Goal: Transaction & Acquisition: Book appointment/travel/reservation

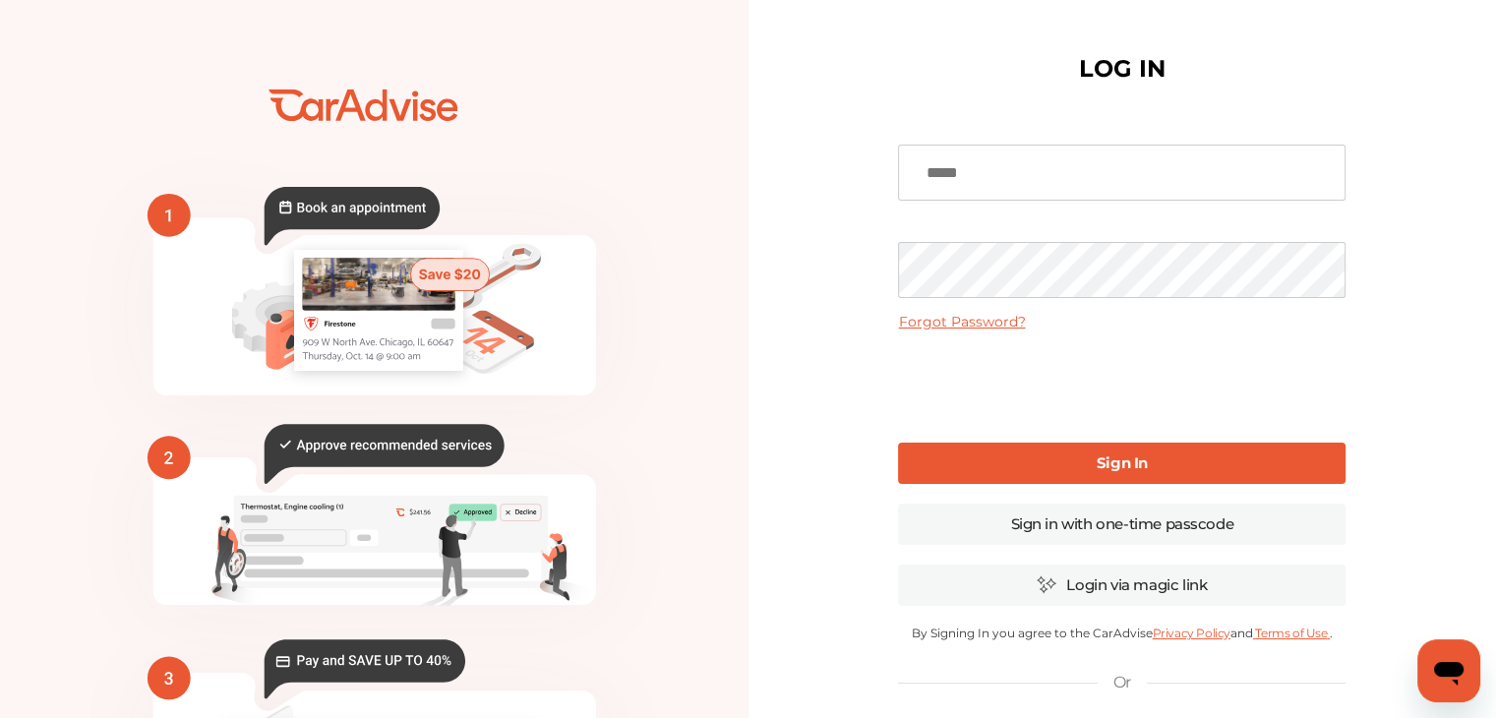
click at [978, 178] on input at bounding box center [1121, 173] width 447 height 56
click at [969, 320] on link "Forgot Password?" at bounding box center [961, 322] width 127 height 18
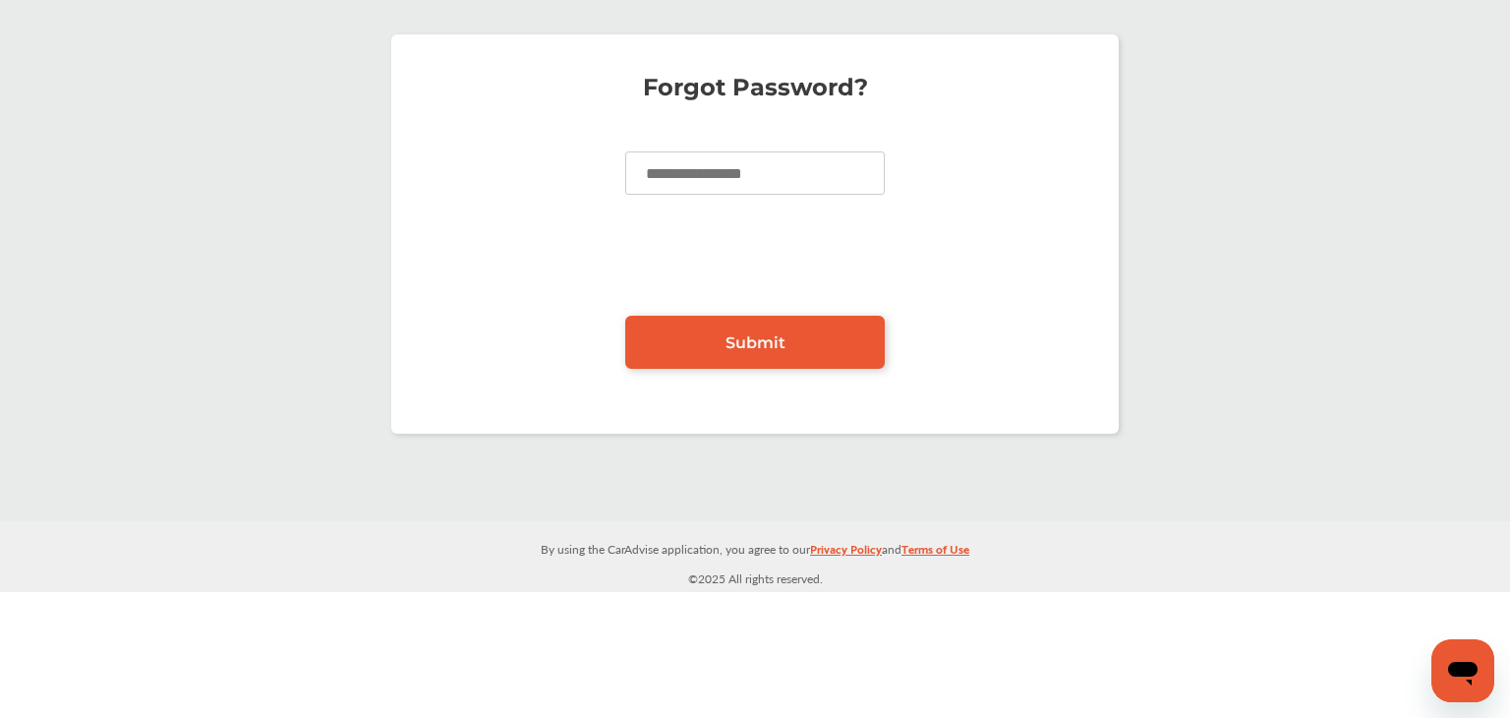
click at [683, 160] on input at bounding box center [755, 172] width 260 height 43
click at [680, 170] on input at bounding box center [755, 172] width 260 height 43
type input "**********"
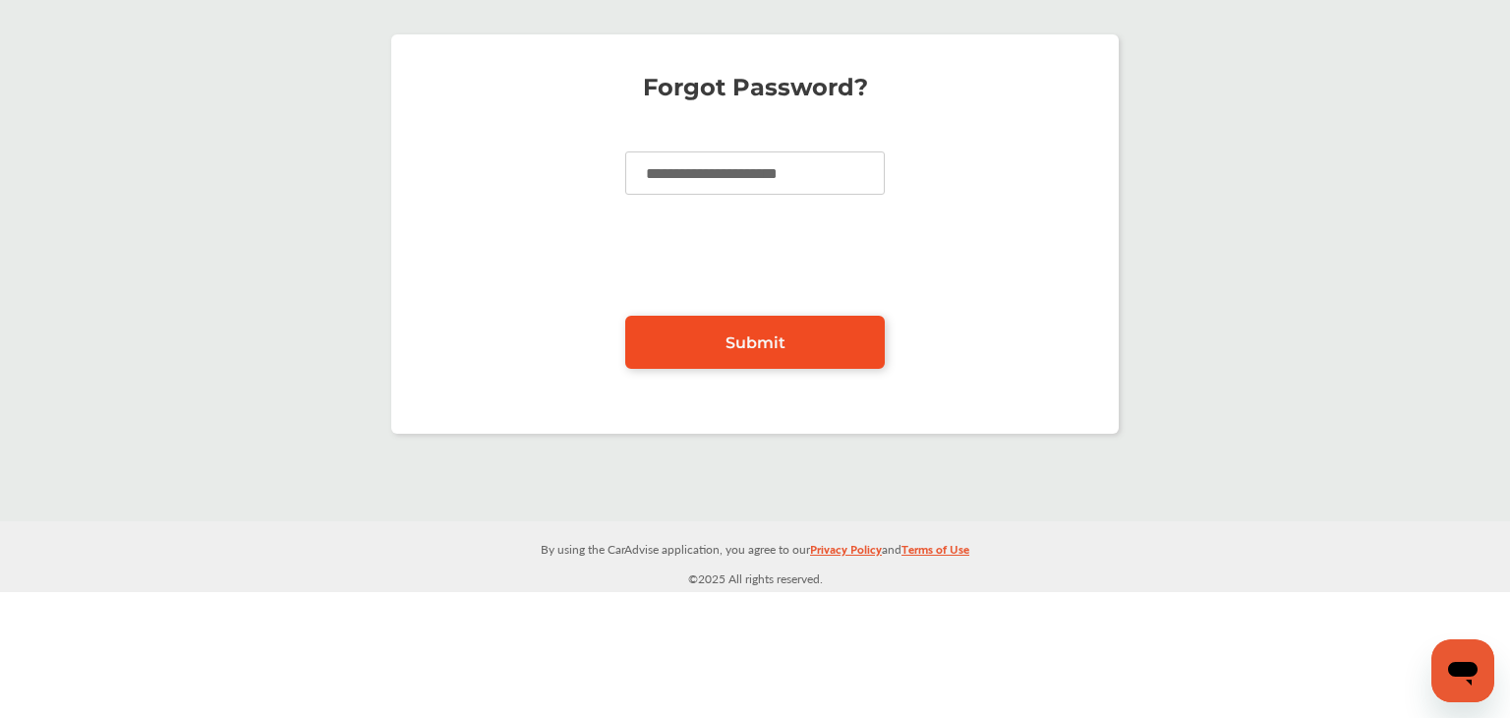
click at [783, 346] on span "Submit" at bounding box center [756, 342] width 60 height 19
click at [411, 305] on p "**********" at bounding box center [755, 259] width 688 height 217
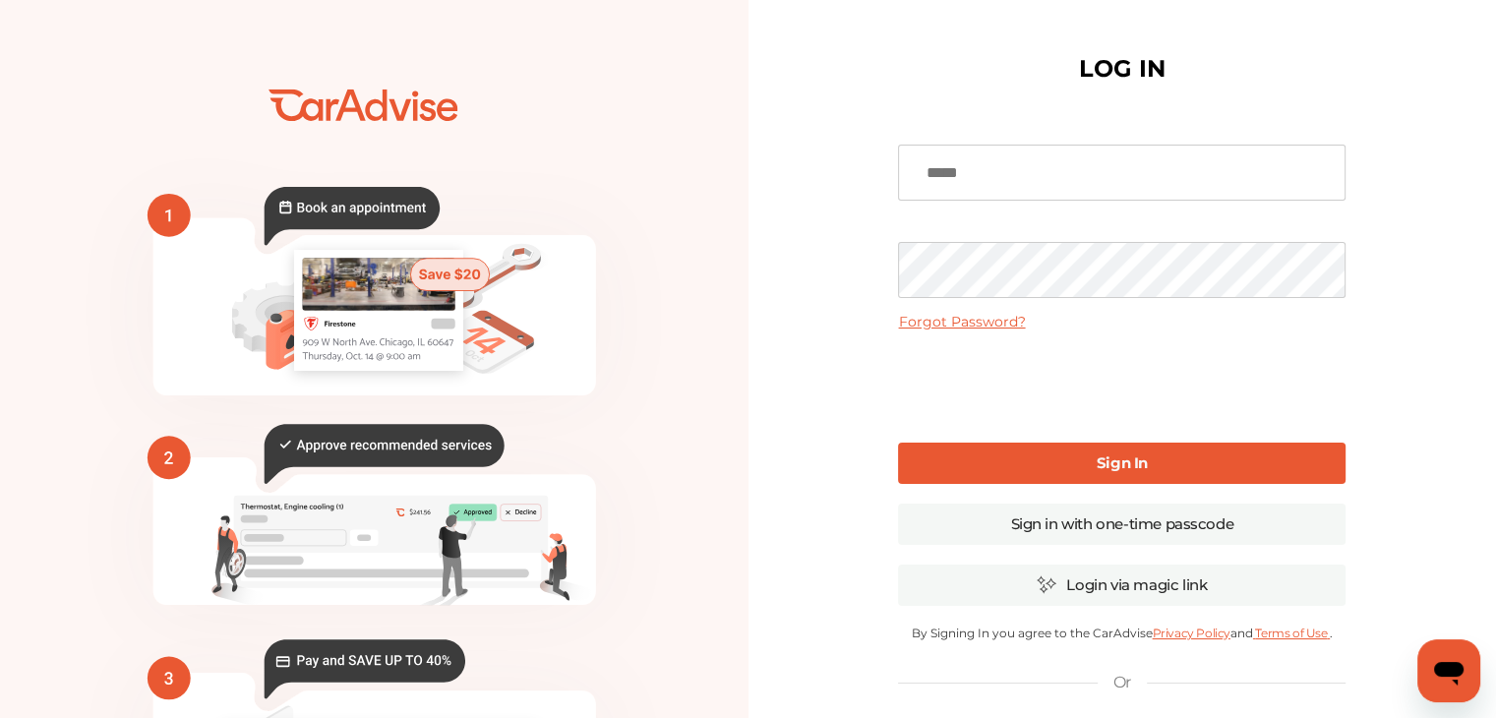
click at [1006, 183] on input at bounding box center [1121, 173] width 447 height 56
type input "**********"
click at [1140, 465] on b "Sign In" at bounding box center [1121, 462] width 51 height 19
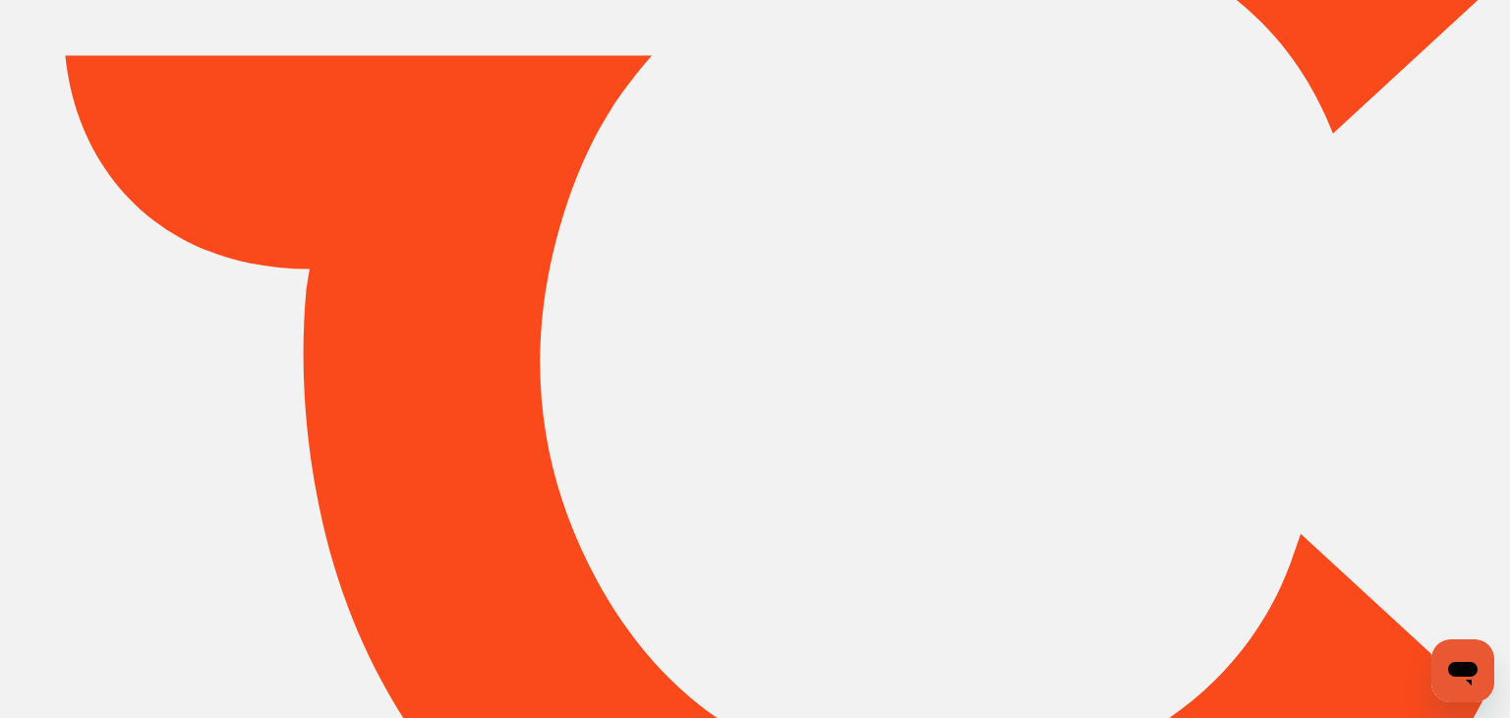
type input "*****"
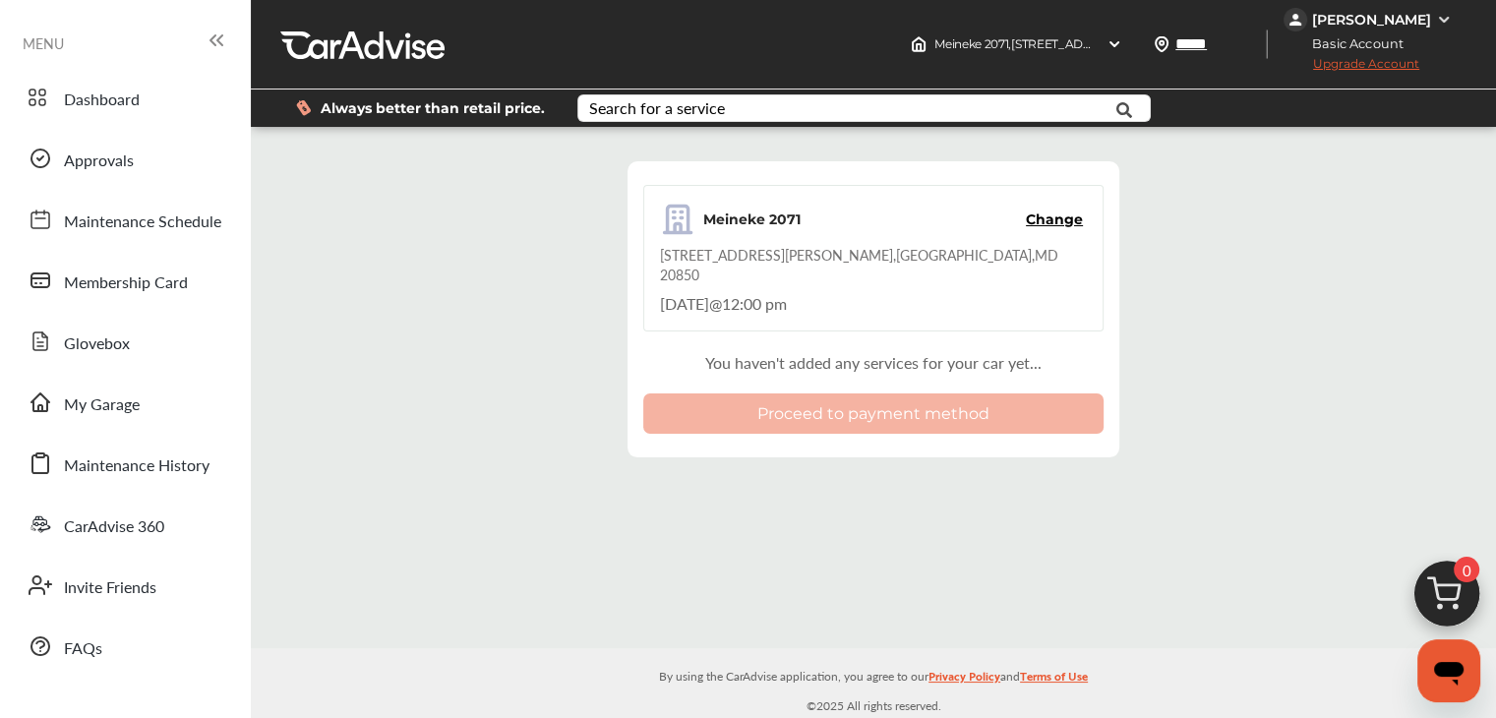
click at [1056, 228] on span "Change" at bounding box center [1054, 219] width 57 height 20
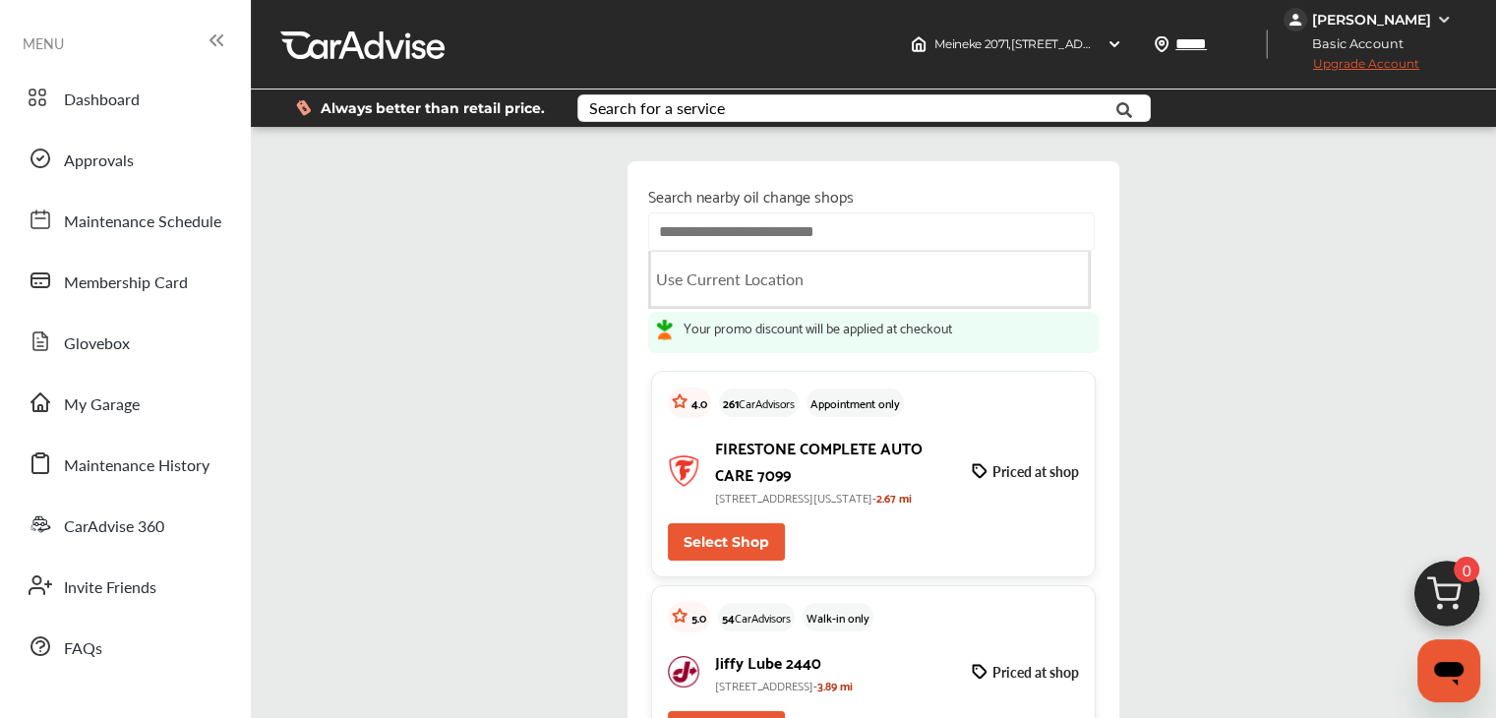
click at [731, 251] on input "text" at bounding box center [871, 231] width 446 height 38
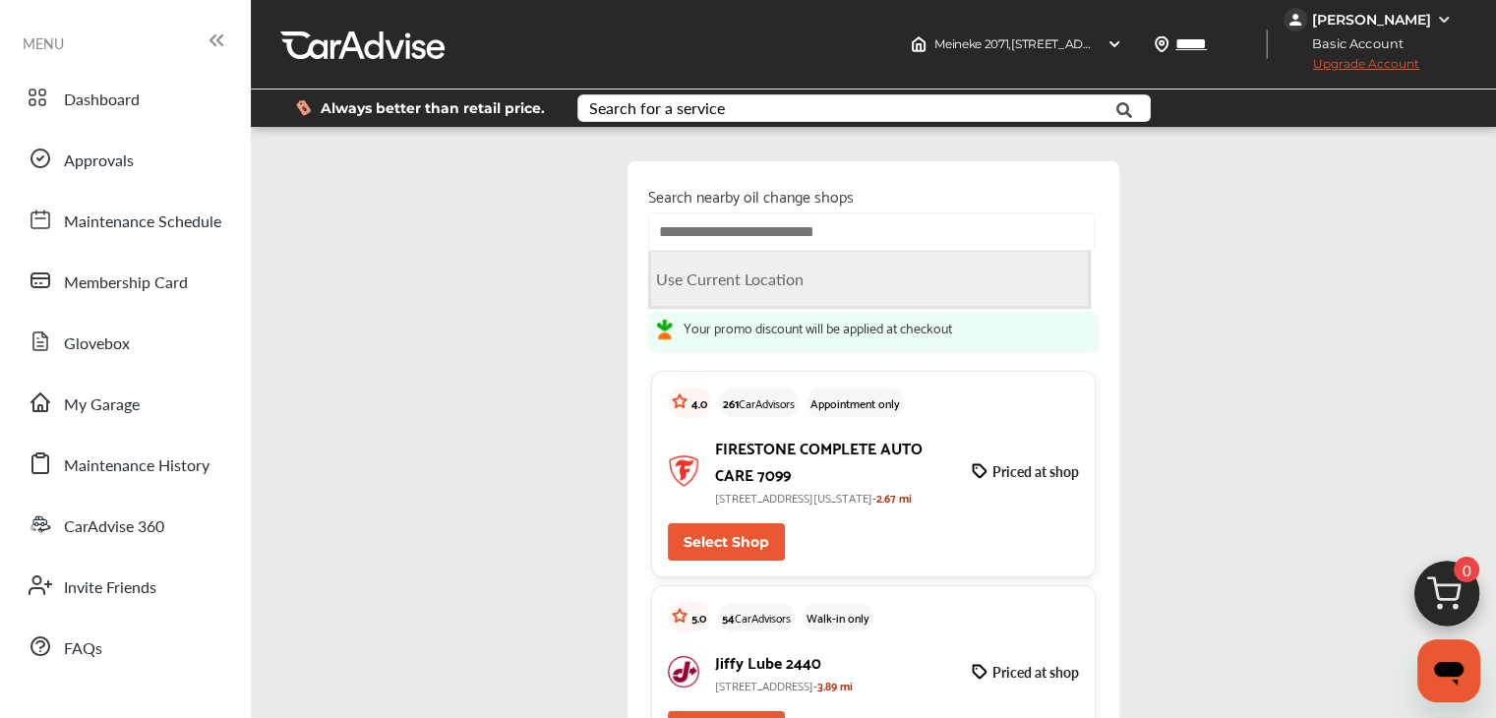
click at [713, 298] on Location "Use Current Location" at bounding box center [869, 279] width 439 height 56
type input "**********"
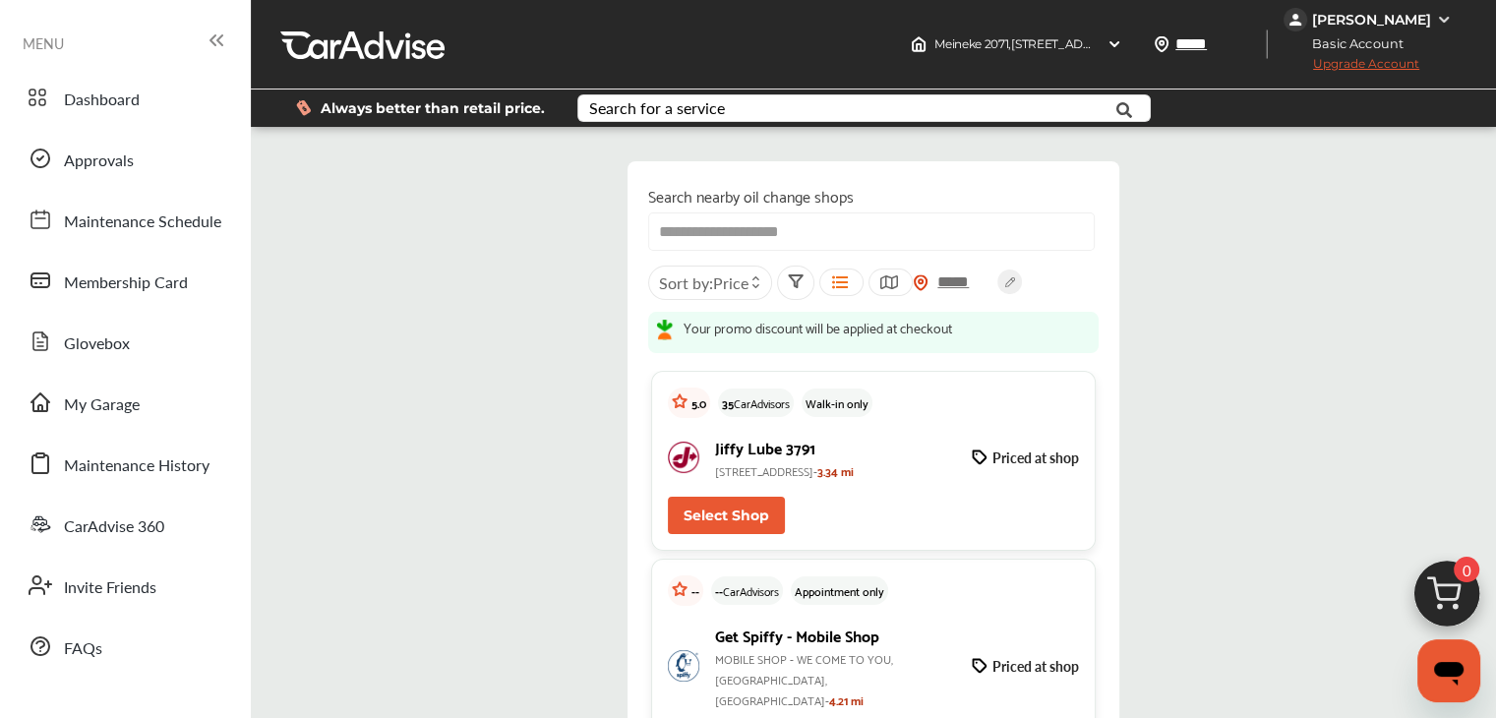
click at [748, 294] on span "Price" at bounding box center [730, 282] width 35 height 23
click at [760, 282] on icon at bounding box center [755, 278] width 9 height 8
click at [760, 290] on icon at bounding box center [755, 286] width 9 height 8
click at [687, 109] on div "Search for a service" at bounding box center [657, 108] width 136 height 16
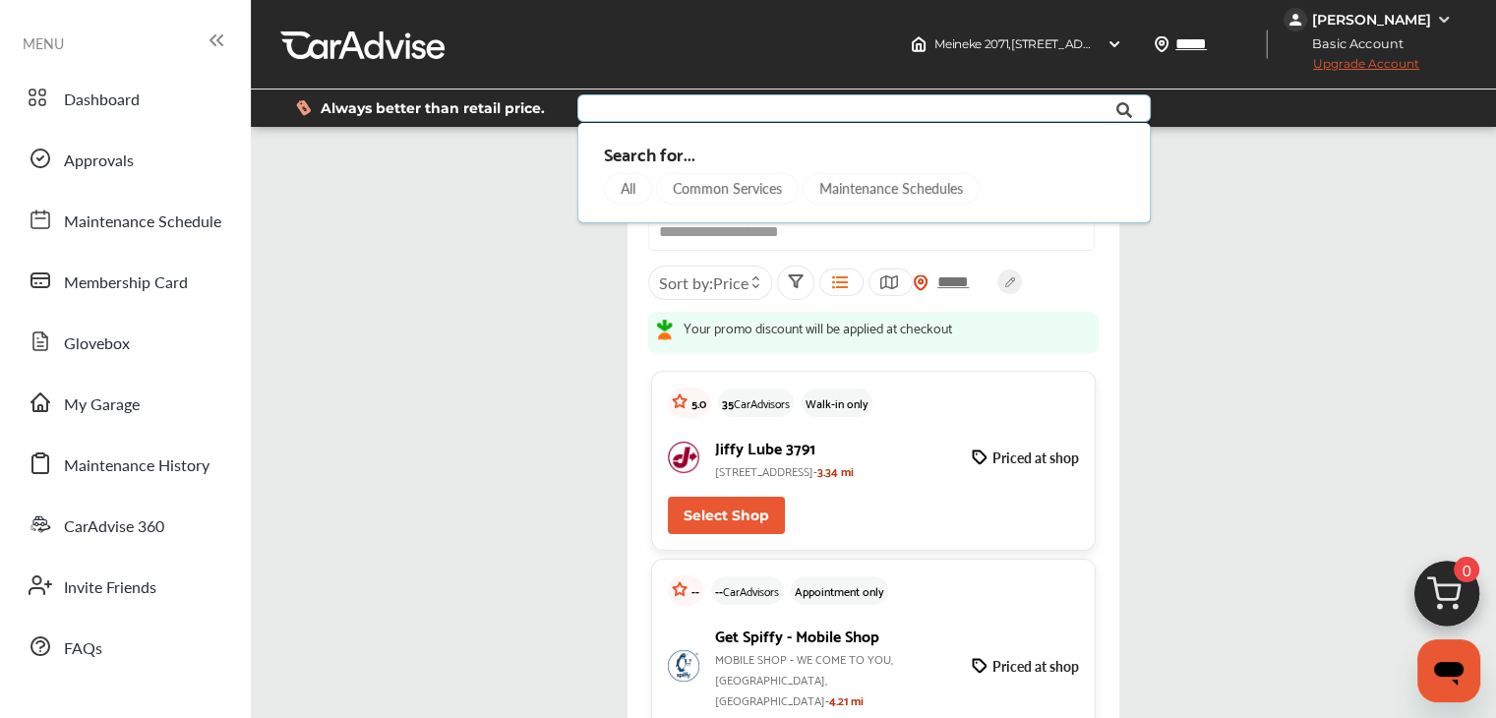
click at [754, 200] on div "Common Services" at bounding box center [727, 188] width 143 height 31
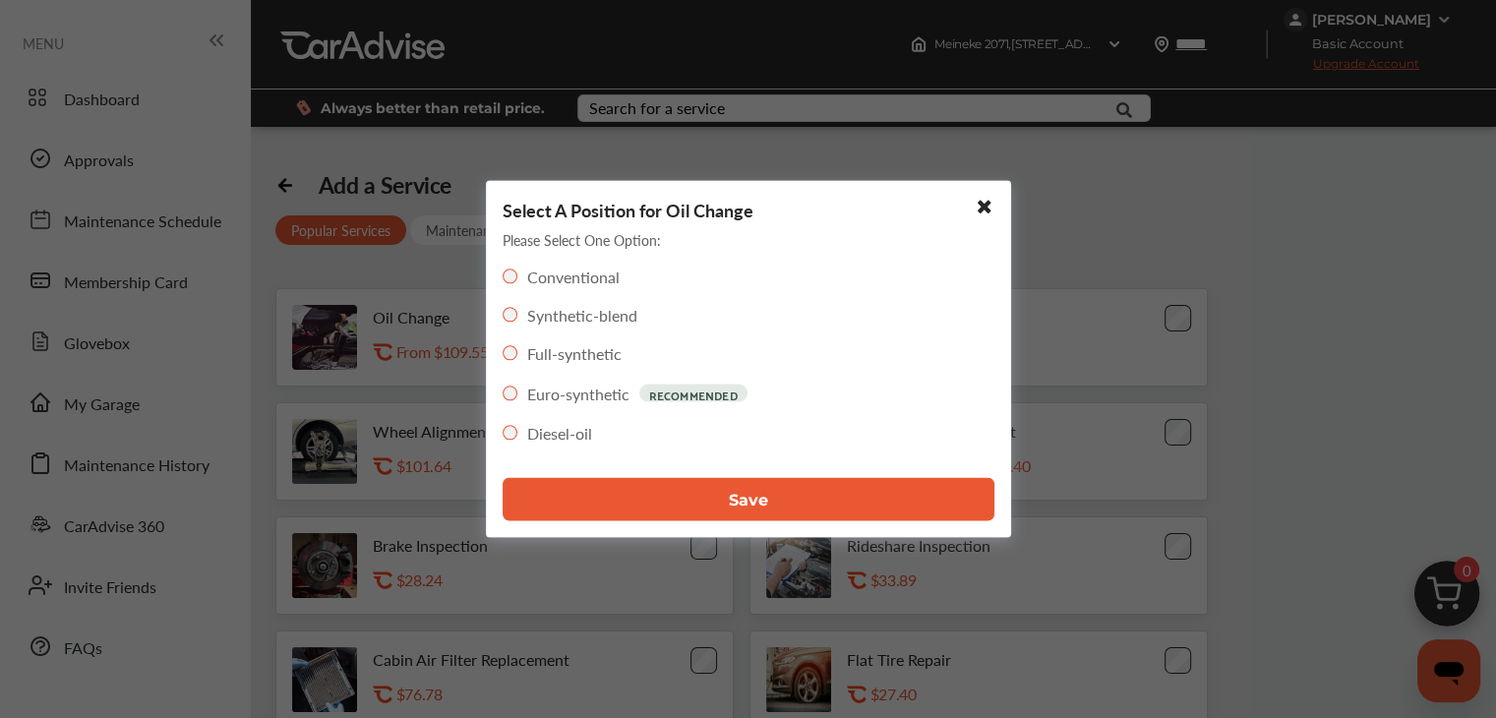
click at [730, 500] on span "Save" at bounding box center [748, 499] width 39 height 19
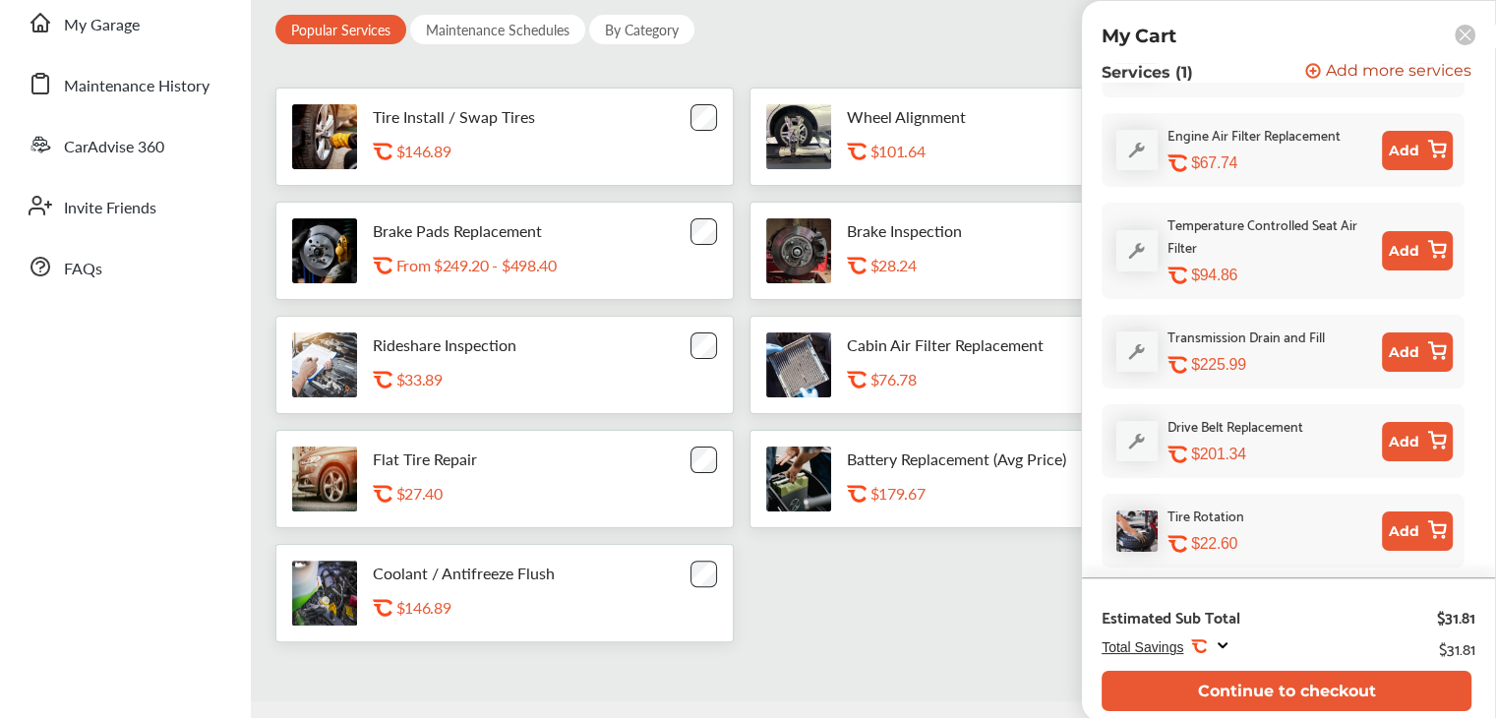
scroll to position [446, 0]
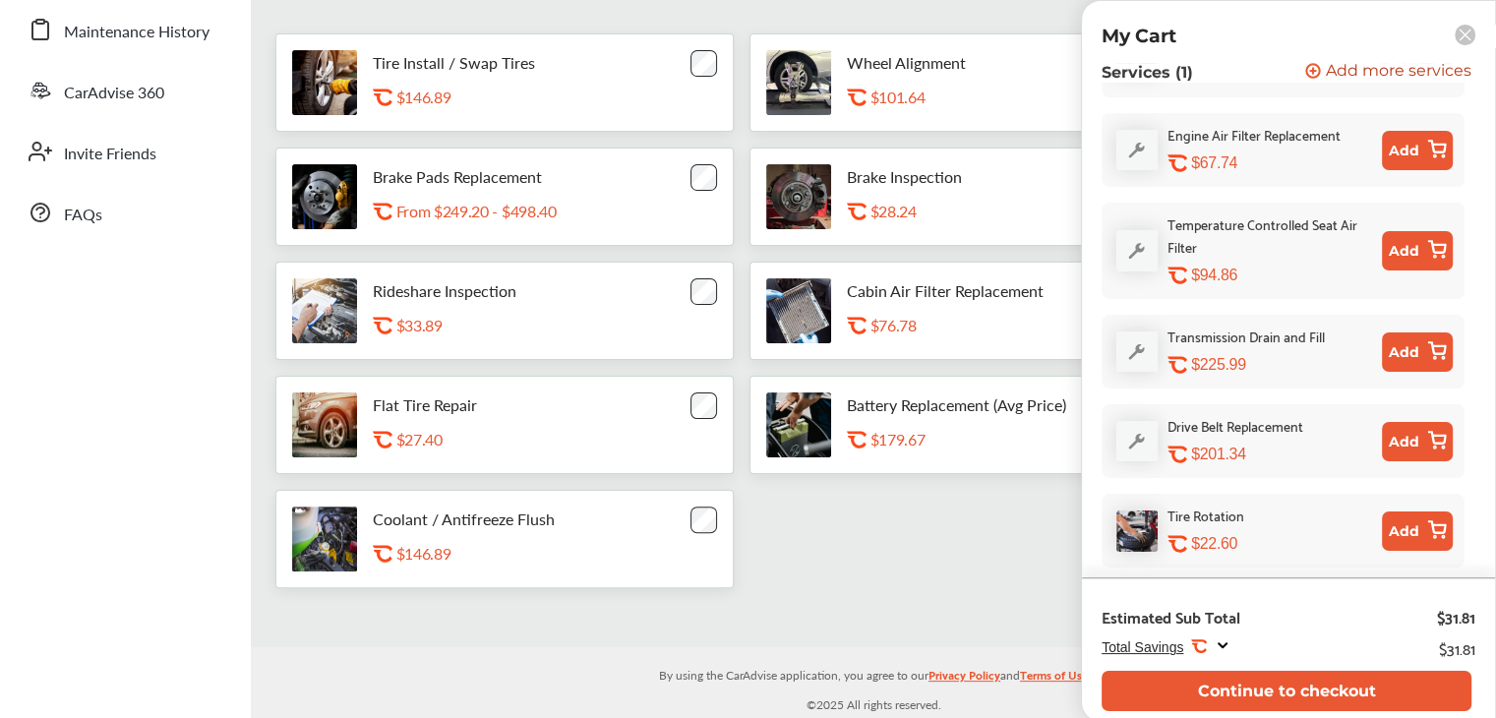
click at [1404, 511] on button "Add" at bounding box center [1416, 530] width 71 height 39
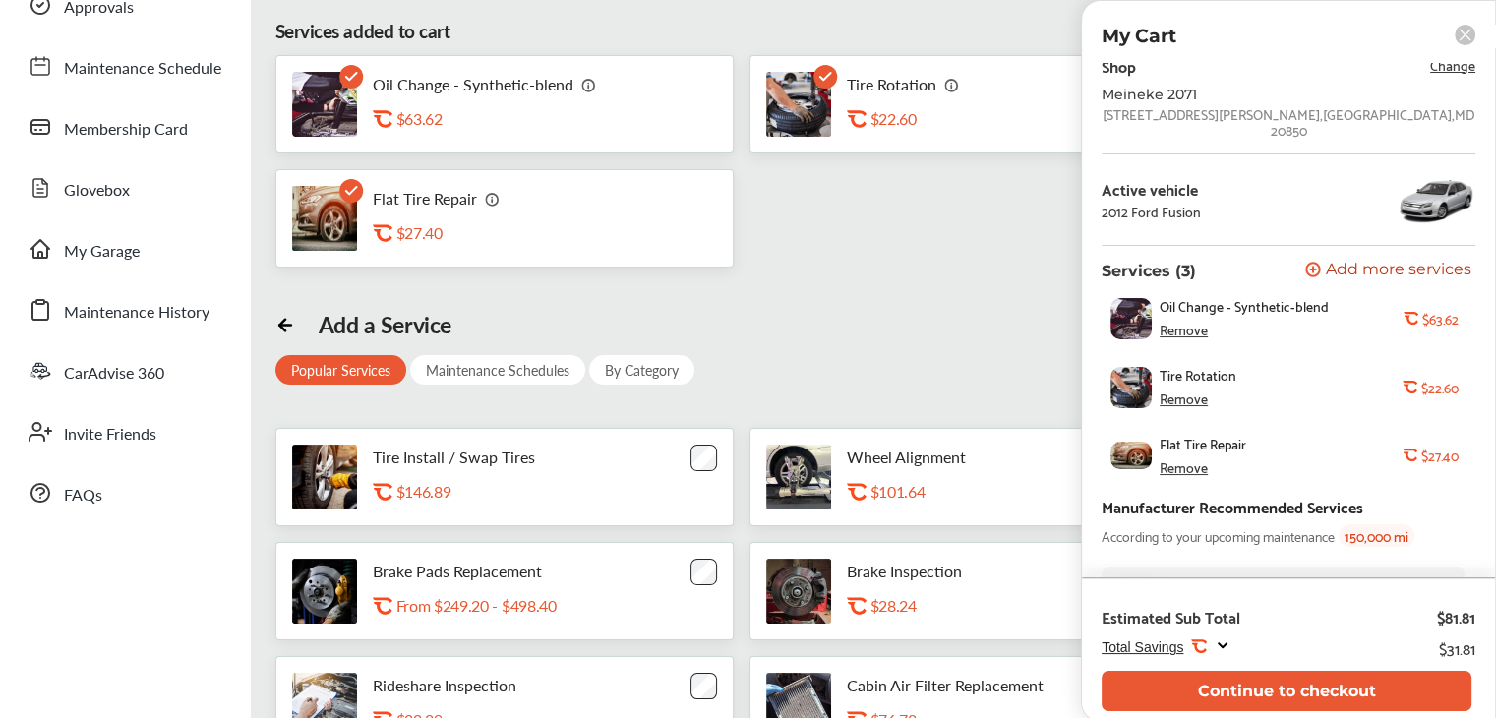
scroll to position [151, 0]
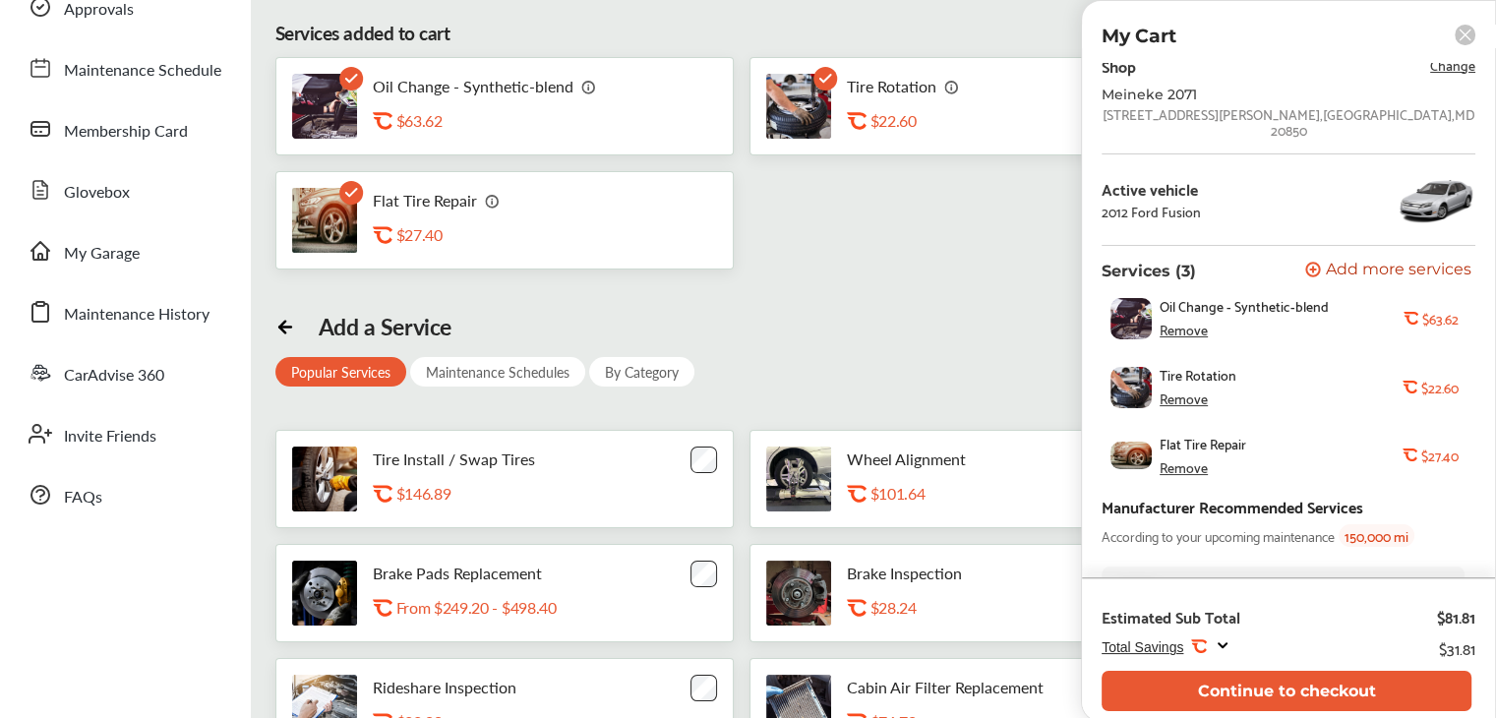
click at [1184, 459] on div "Remove" at bounding box center [1183, 467] width 48 height 16
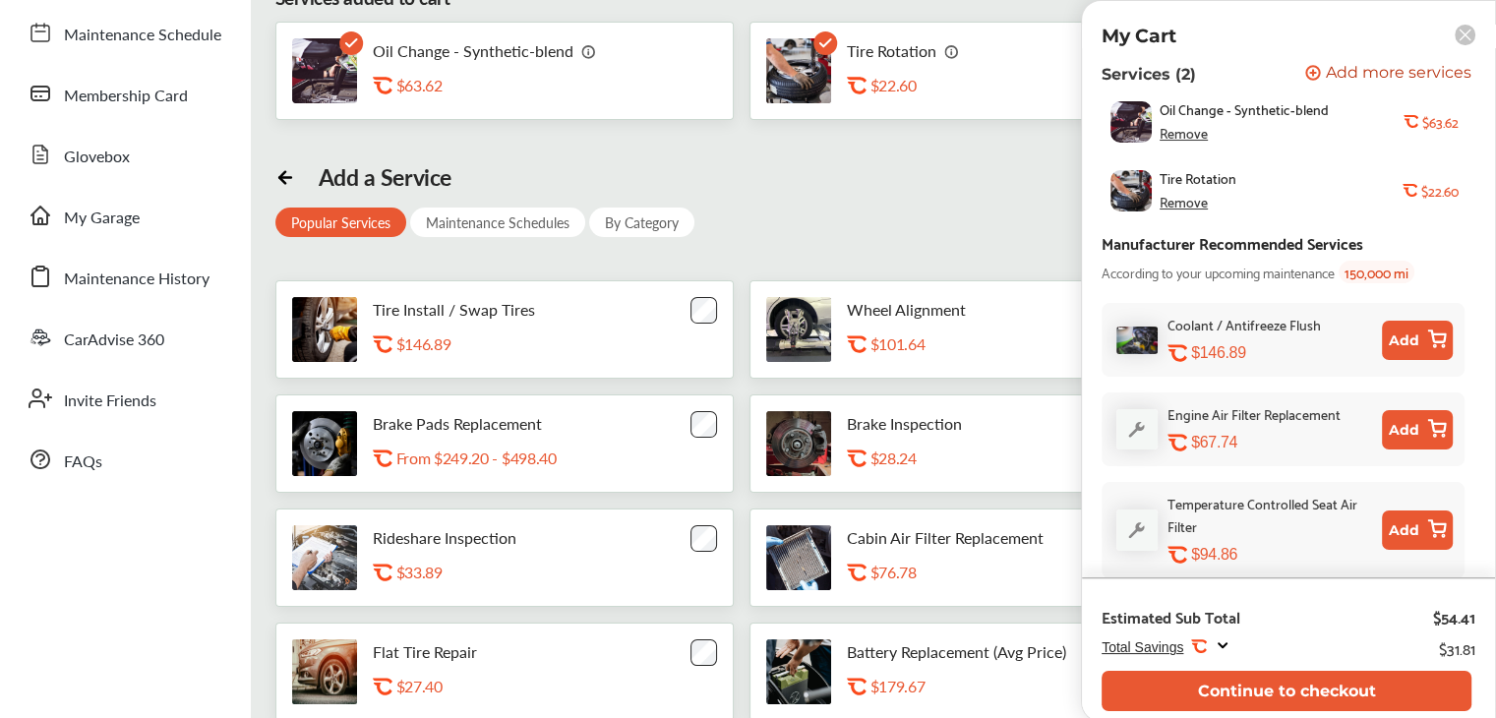
scroll to position [348, 0]
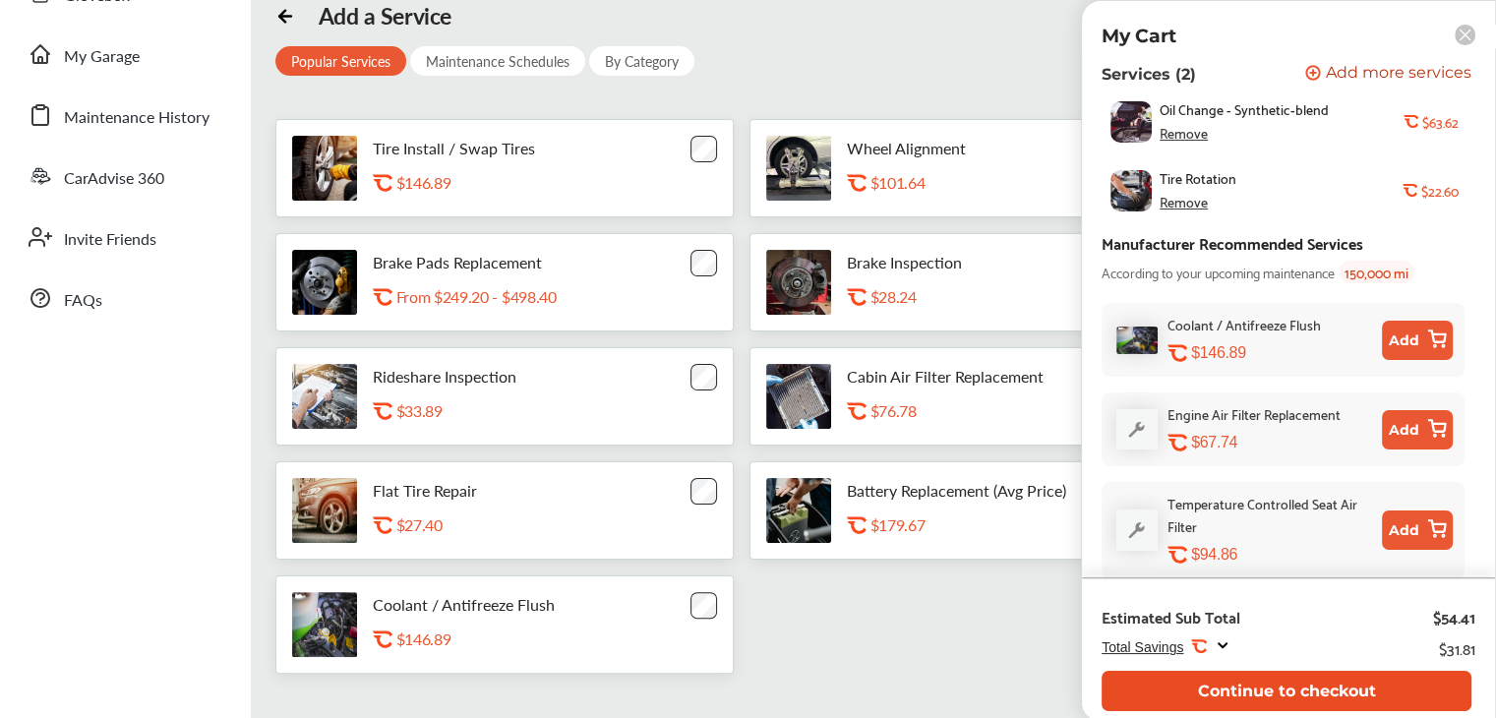
click at [1321, 688] on button "Continue to checkout" at bounding box center [1286, 691] width 370 height 40
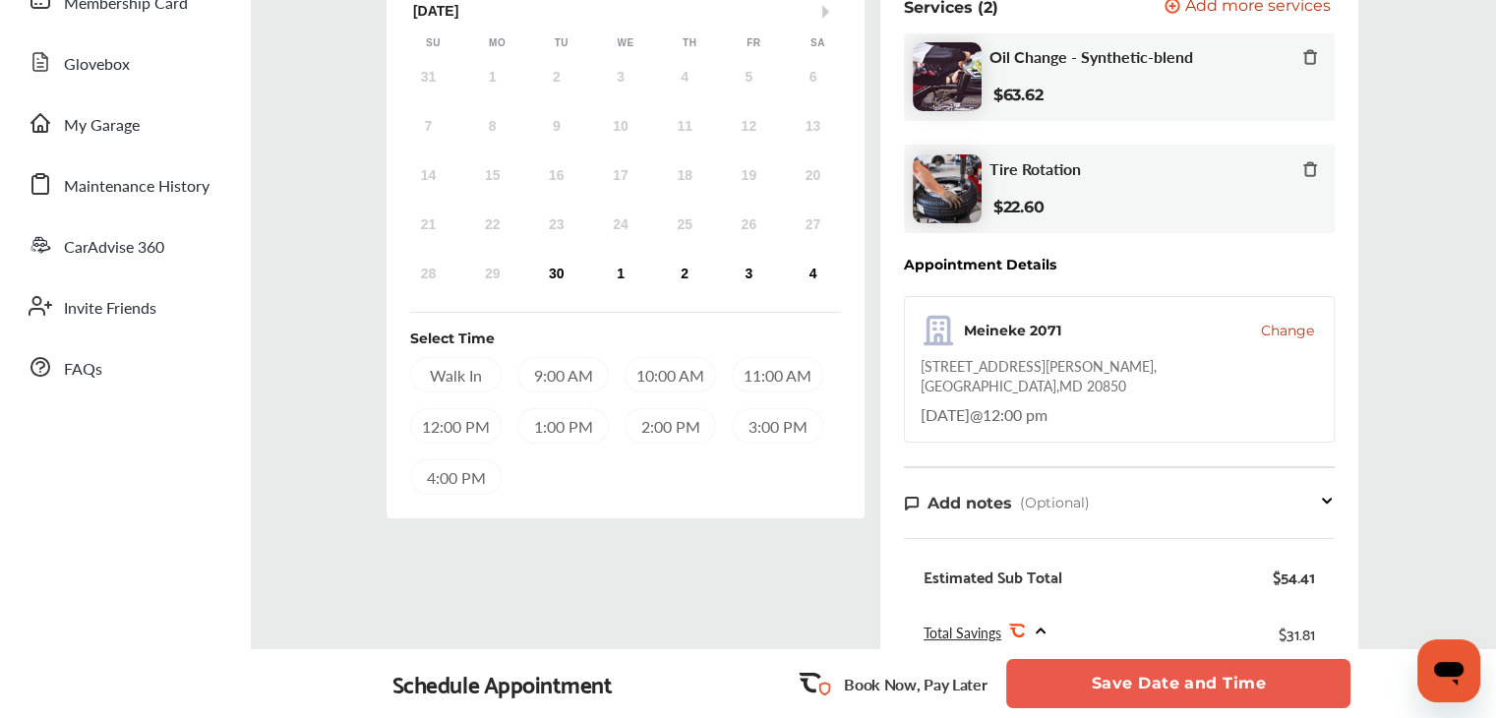
scroll to position [295, 0]
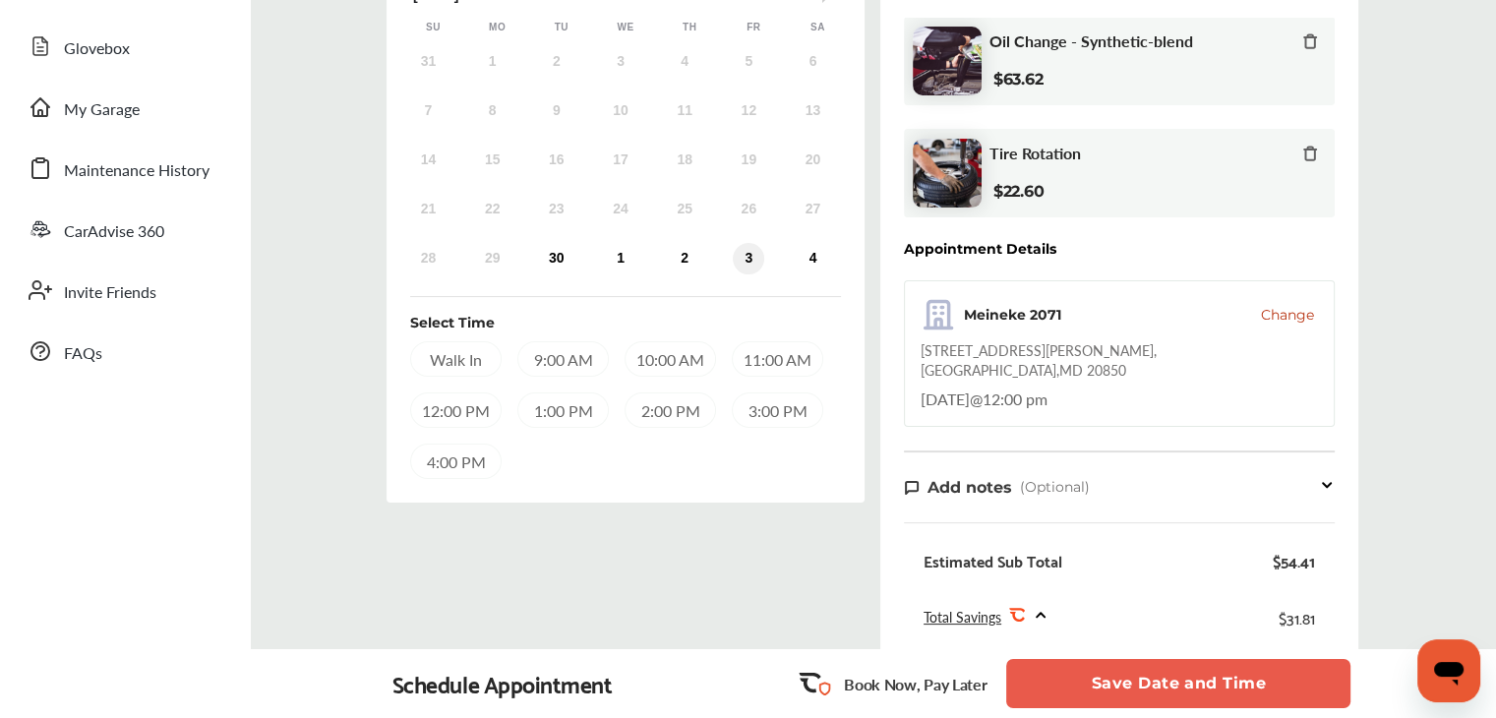
click at [745, 274] on div "3" at bounding box center [748, 258] width 31 height 31
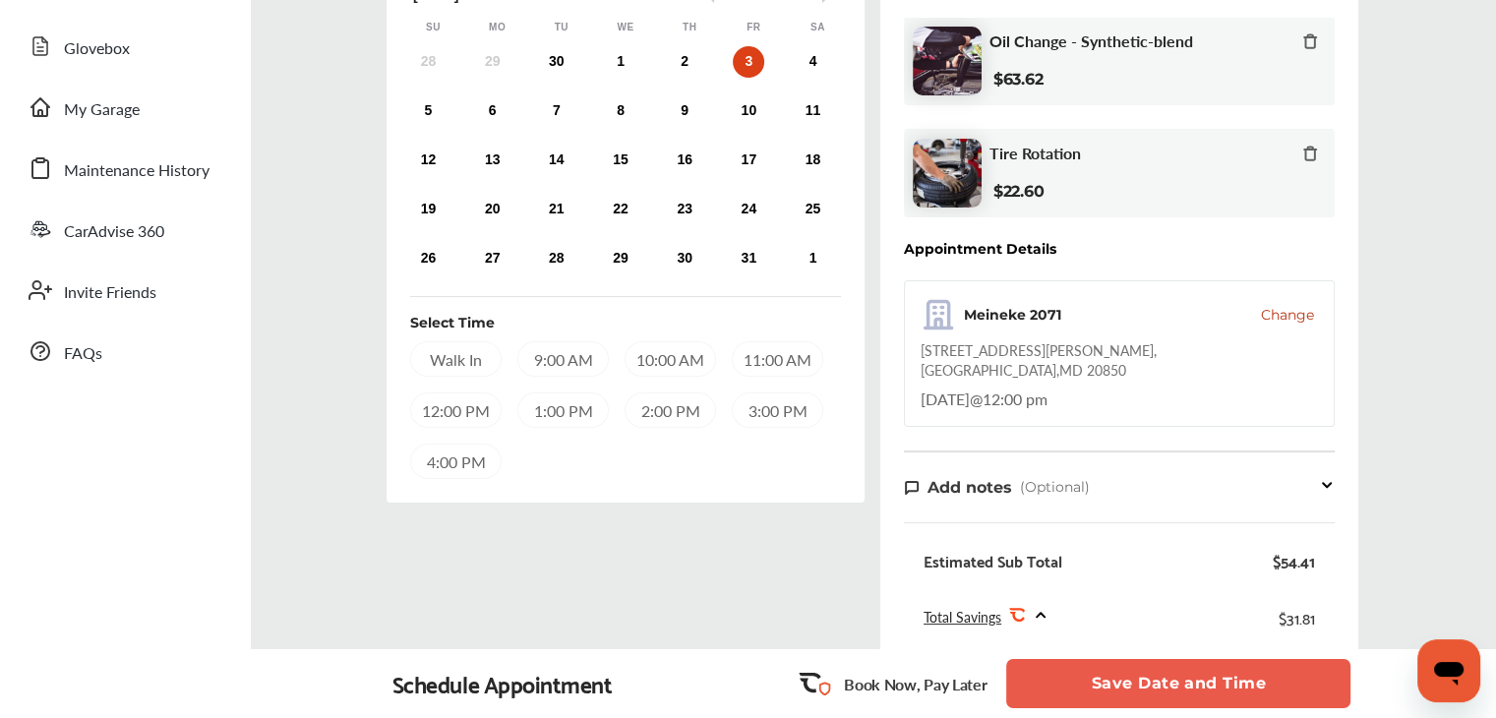
click at [668, 377] on div "10:00 AM" at bounding box center [669, 358] width 91 height 35
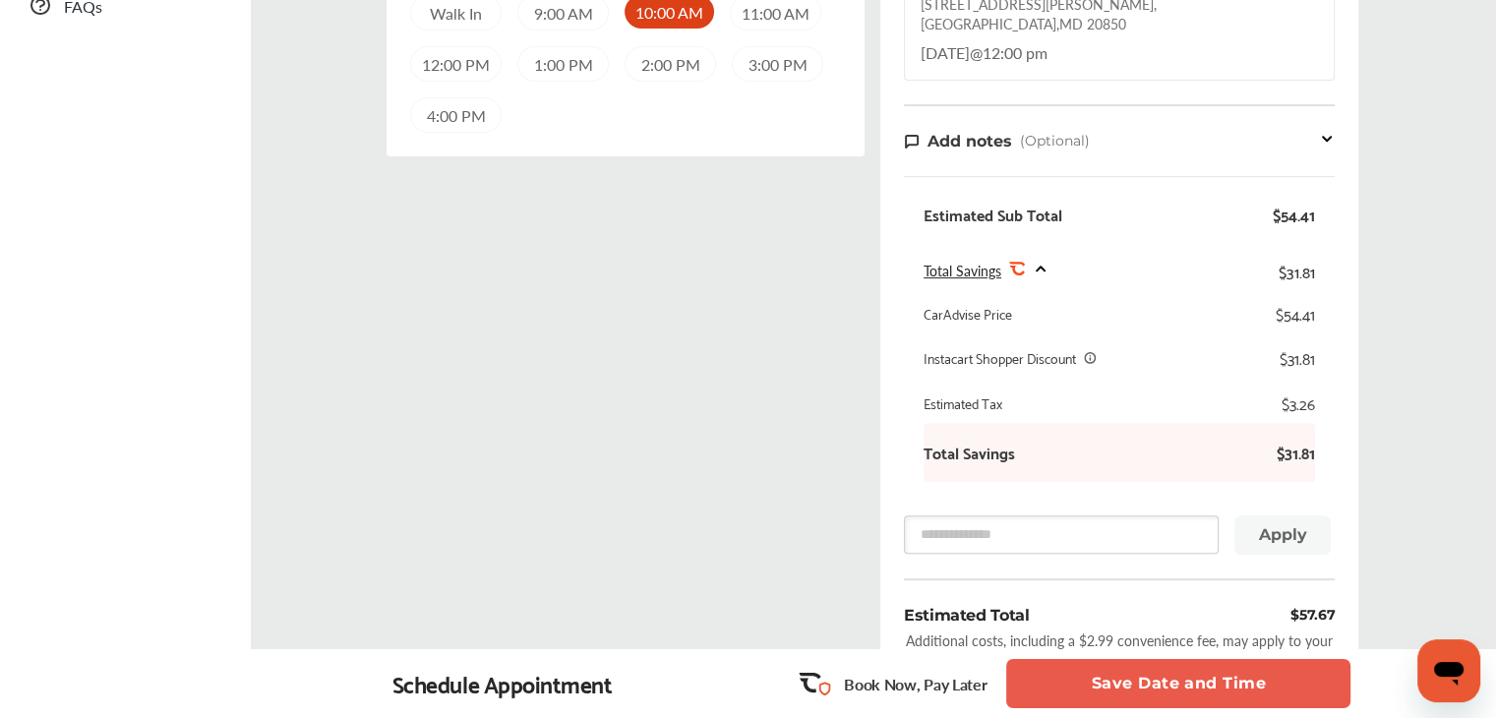
scroll to position [590, 0]
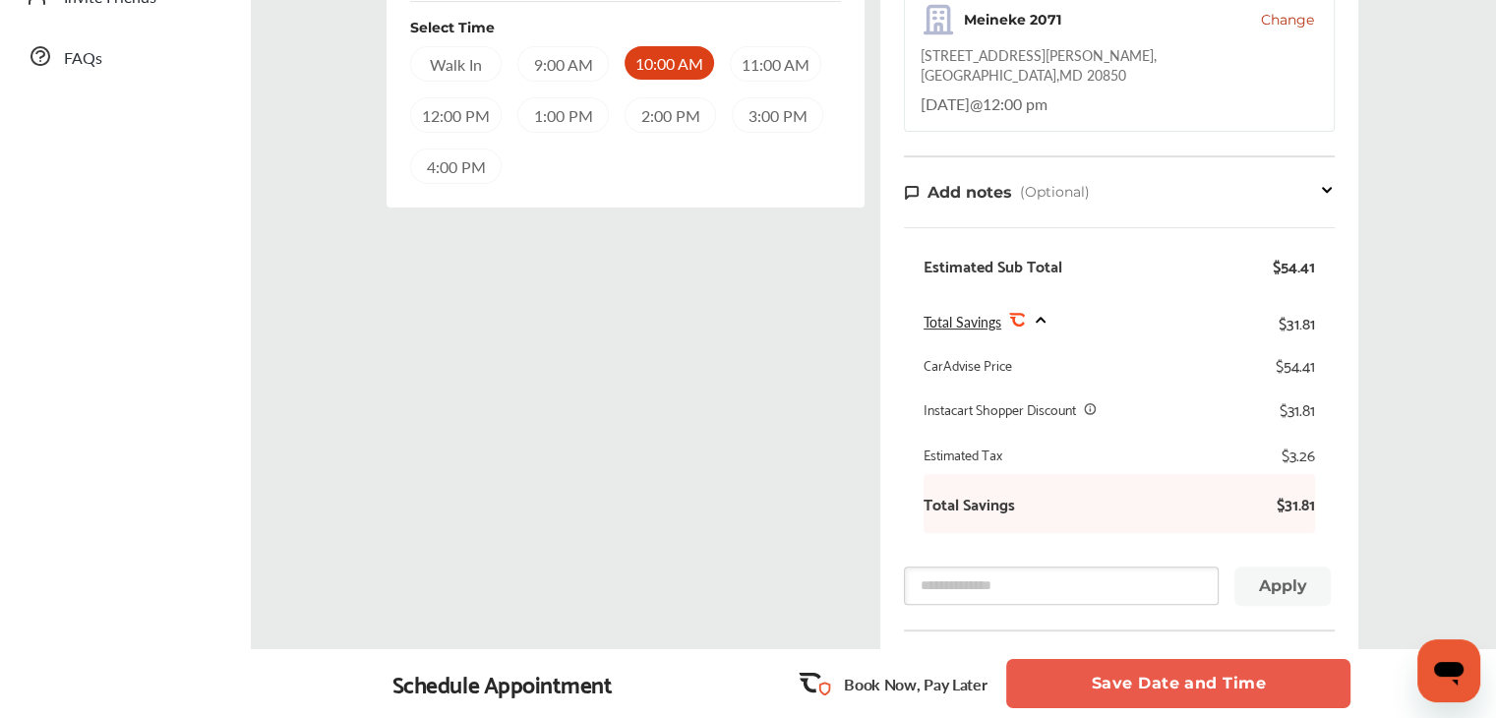
click at [1091, 415] on icon at bounding box center [1091, 408] width 14 height 14
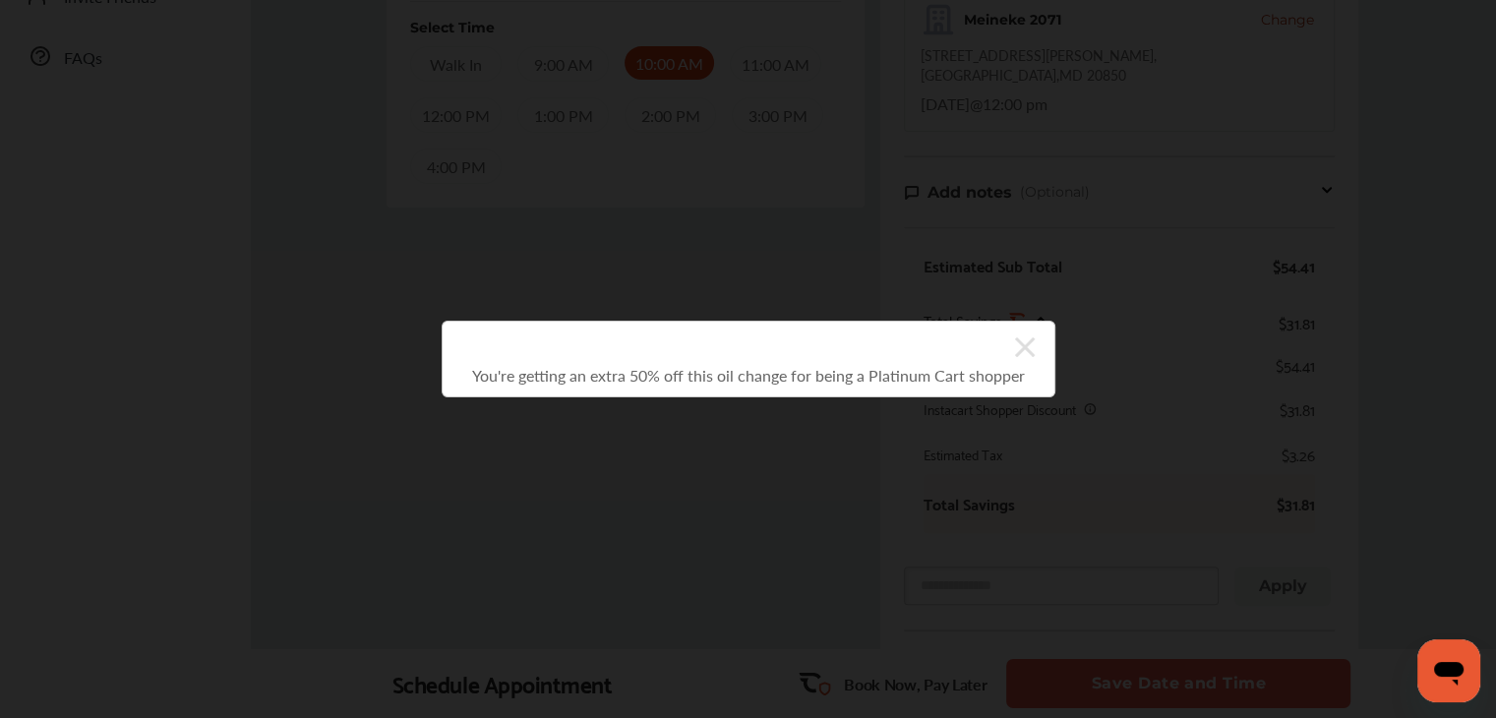
click at [1032, 337] on icon at bounding box center [1025, 347] width 20 height 20
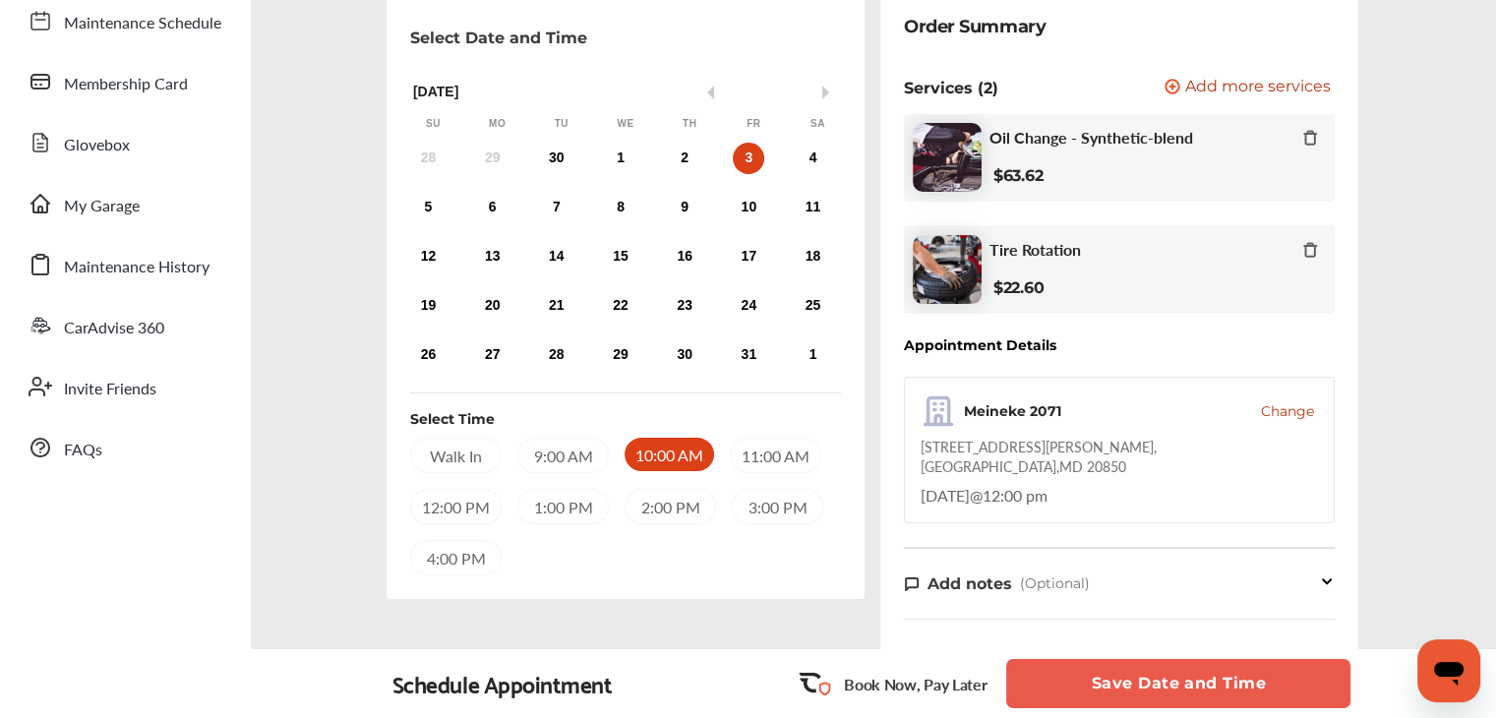
scroll to position [197, 0]
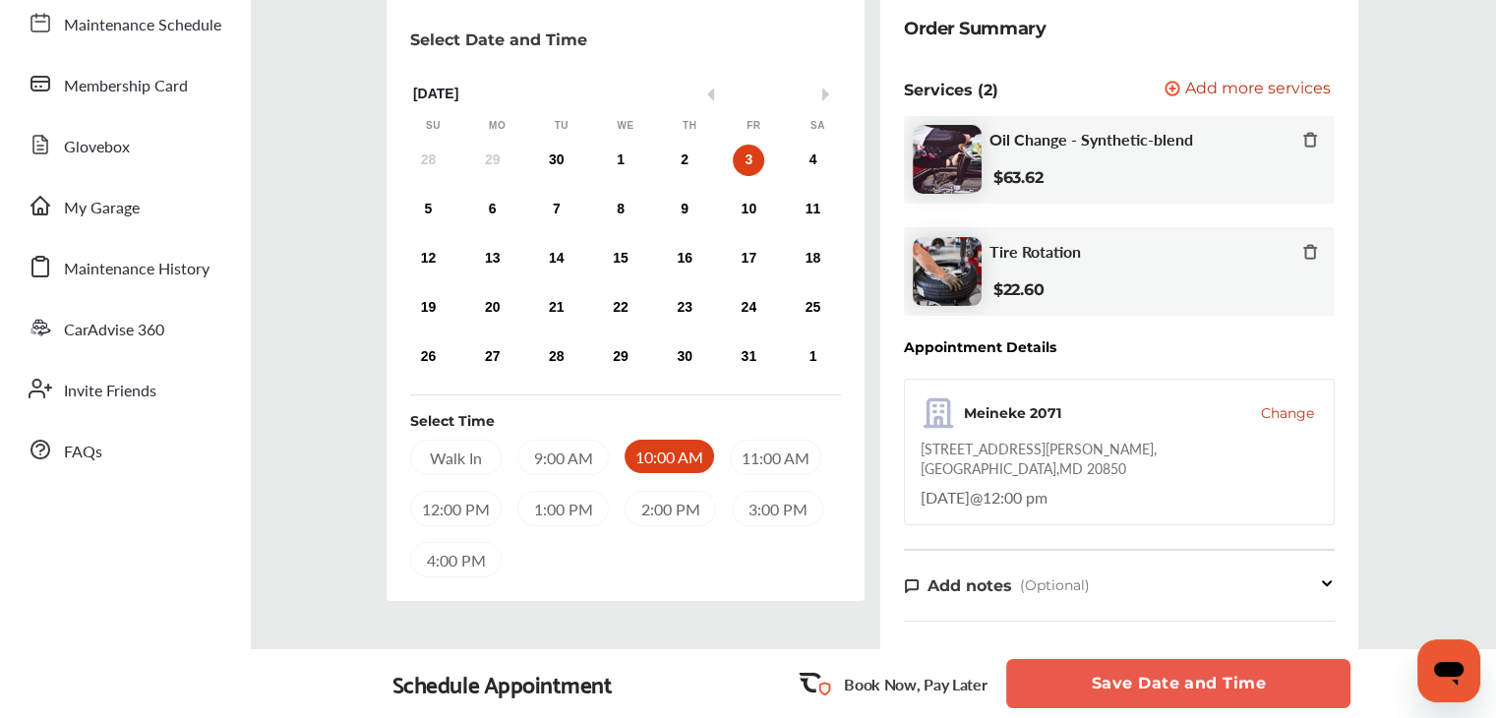
click at [1302, 260] on icon at bounding box center [1310, 252] width 16 height 16
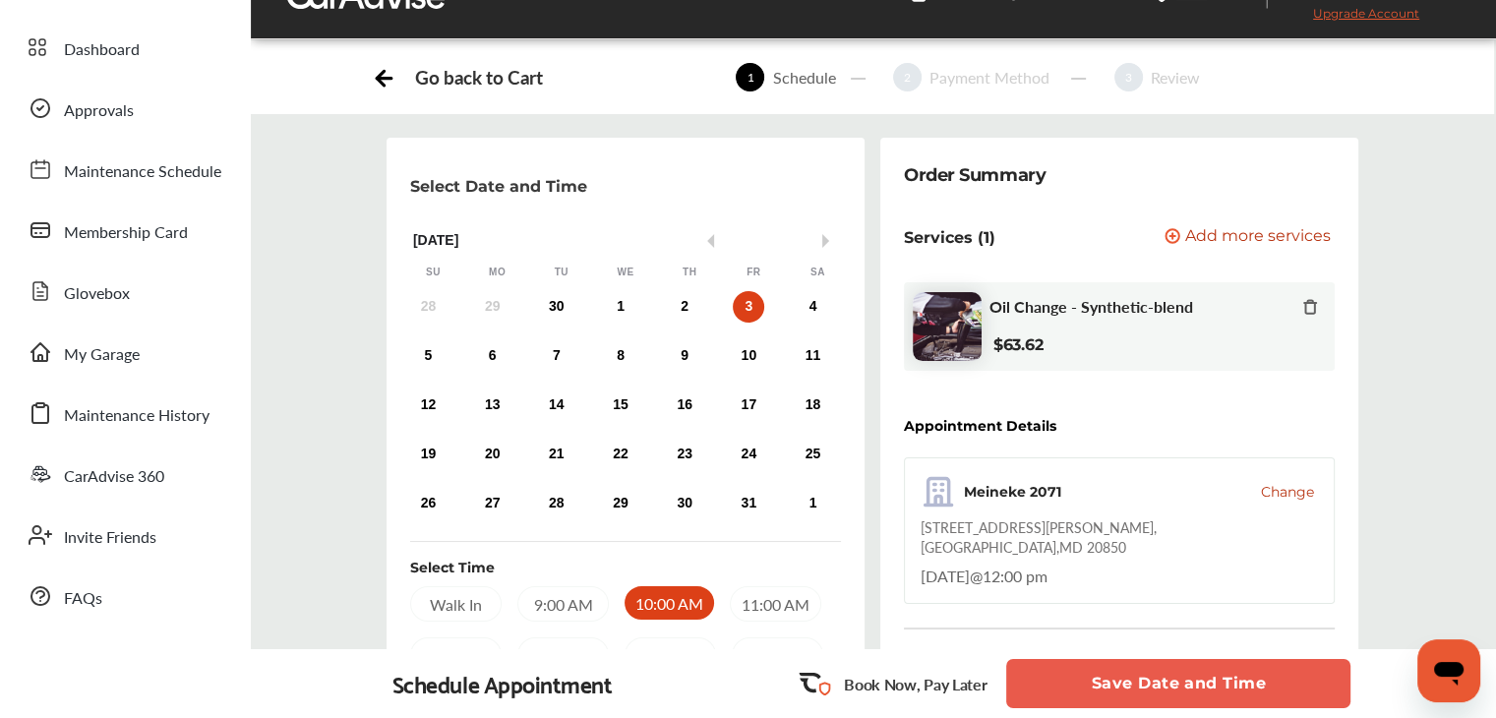
scroll to position [0, 0]
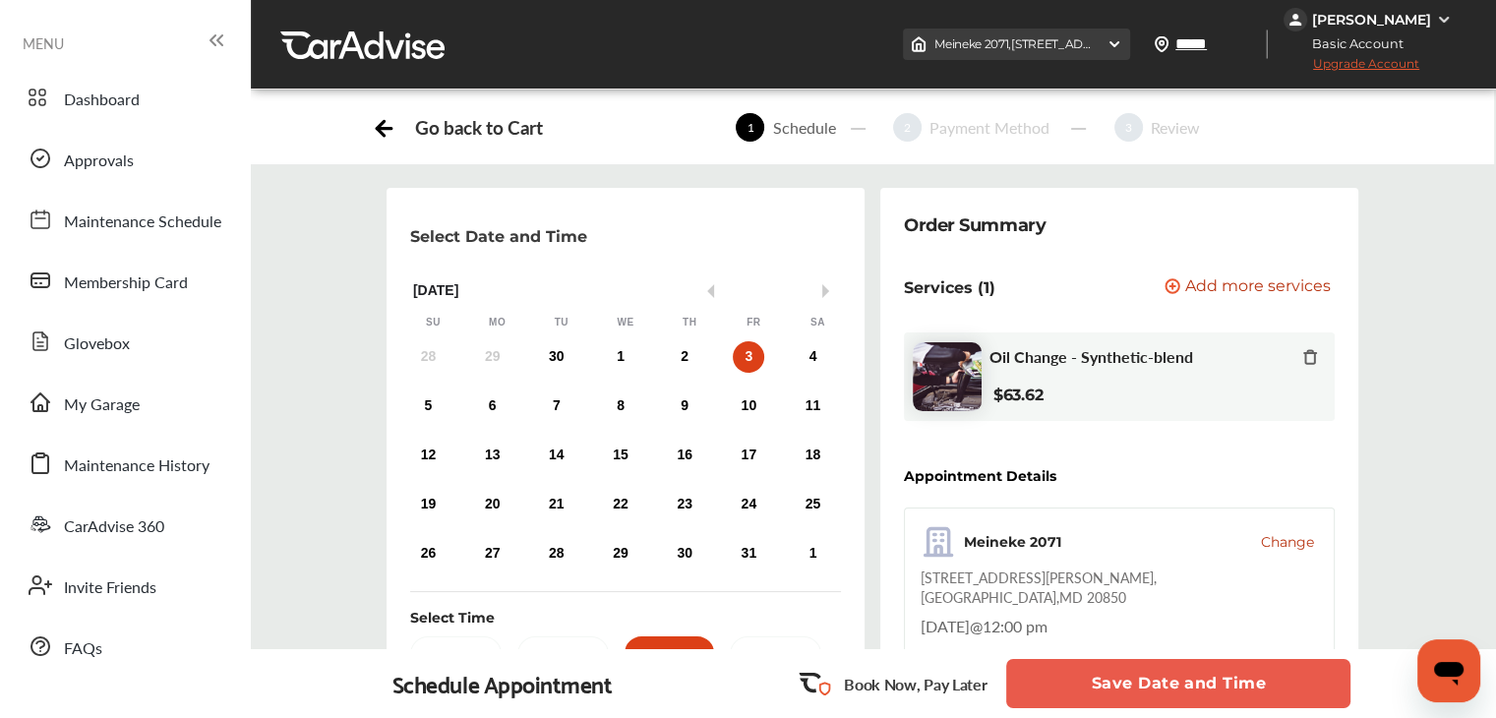
click at [1047, 40] on span "Meineke 2071 , 15127 Frederick Road Rockville , MD 20850" at bounding box center [1175, 43] width 482 height 15
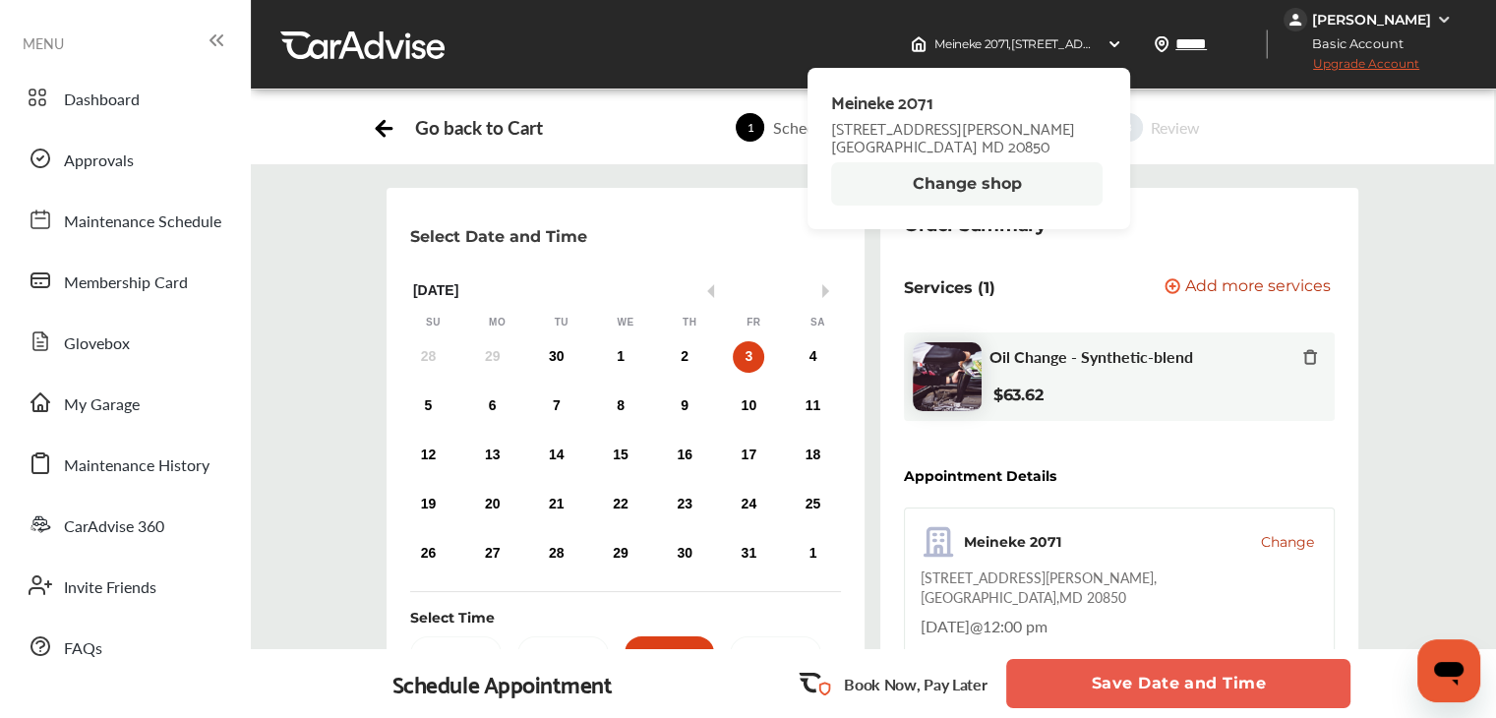
click at [990, 197] on button "Change shop" at bounding box center [966, 183] width 271 height 43
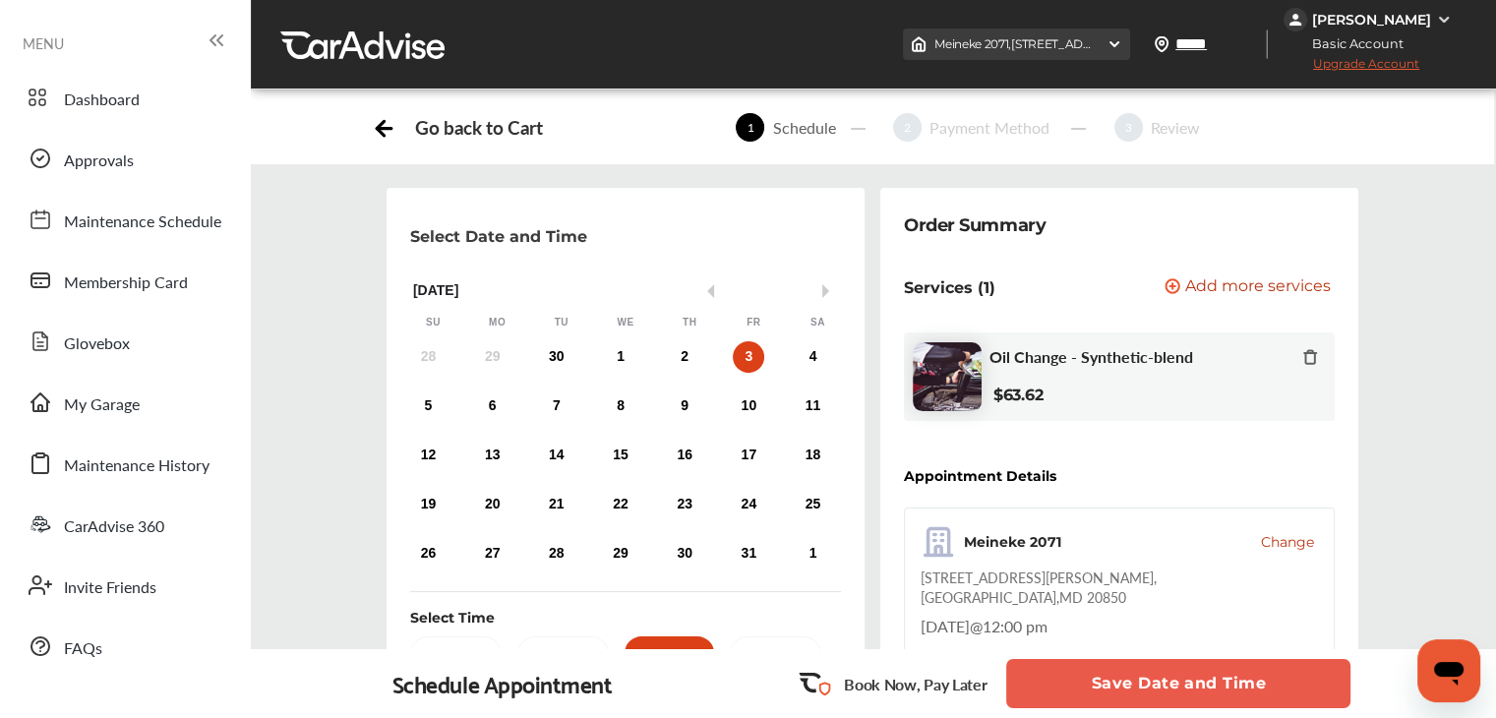
click at [1100, 45] on div "Meineke 2071 , 15127 Frederick Road Rockville , MD 20850" at bounding box center [1016, 44] width 227 height 31
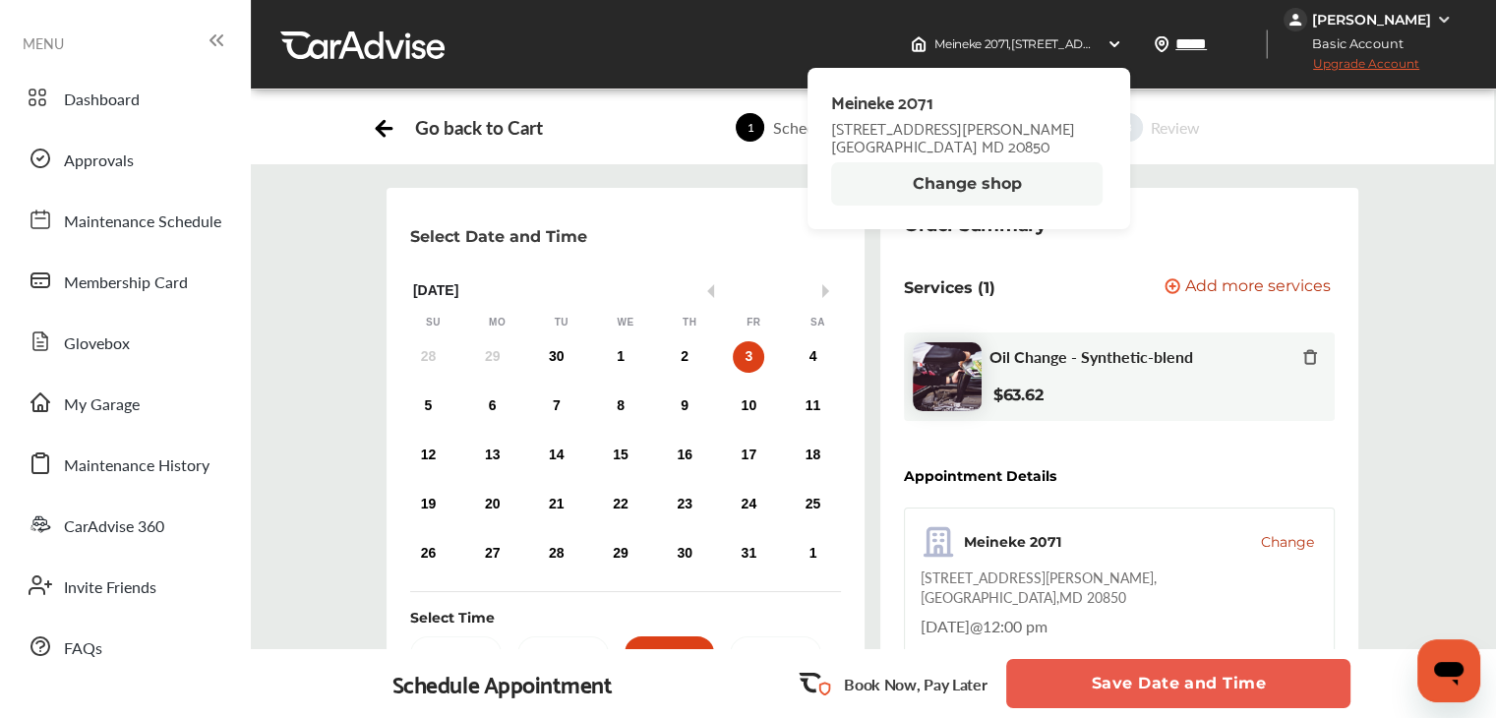
click at [991, 195] on button "Change shop" at bounding box center [966, 183] width 271 height 43
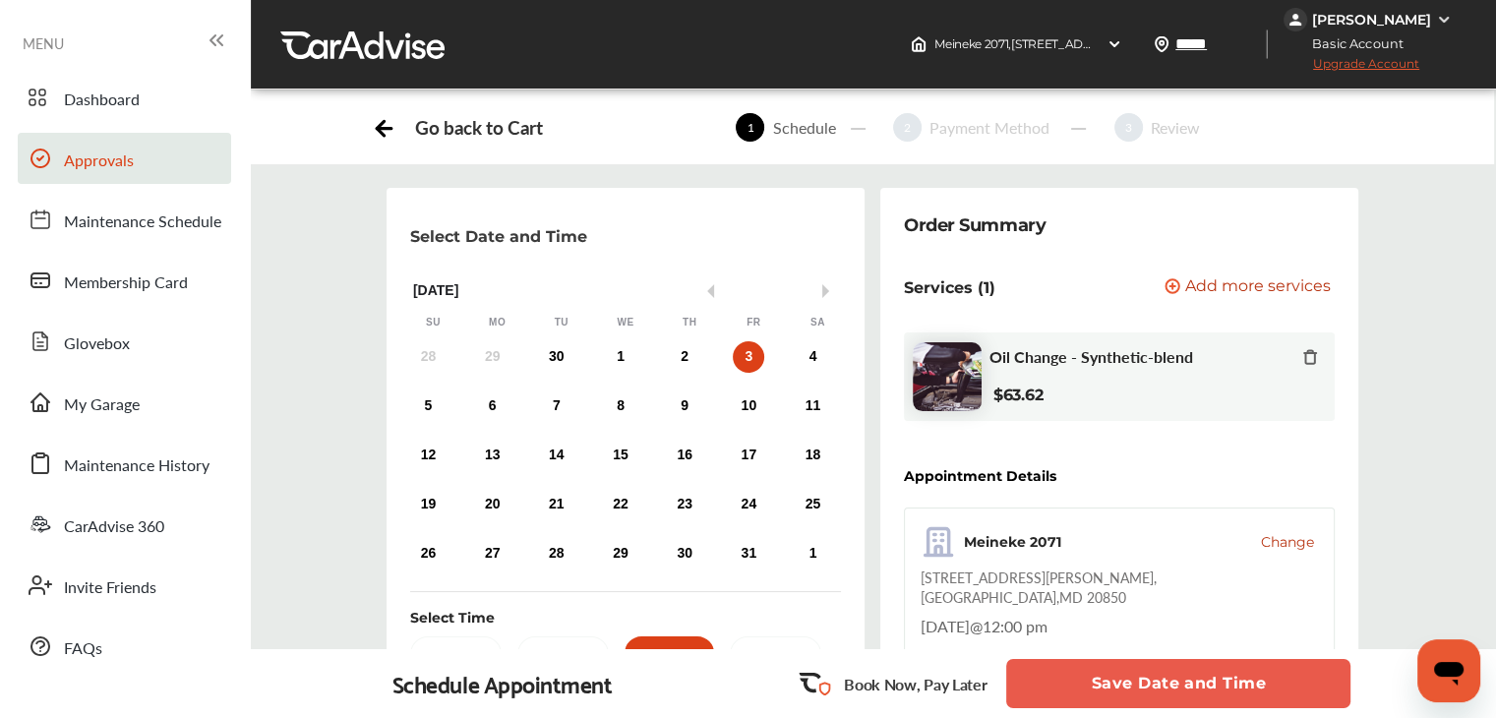
click at [69, 158] on span "Approvals" at bounding box center [99, 161] width 70 height 26
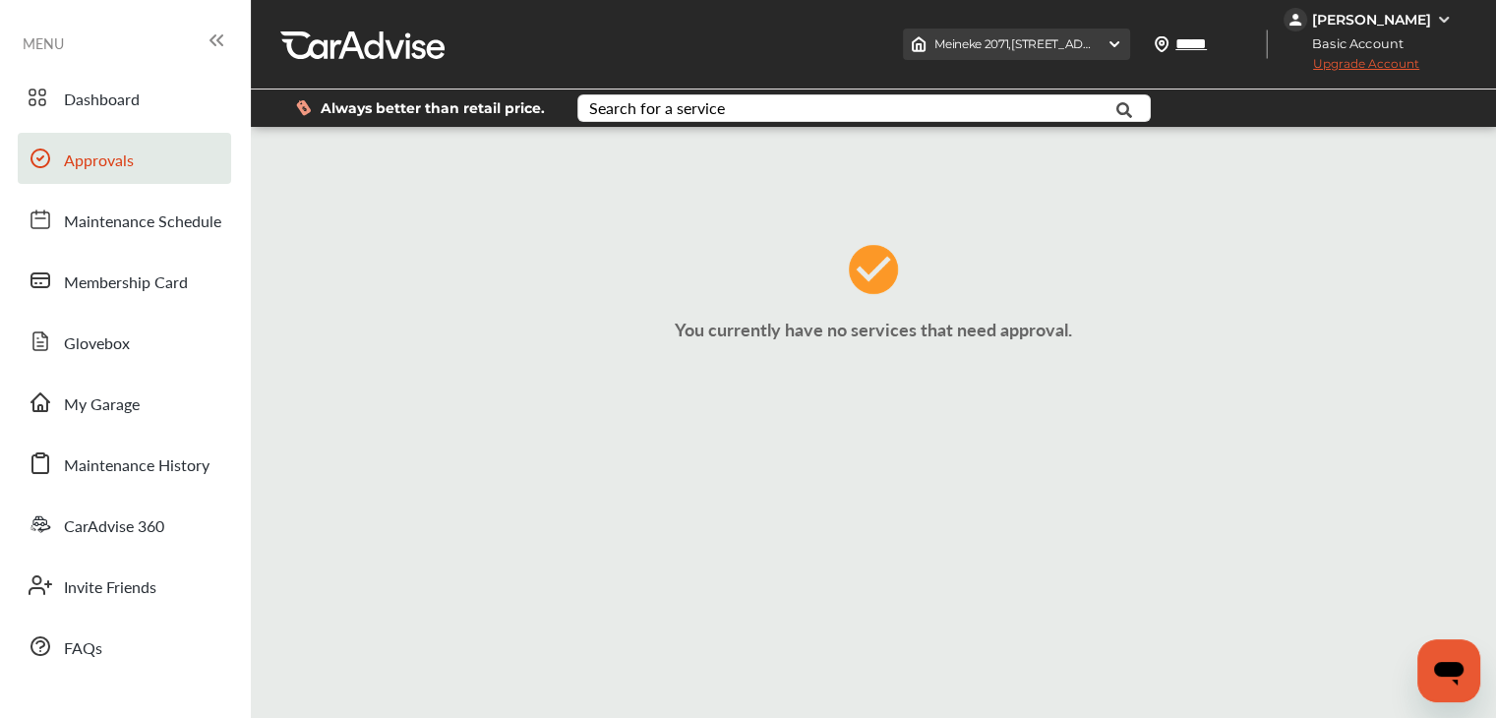
click at [1108, 46] on img at bounding box center [1114, 44] width 16 height 16
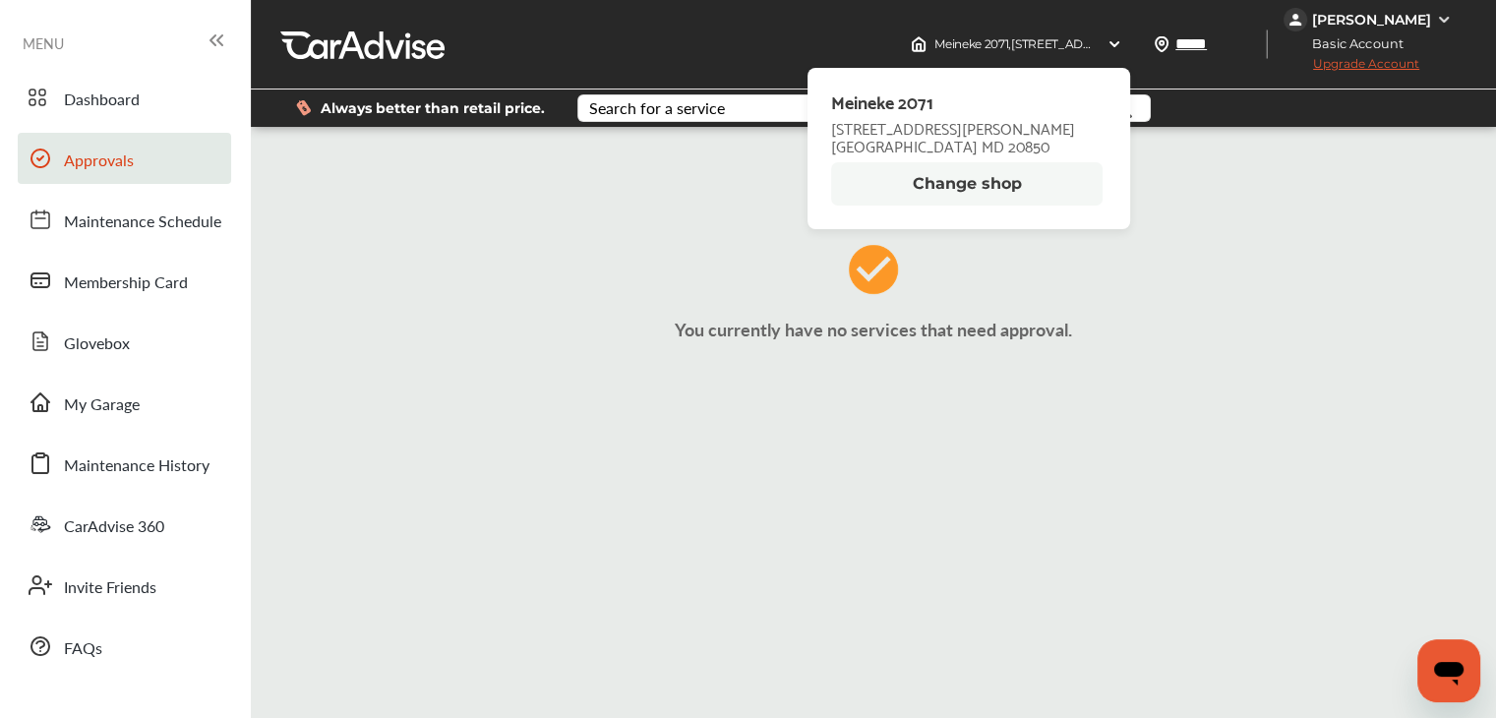
click at [1002, 189] on button "Change shop" at bounding box center [966, 183] width 271 height 43
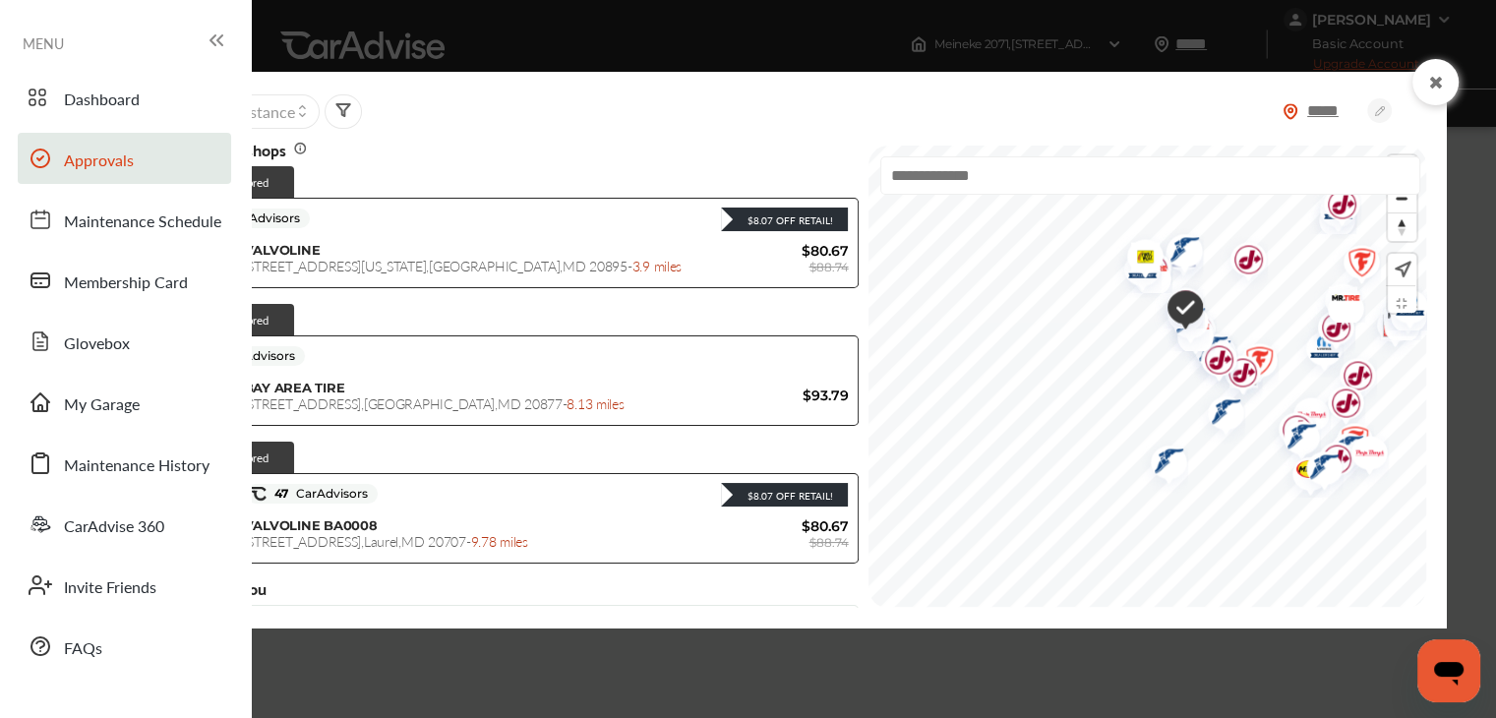
click at [217, 40] on icon at bounding box center [219, 40] width 5 height 10
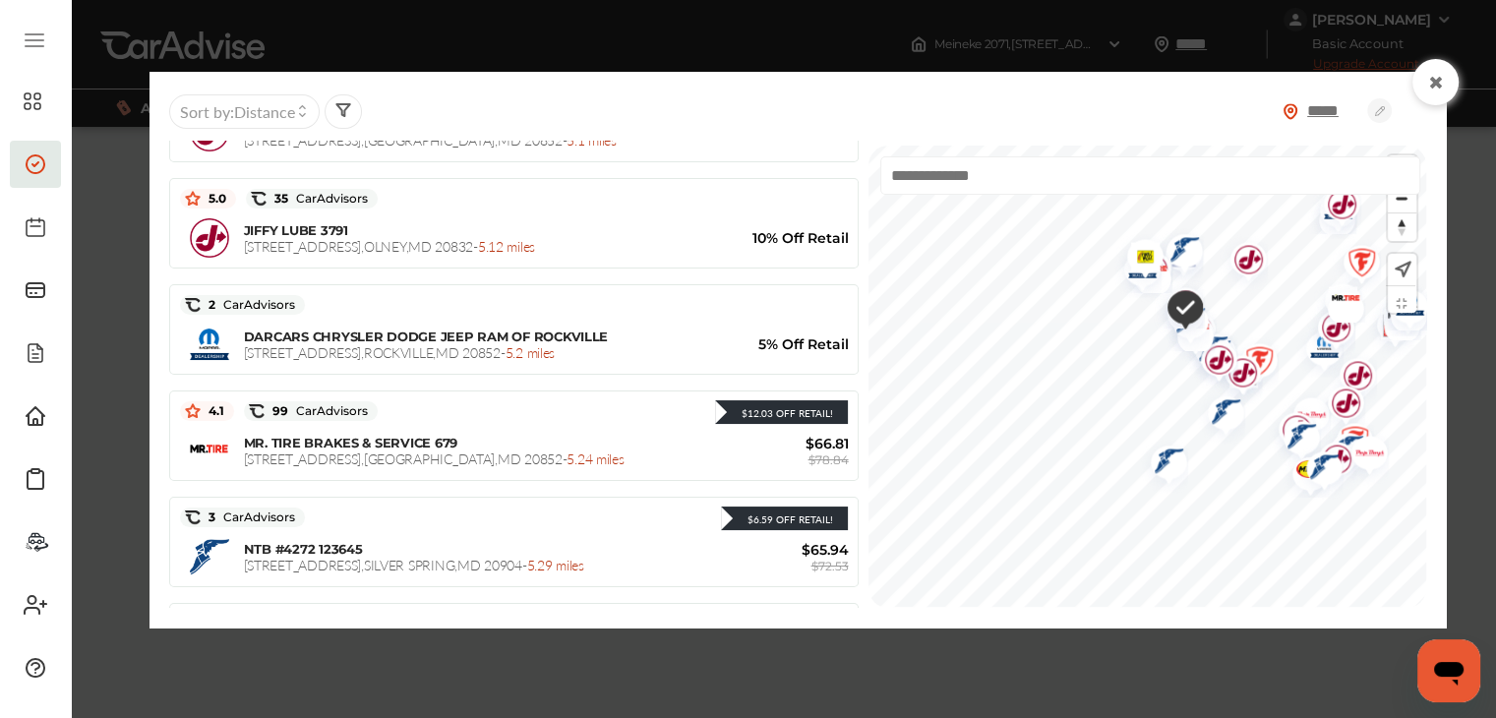
scroll to position [1273, 0]
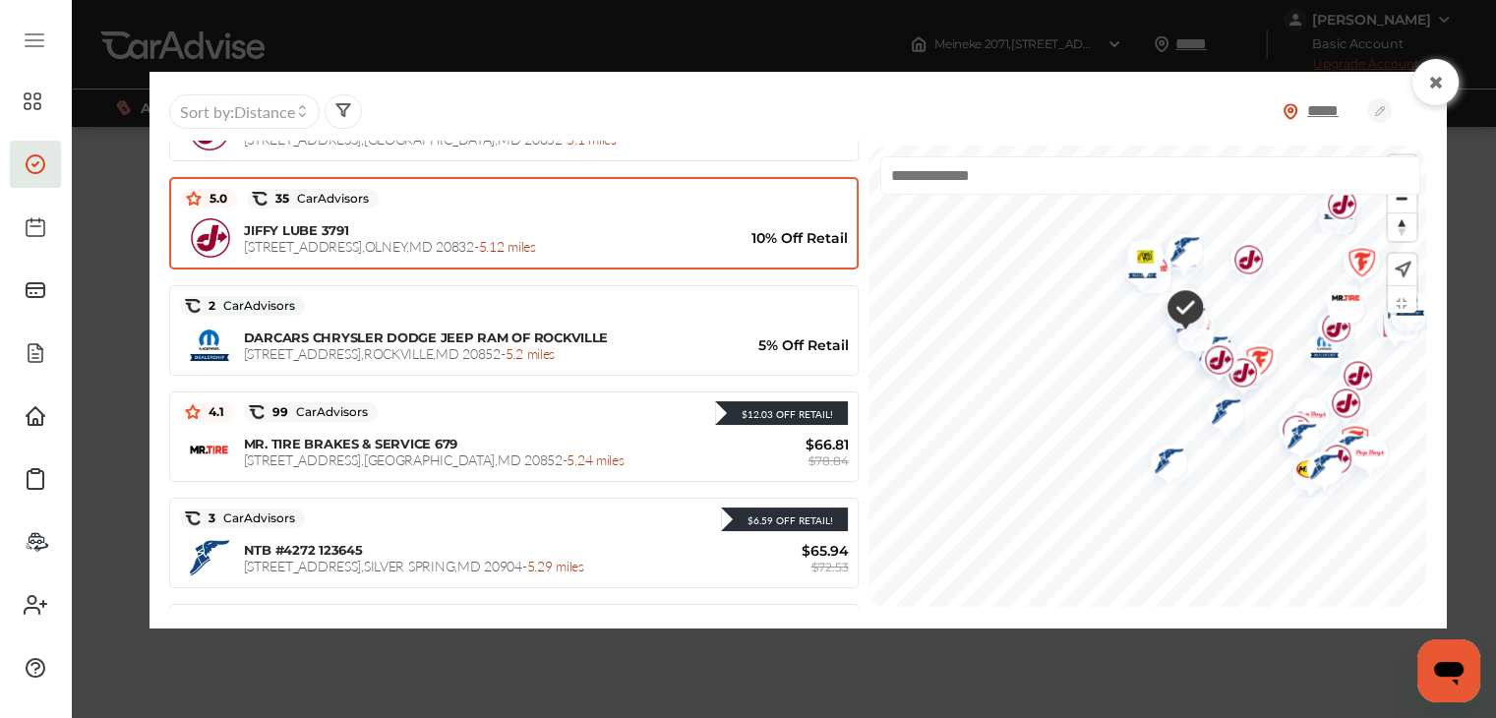
click at [381, 236] on span "3415 OLNEY-LAYTONSVILLE RD. , OLNEY , MD 20832 - 5.12 miles" at bounding box center [389, 246] width 291 height 20
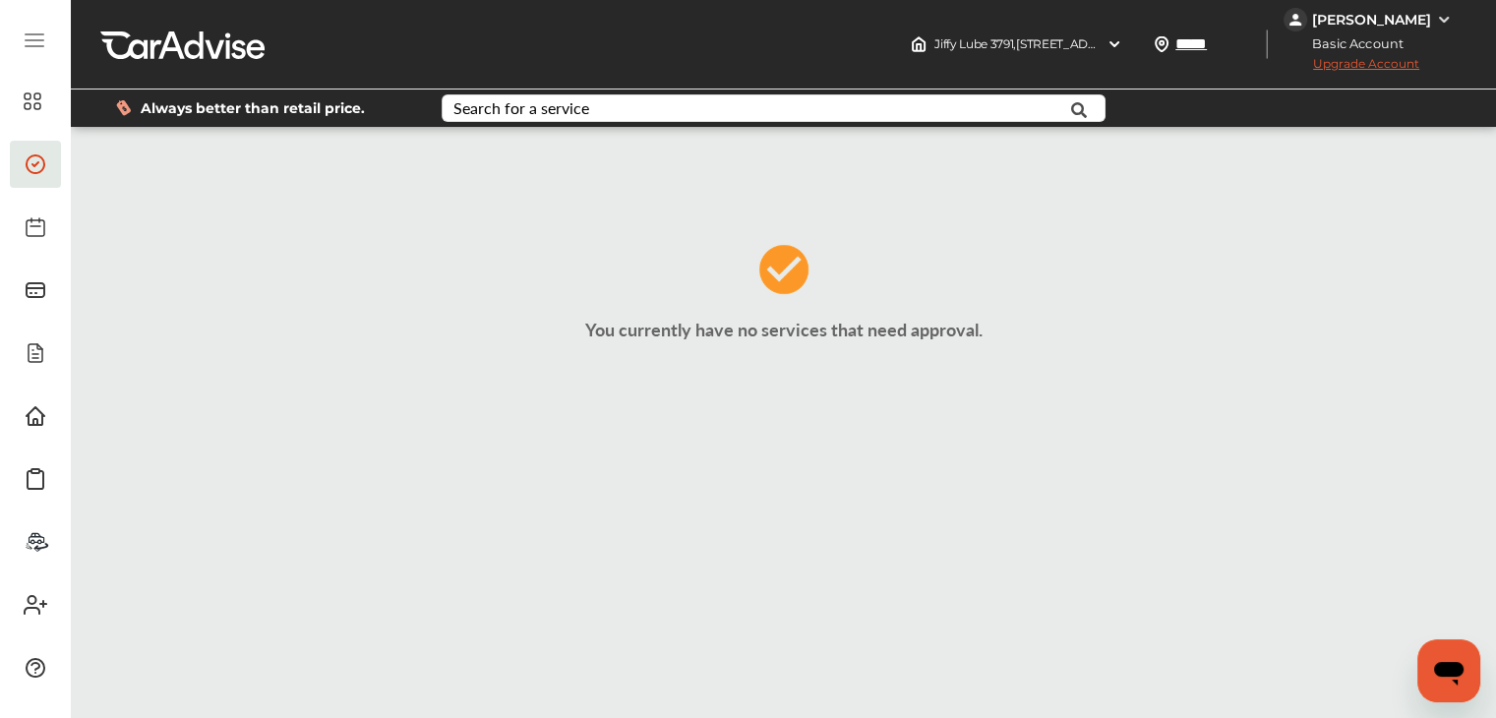
click at [29, 32] on icon at bounding box center [35, 41] width 24 height 24
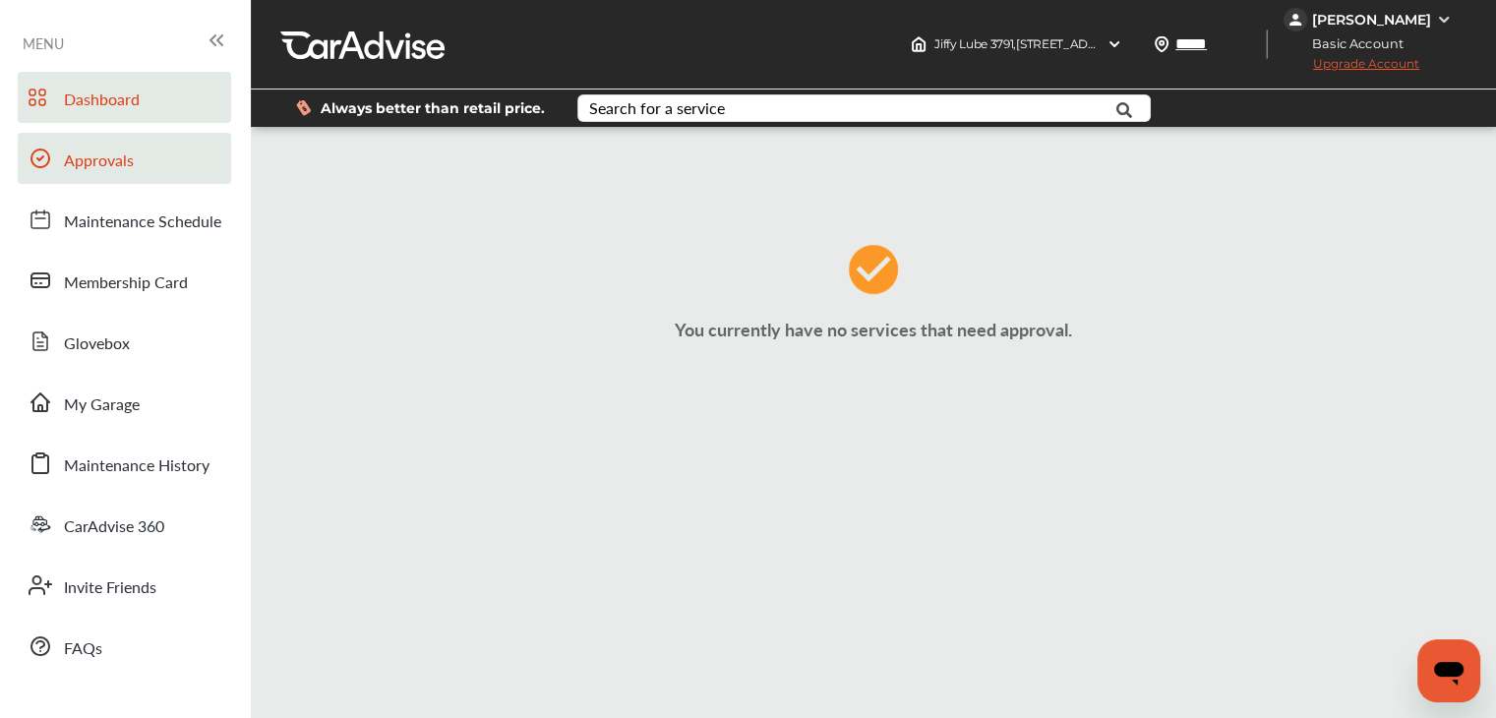
click at [130, 105] on span "Dashboard" at bounding box center [102, 101] width 76 height 26
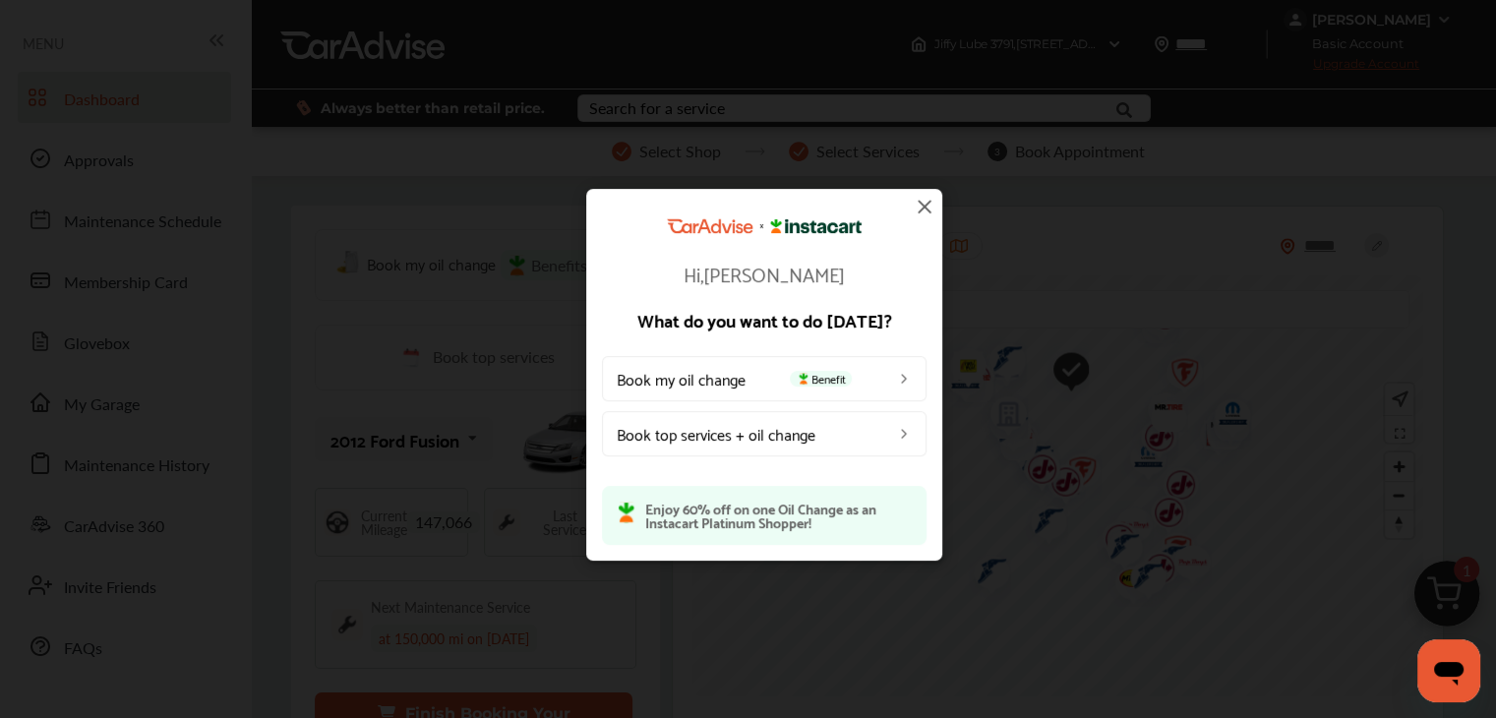
click at [739, 438] on link "Book top services + oil change" at bounding box center [764, 433] width 324 height 45
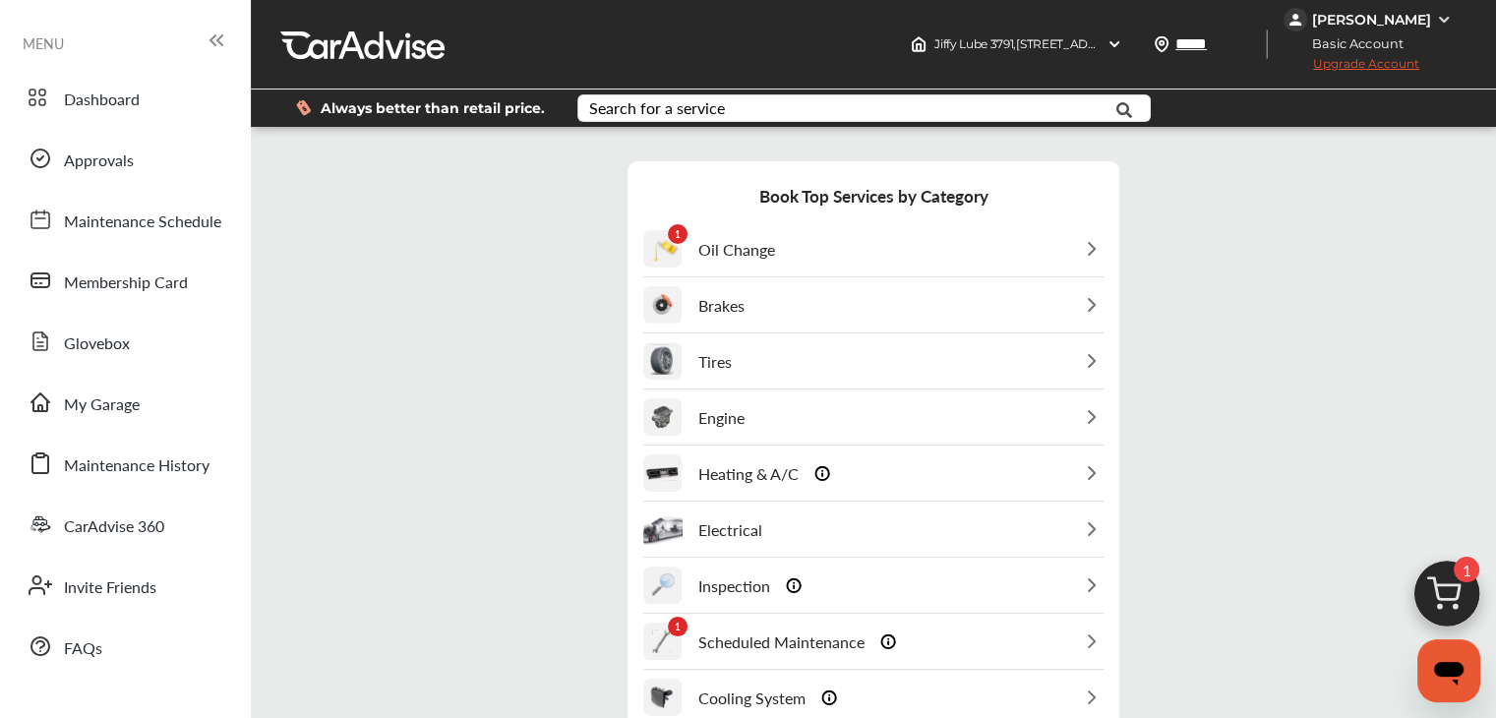
scroll to position [336, 0]
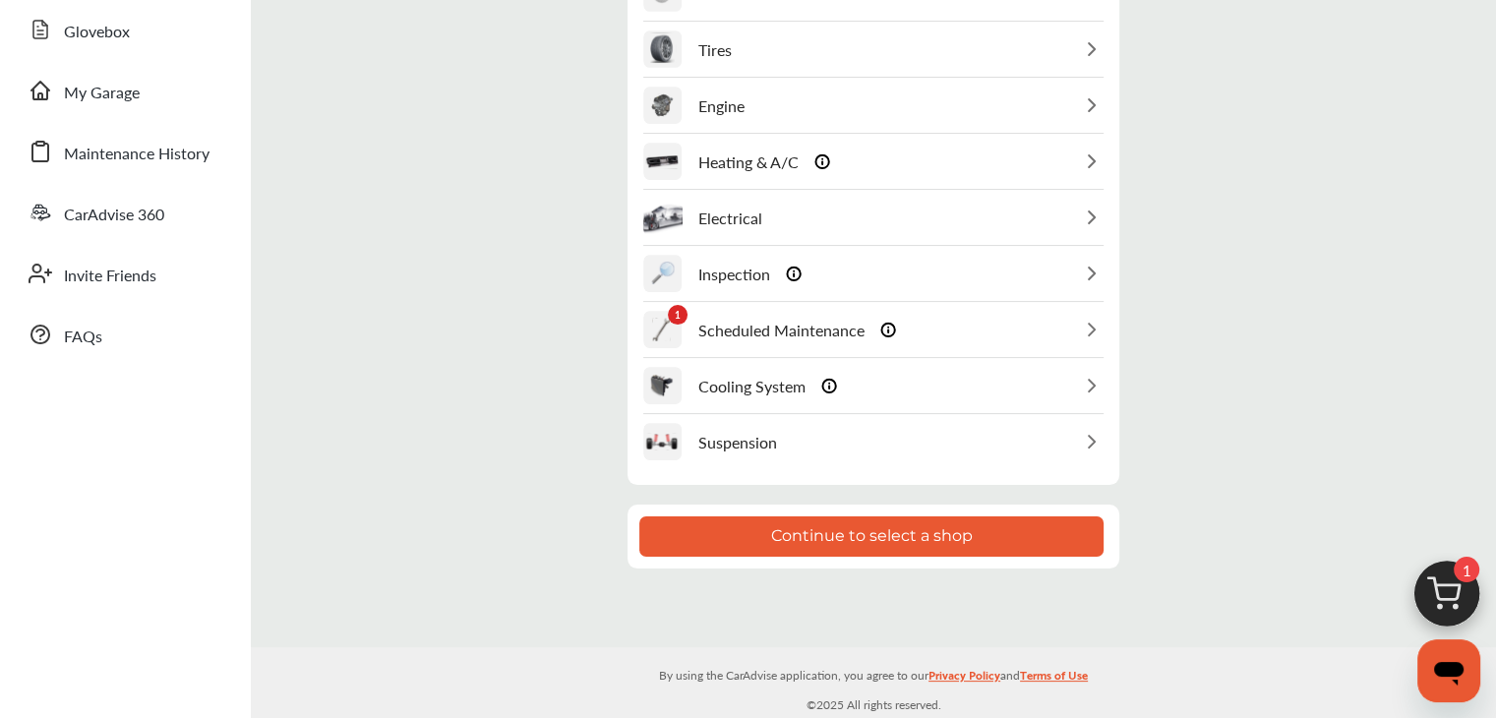
click at [864, 520] on button "Continue to select a shop" at bounding box center [871, 536] width 464 height 40
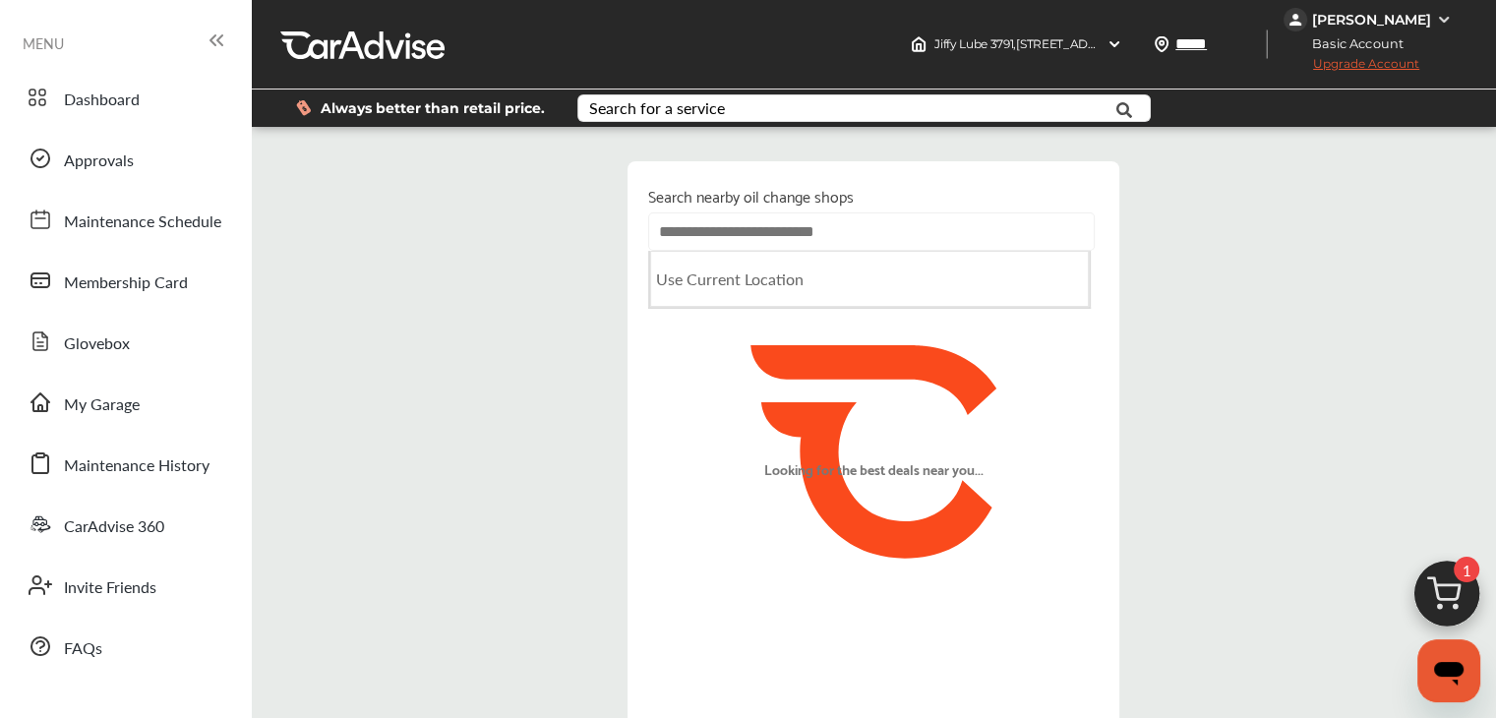
click at [828, 251] on input "text" at bounding box center [871, 231] width 446 height 38
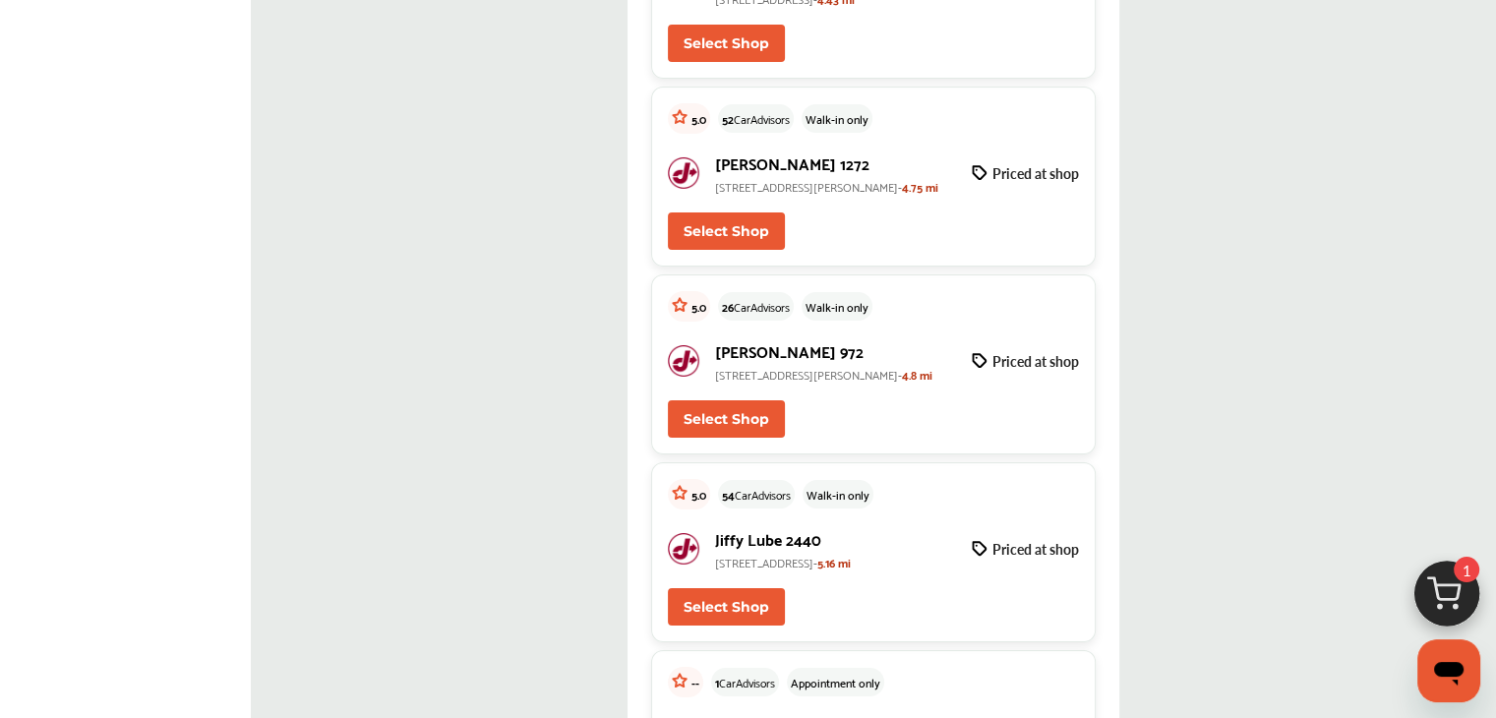
scroll to position [7276, 0]
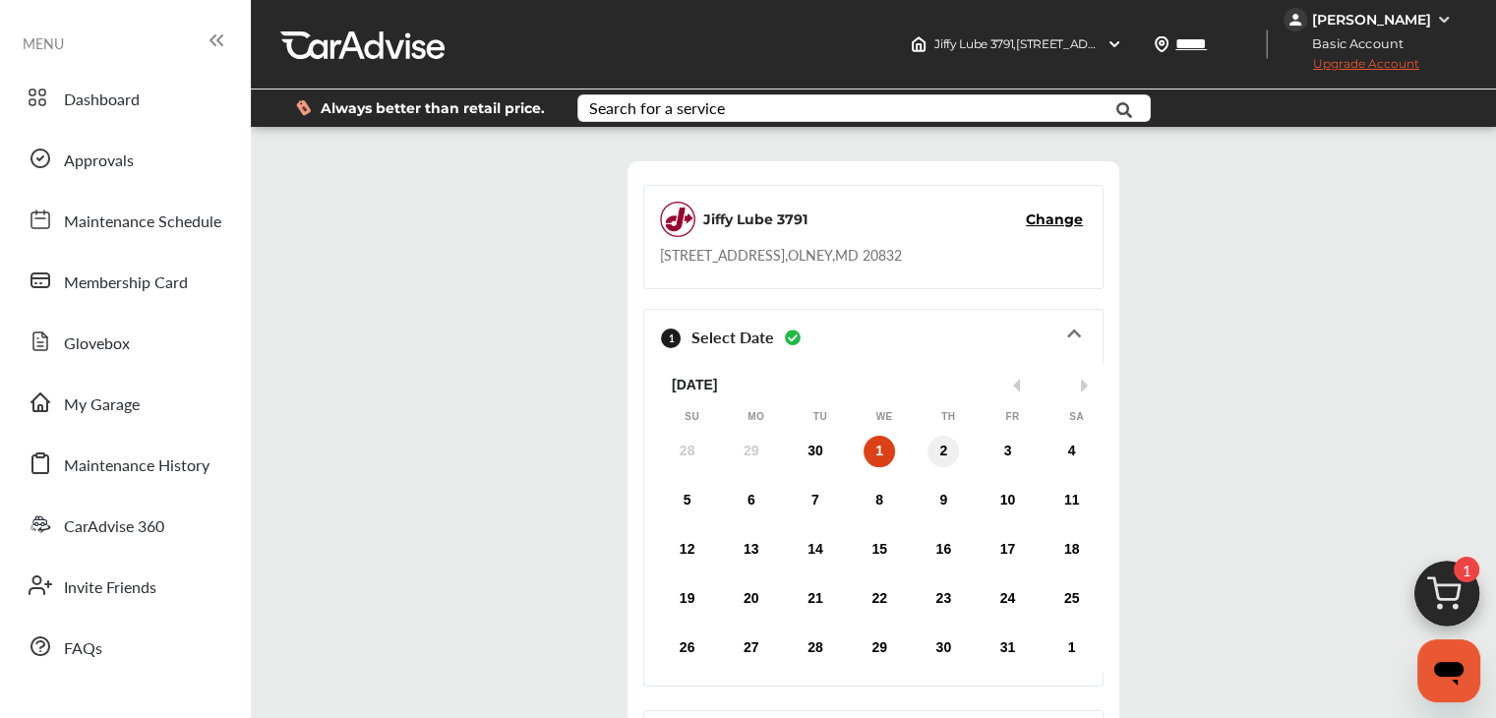
click at [940, 467] on div "2" at bounding box center [942, 451] width 31 height 31
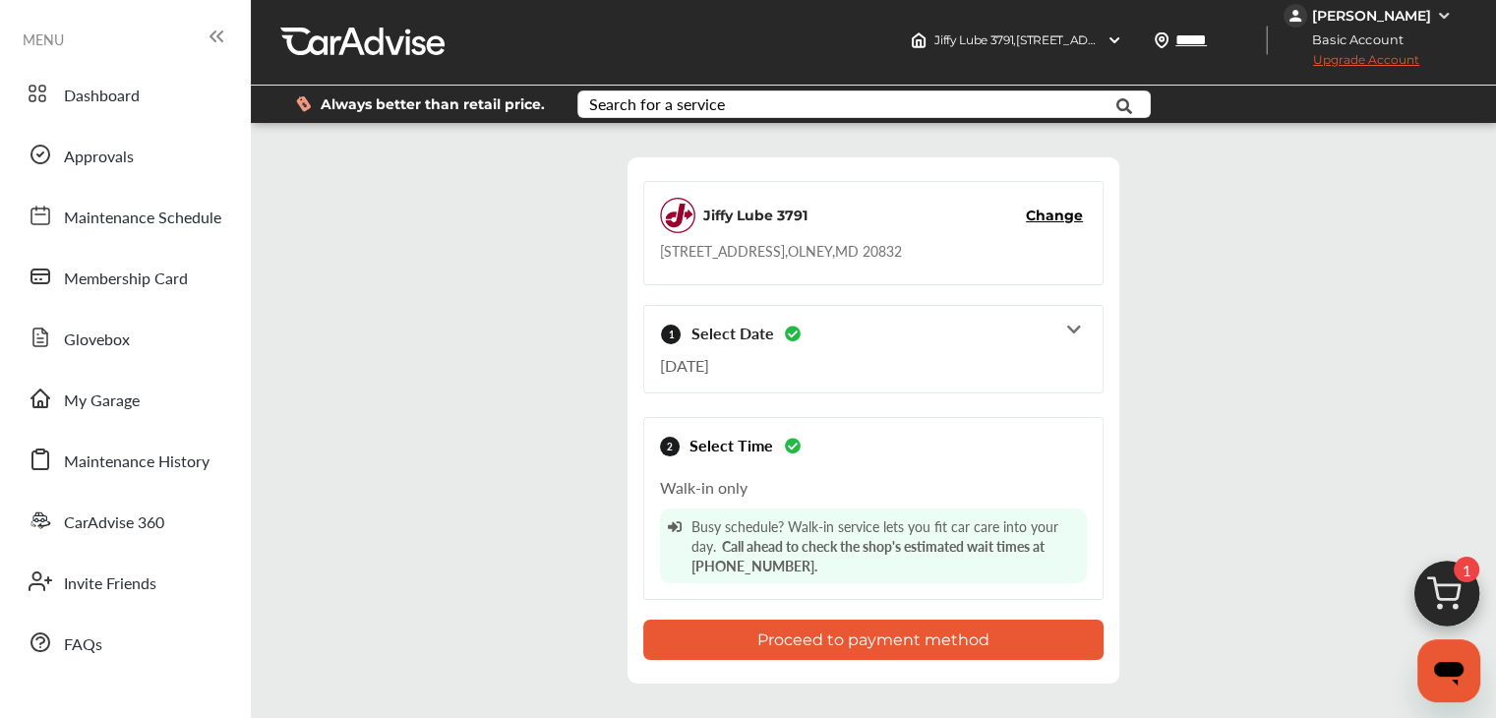
scroll to position [167, 0]
click at [838, 619] on button "Proceed to payment method" at bounding box center [873, 639] width 460 height 40
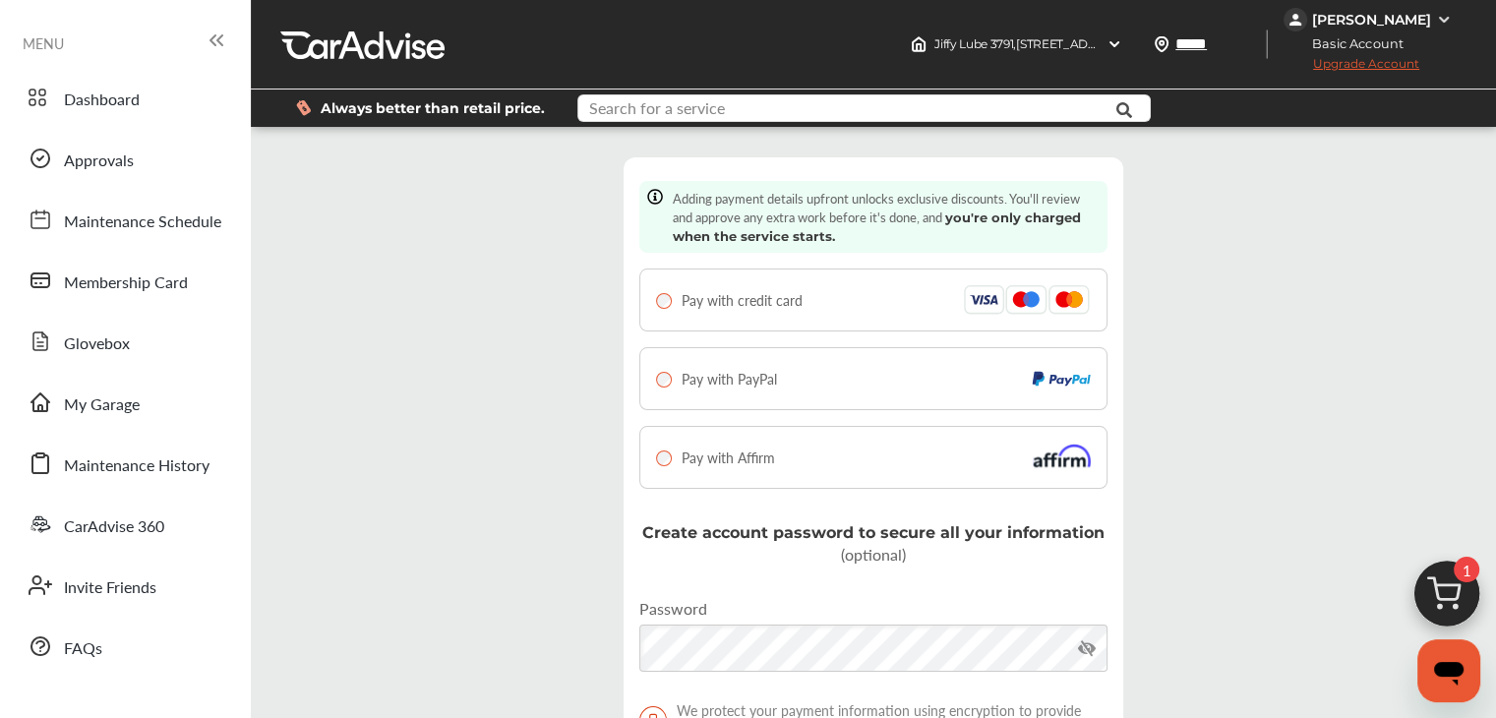
type input "**********"
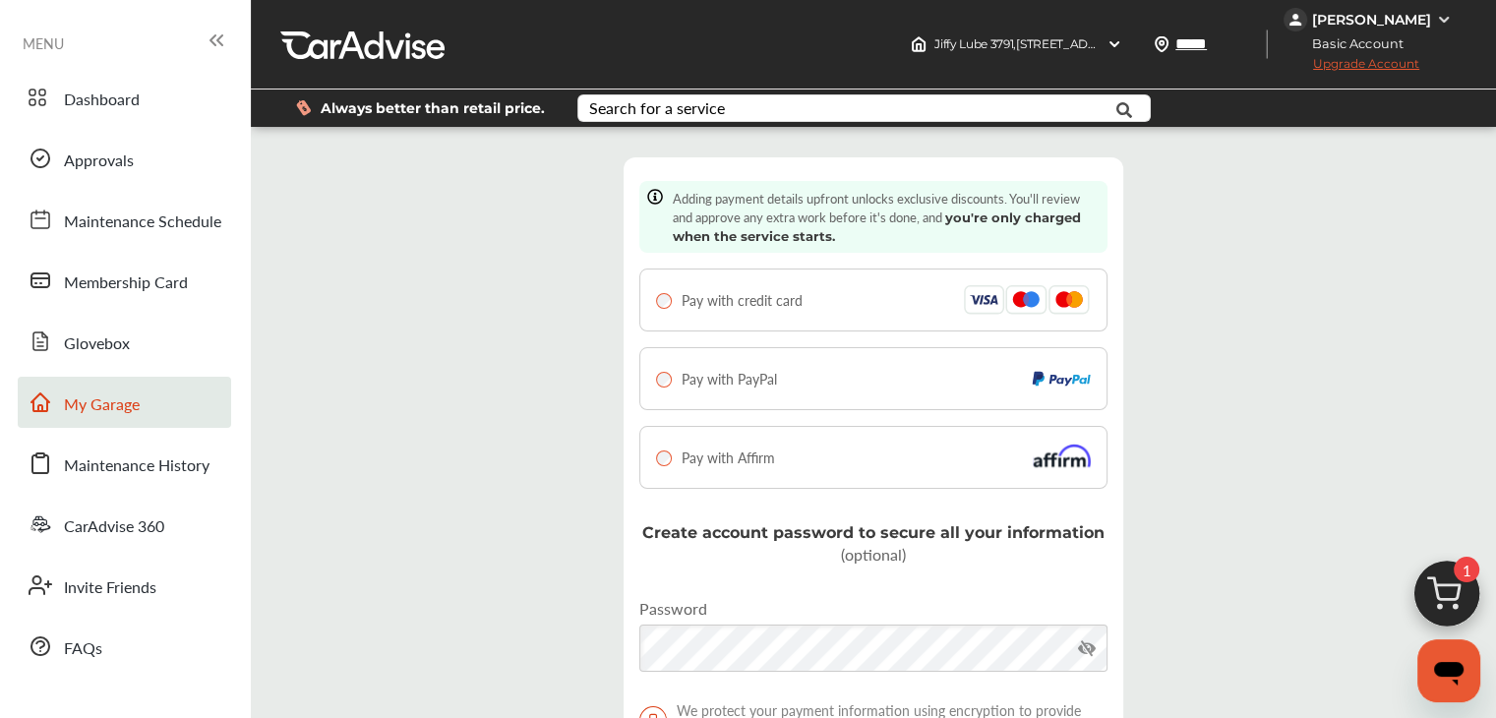
click at [164, 388] on link "My Garage" at bounding box center [124, 402] width 213 height 51
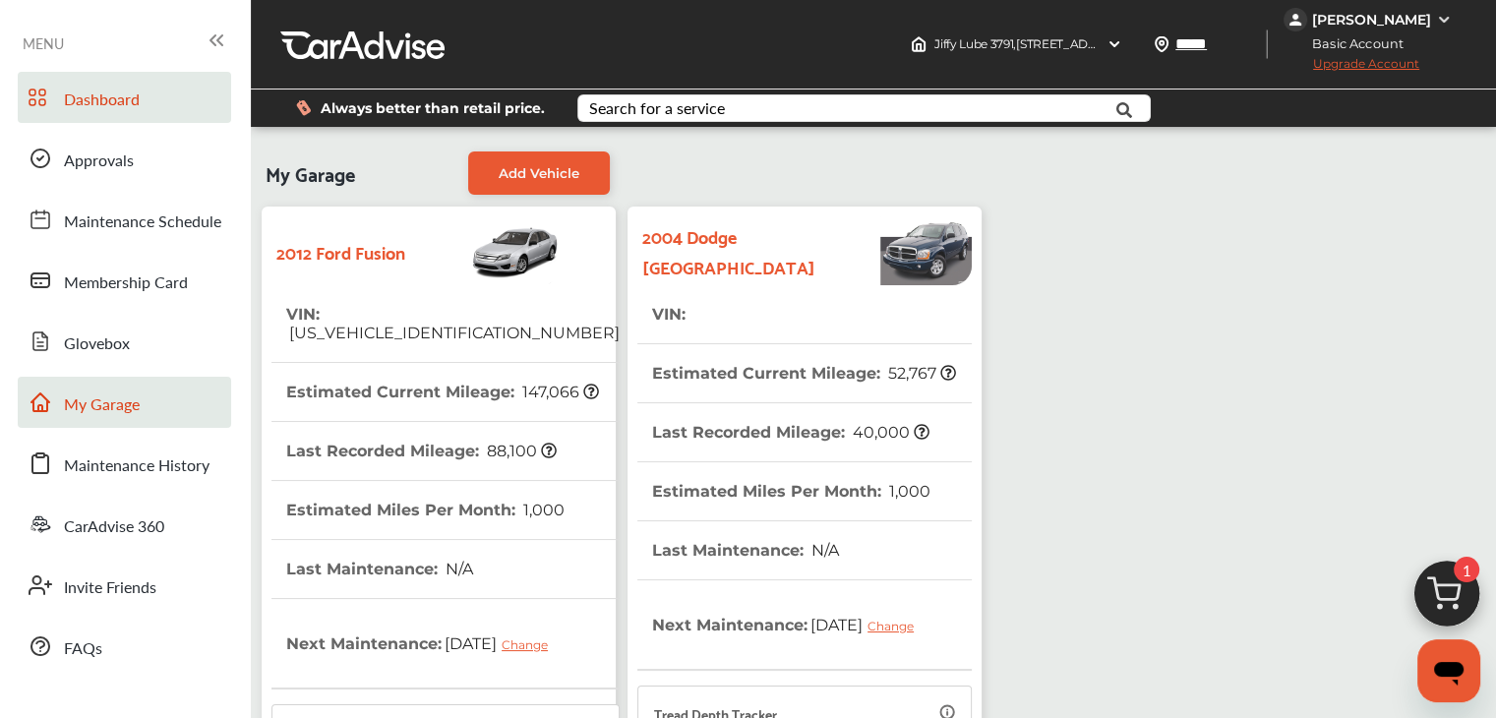
click at [75, 103] on span "Dashboard" at bounding box center [102, 101] width 76 height 26
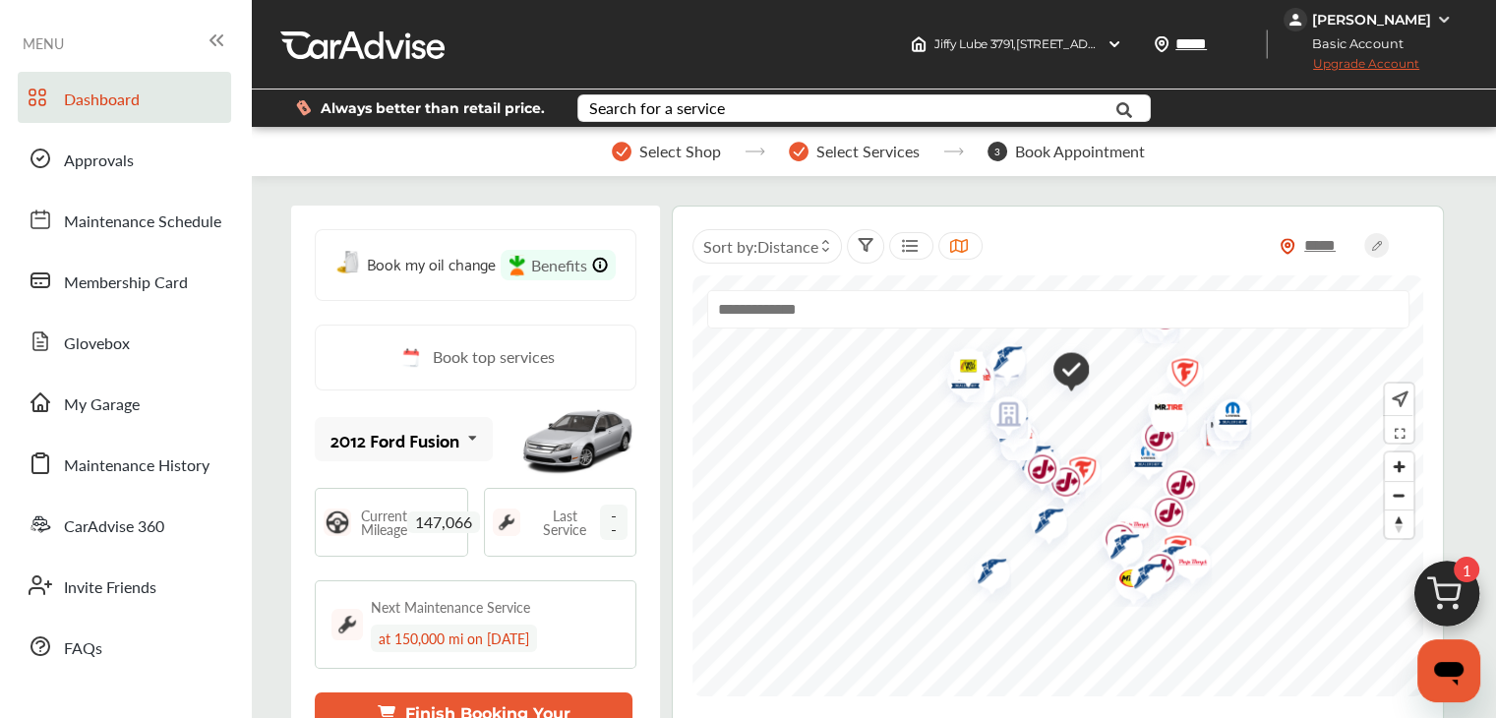
click at [844, 160] on span "Select Services" at bounding box center [867, 152] width 103 height 18
click at [94, 155] on span "Approvals" at bounding box center [99, 161] width 70 height 26
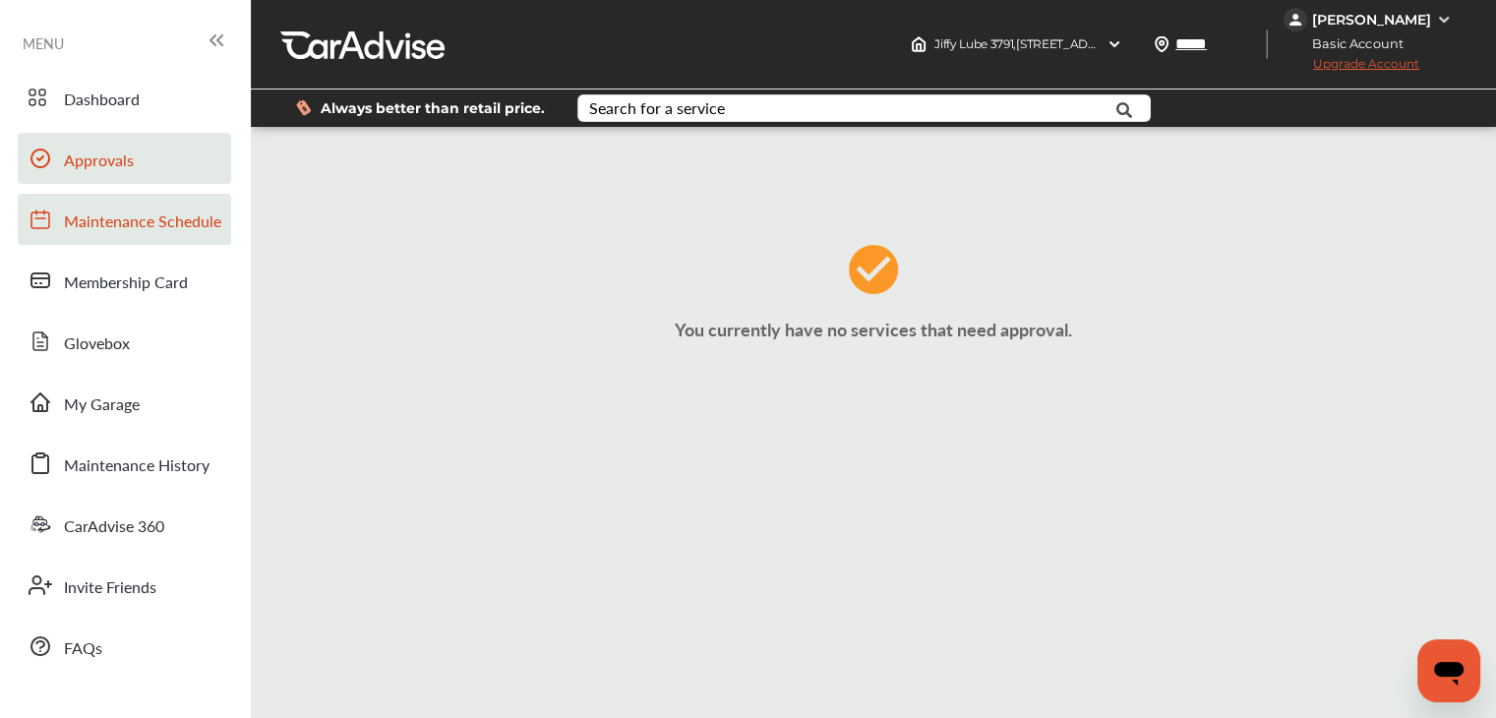
click at [107, 217] on span "Maintenance Schedule" at bounding box center [142, 222] width 157 height 26
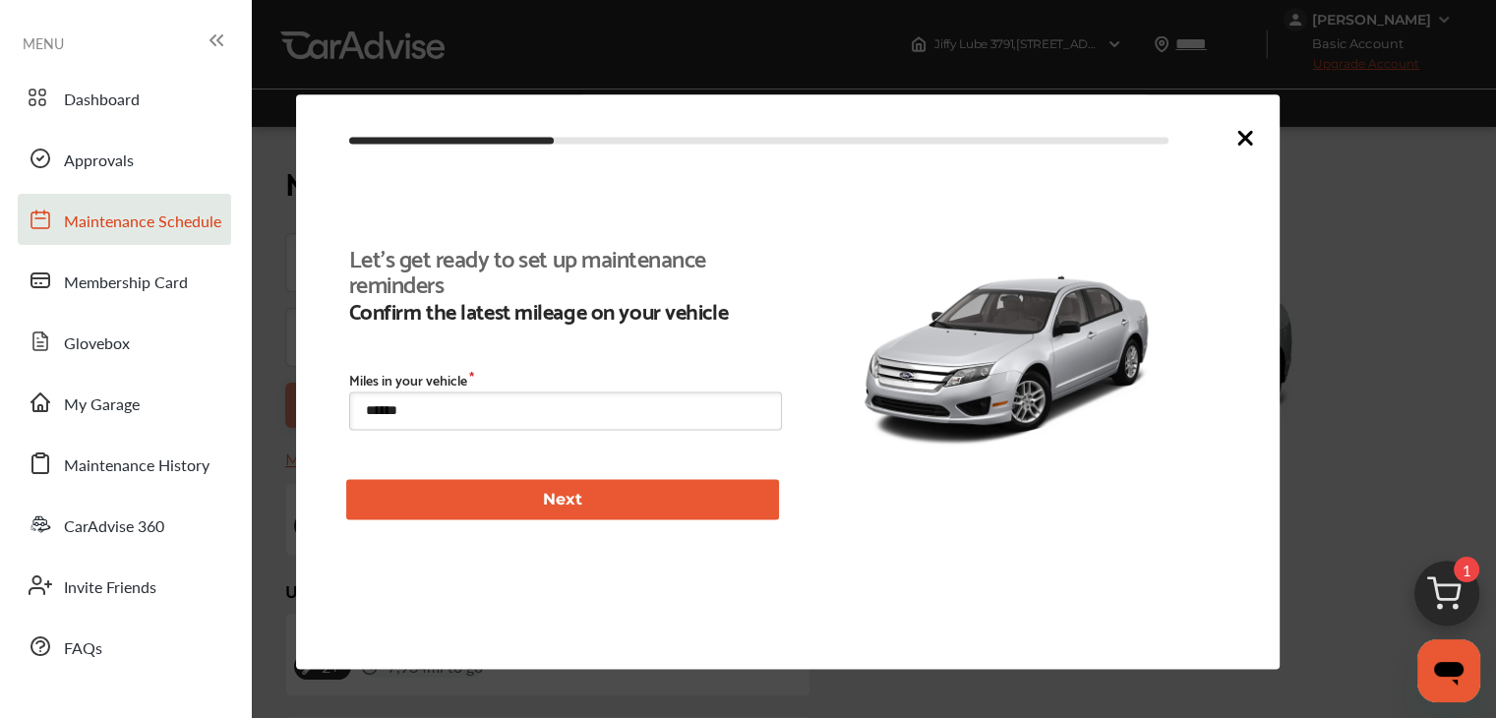
scroll to position [547, 0]
click at [1243, 137] on icon at bounding box center [1245, 138] width 12 height 12
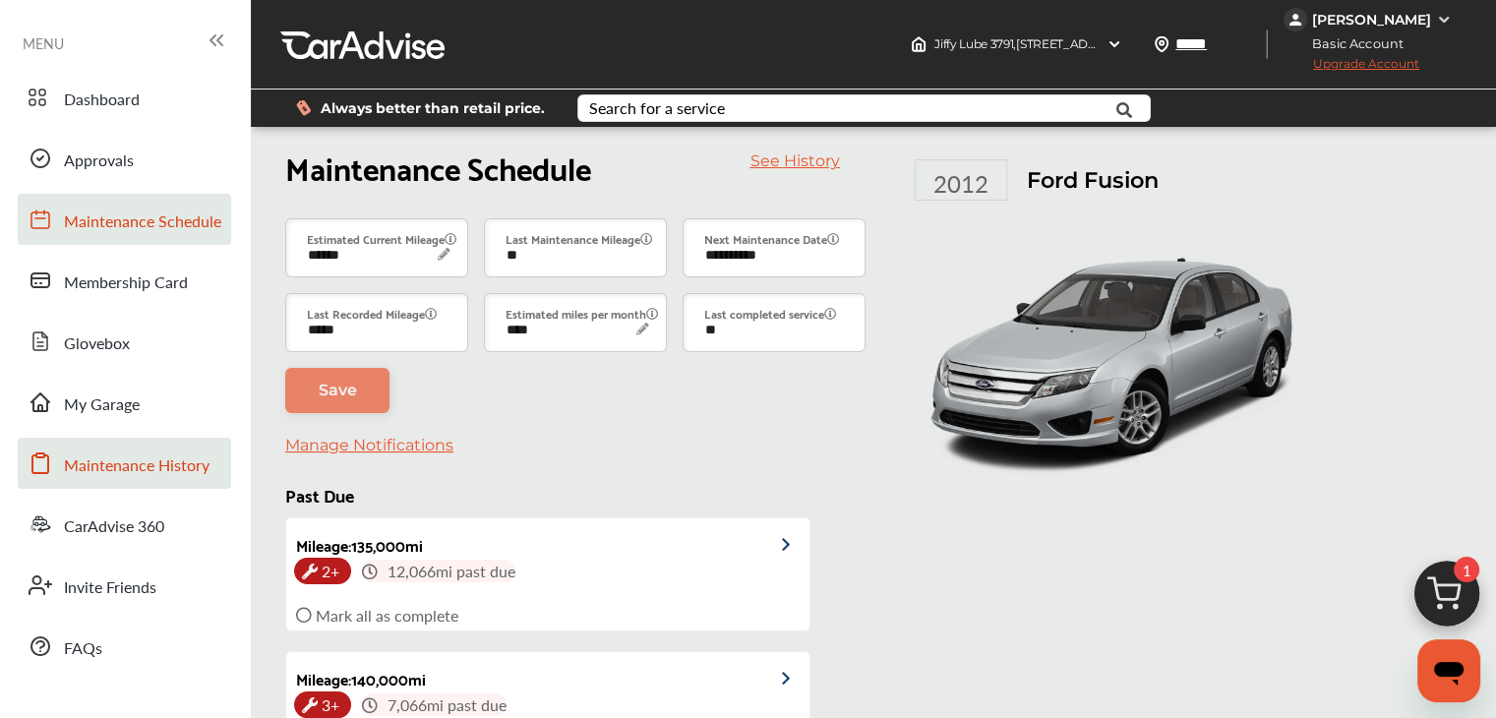
scroll to position [28, 0]
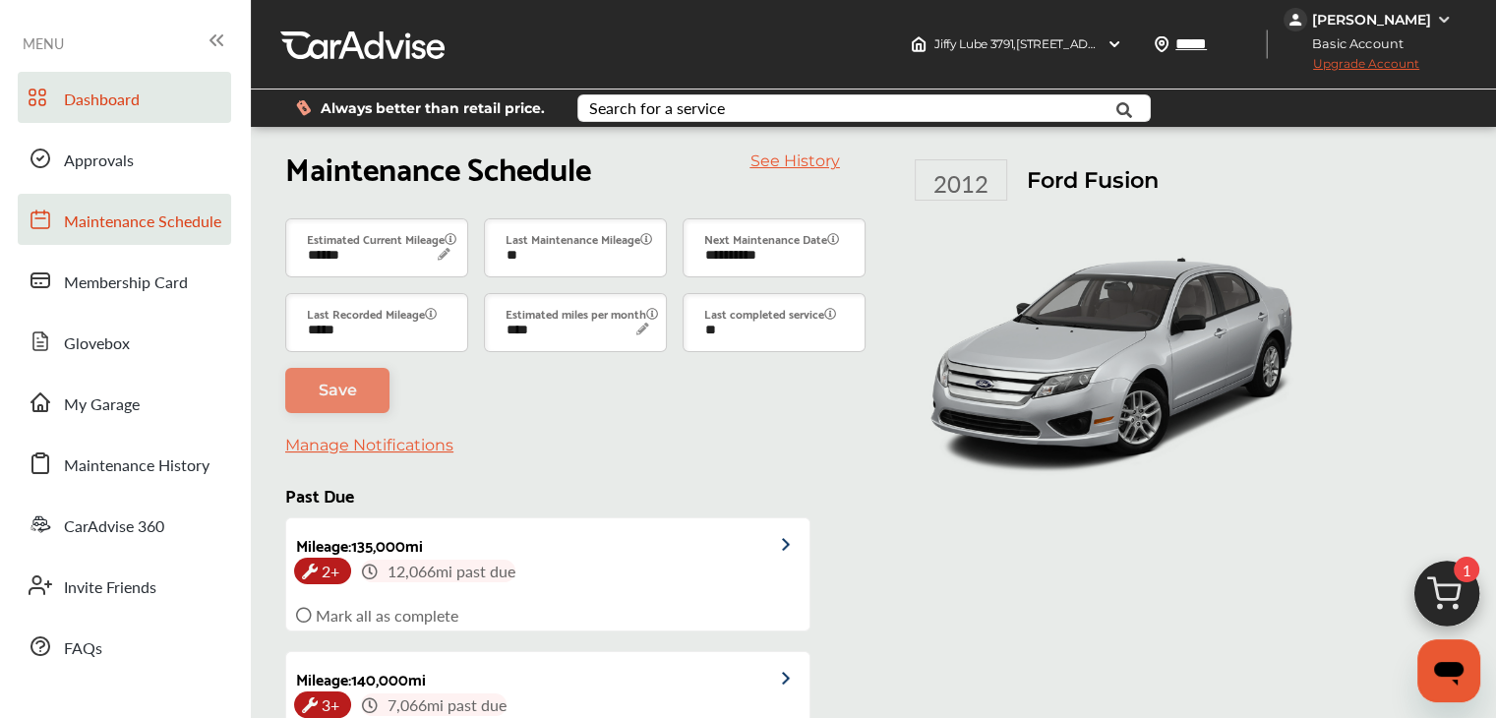
click at [82, 88] on span "Dashboard" at bounding box center [102, 101] width 76 height 26
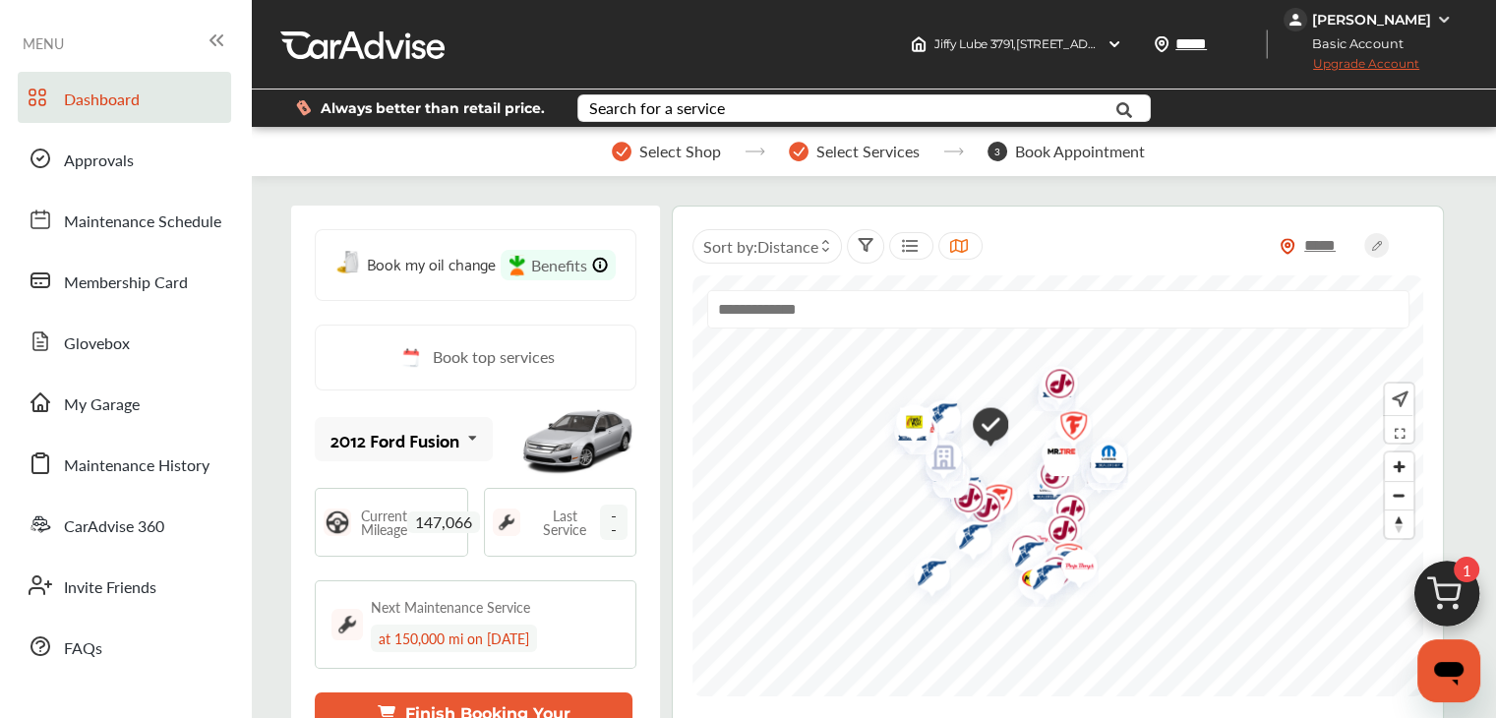
scroll to position [1967, 0]
click at [1446, 563] on img at bounding box center [1446, 599] width 94 height 94
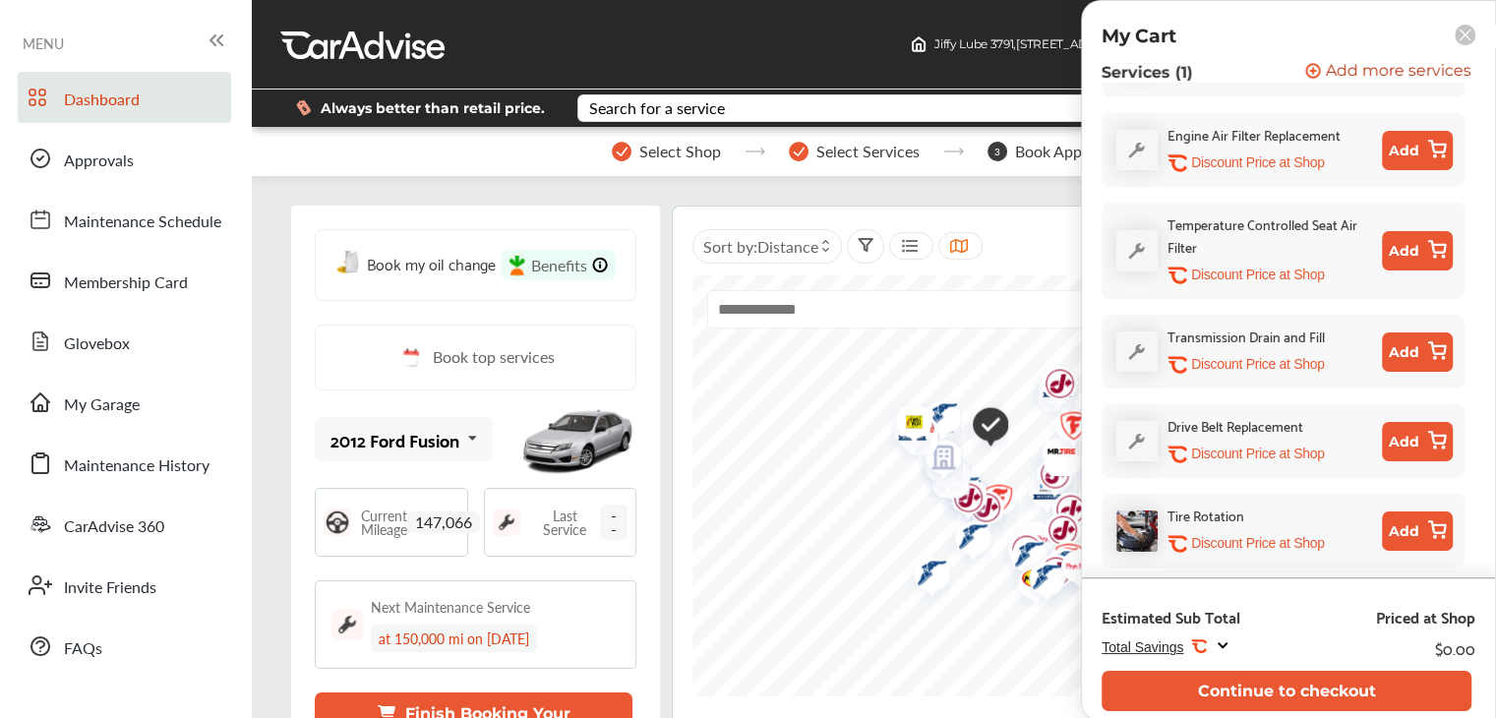
scroll to position [2262, 0]
click at [1221, 644] on icon at bounding box center [1222, 646] width 8 height 4
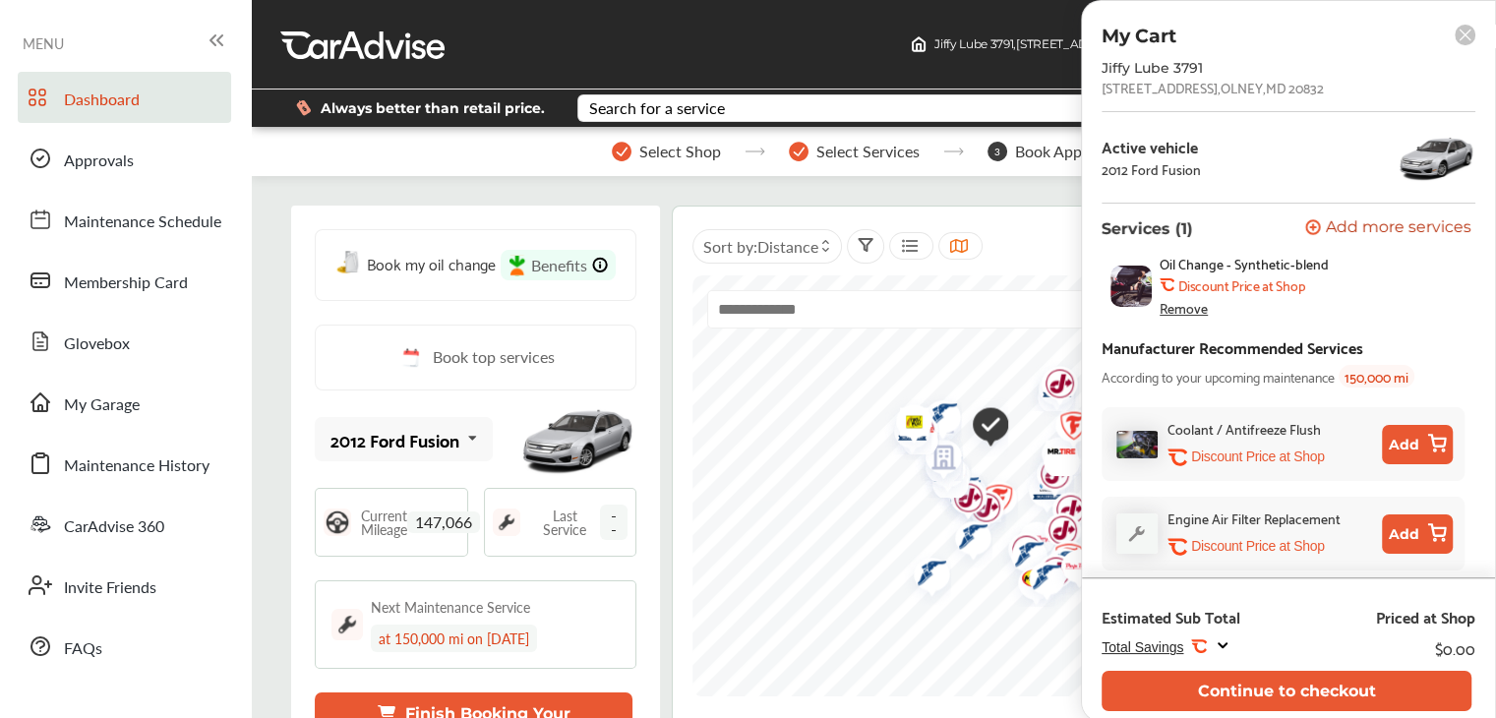
scroll to position [0, 0]
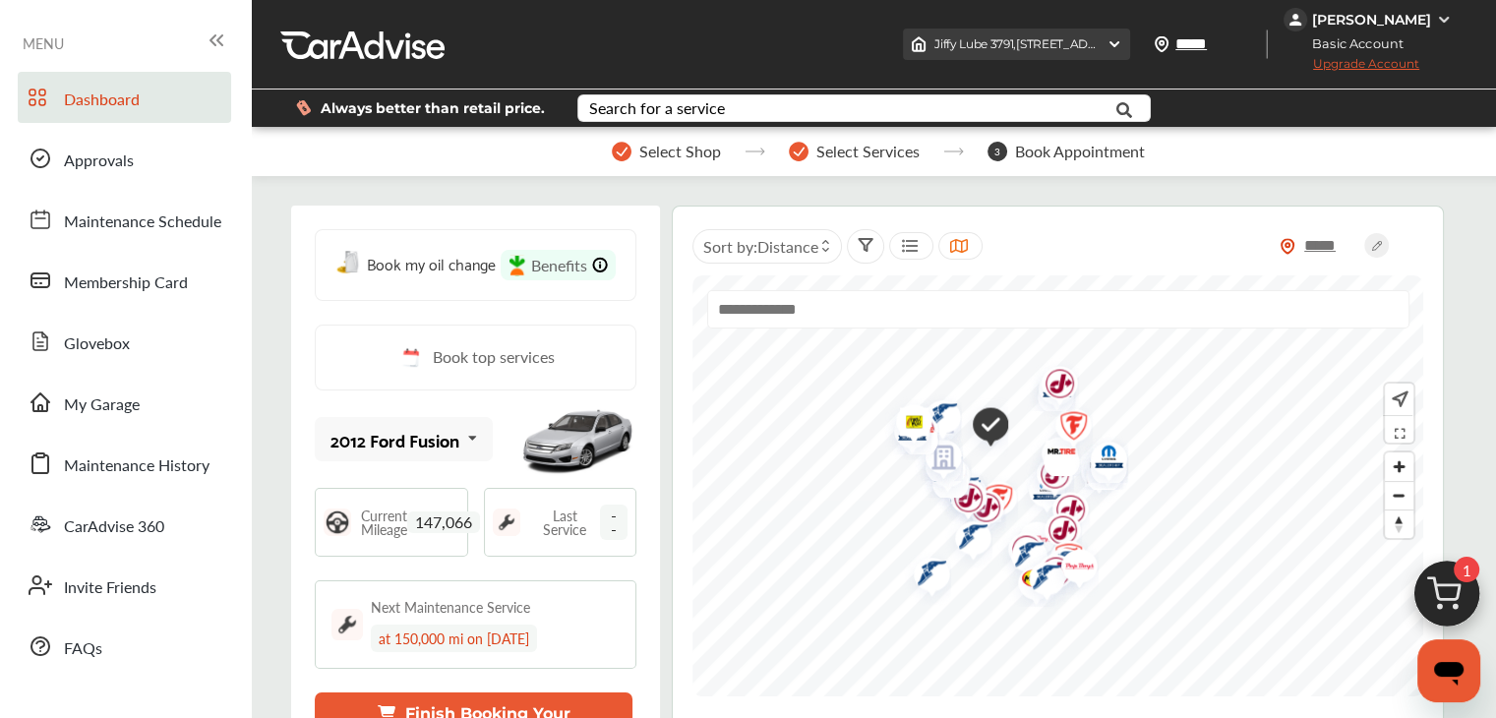
click at [1054, 44] on span "Jiffy Lube 3791 , 3415 OLNEY-LAYTONSVILLE RD. OLNEY , MD 20832" at bounding box center [1084, 43] width 300 height 15
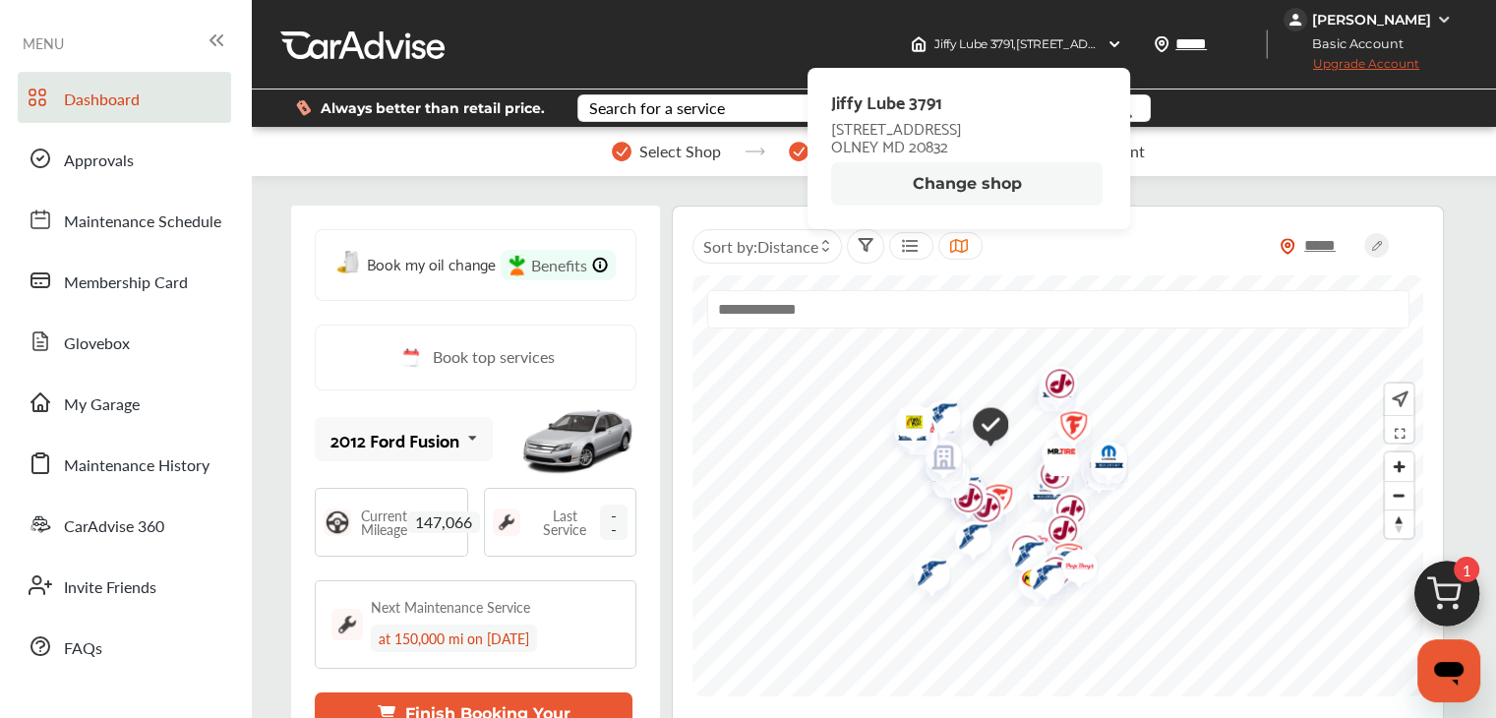
click at [954, 205] on button "Change shop" at bounding box center [966, 183] width 271 height 43
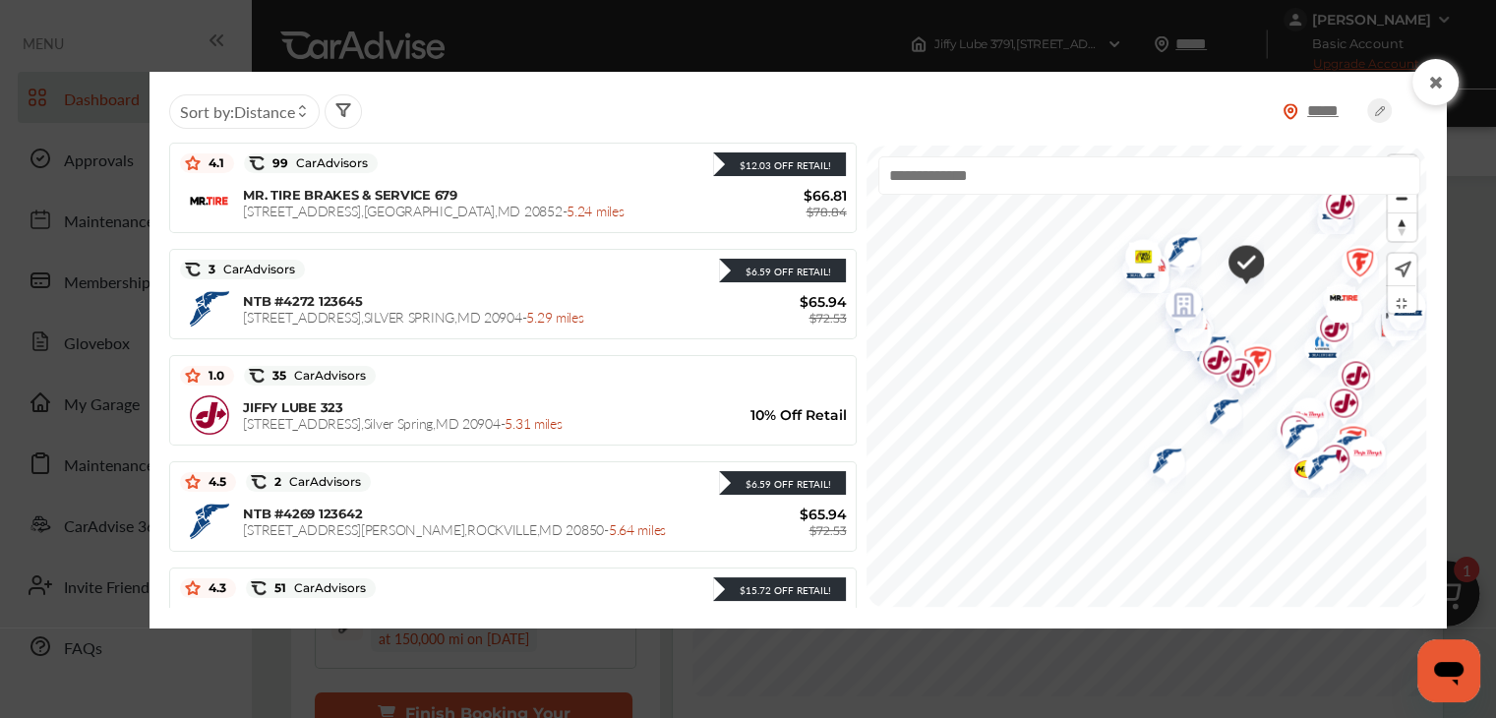
scroll to position [1075, 0]
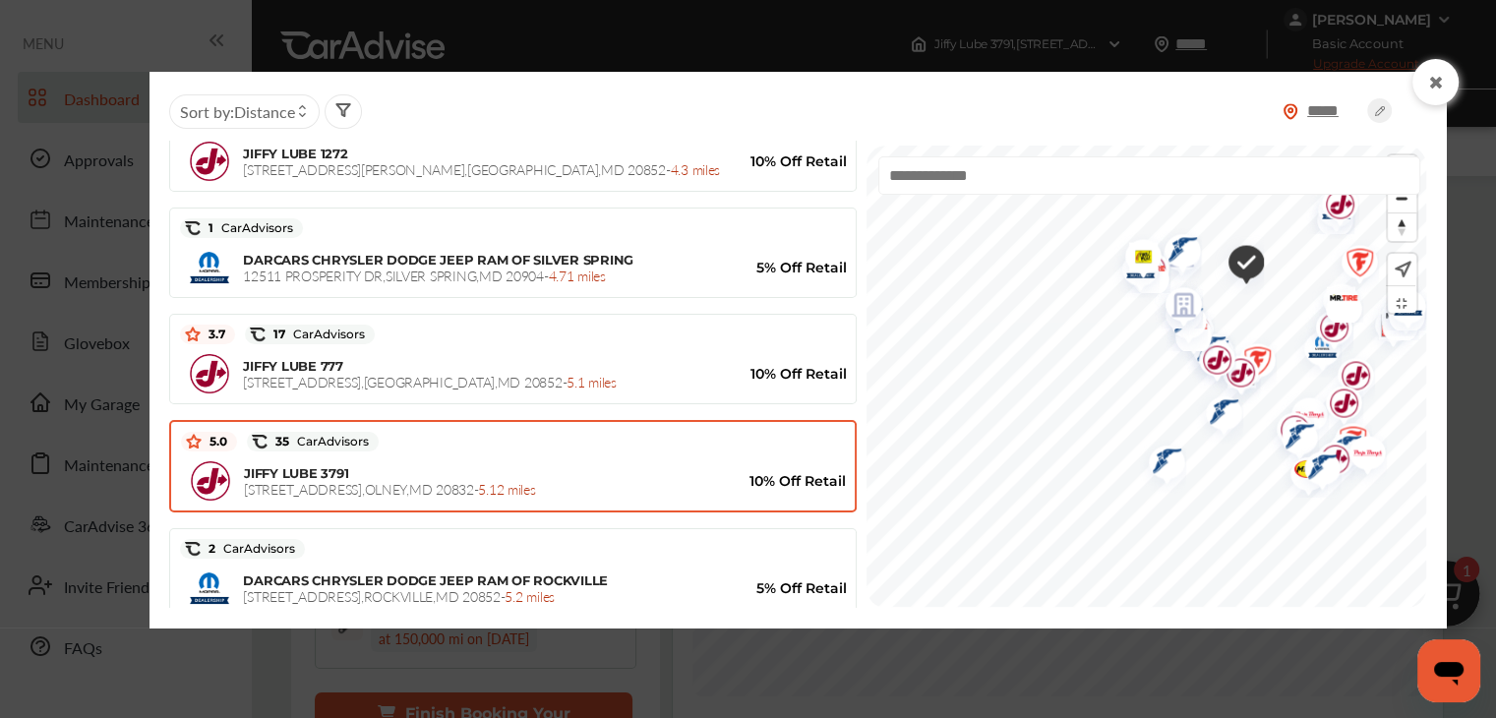
click at [1438, 77] on icon at bounding box center [1435, 83] width 19 height 16
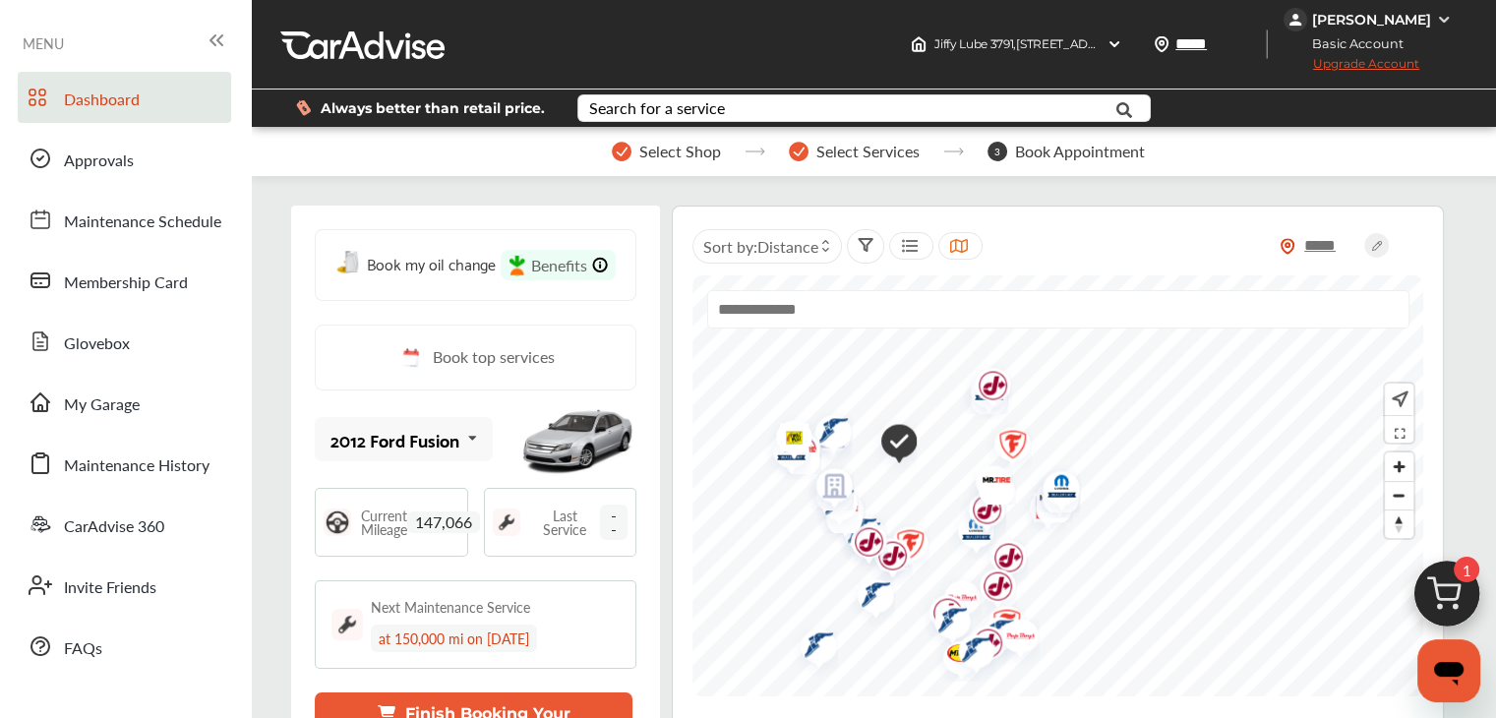
click at [1390, 29] on div "[PERSON_NAME]" at bounding box center [1369, 20] width 173 height 24
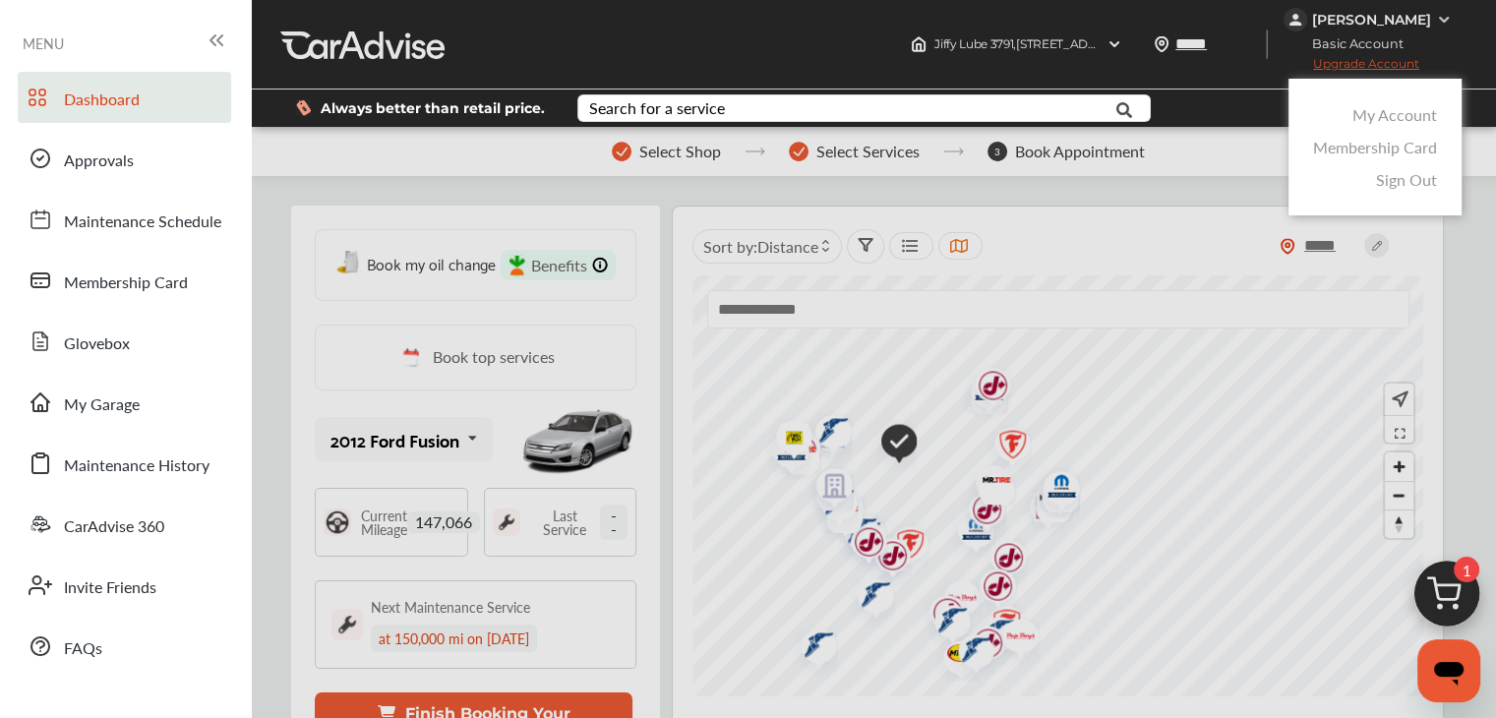
click at [1366, 118] on link "My Account" at bounding box center [1394, 114] width 85 height 23
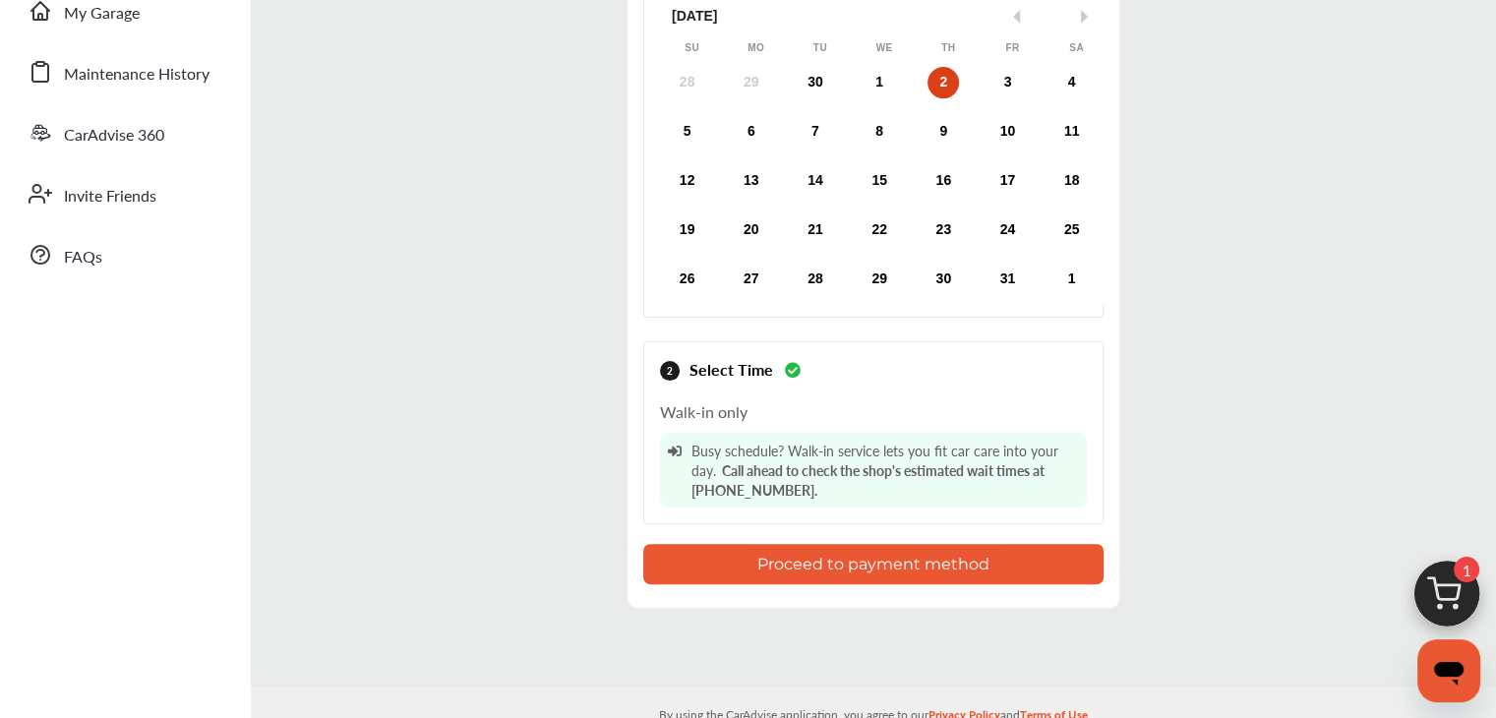
scroll to position [393, 0]
click at [852, 582] on button "Proceed to payment method" at bounding box center [873, 562] width 460 height 40
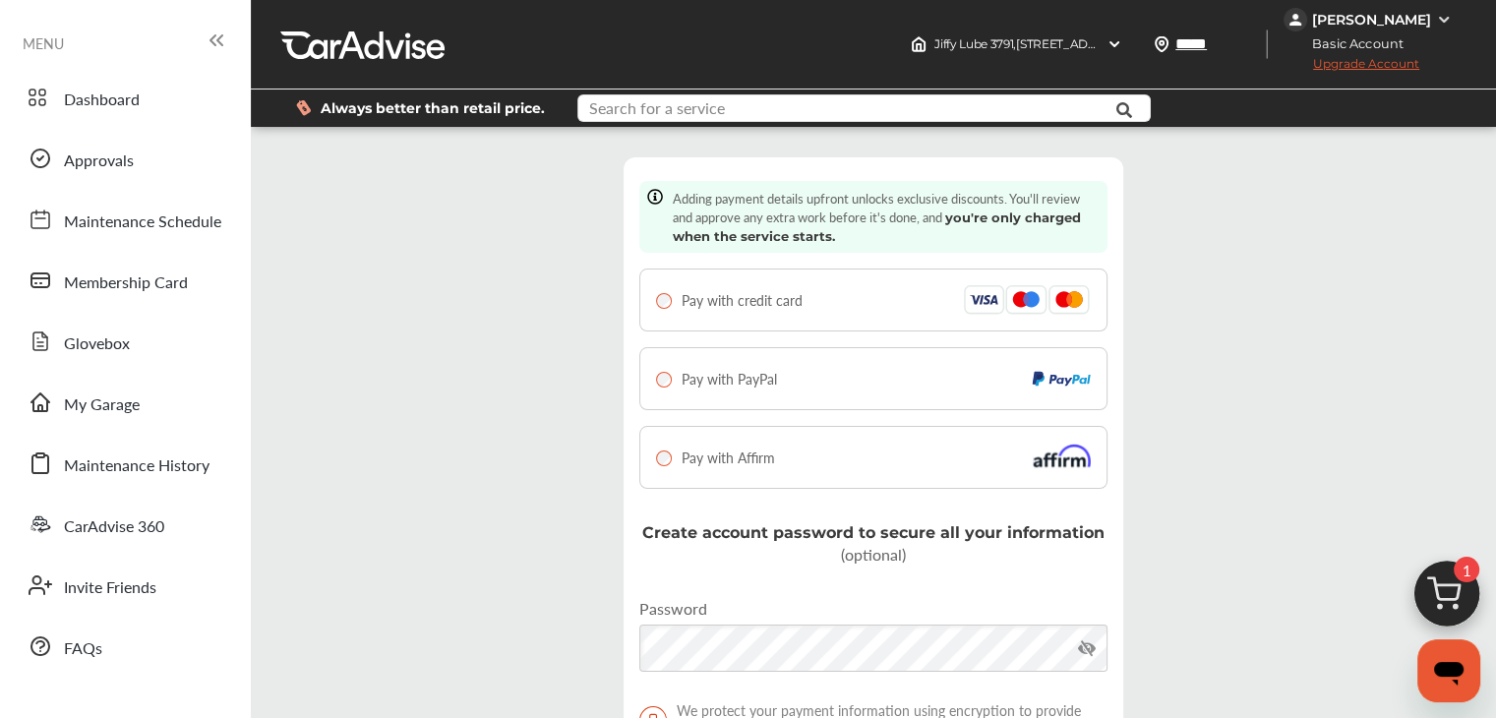
type input "**********"
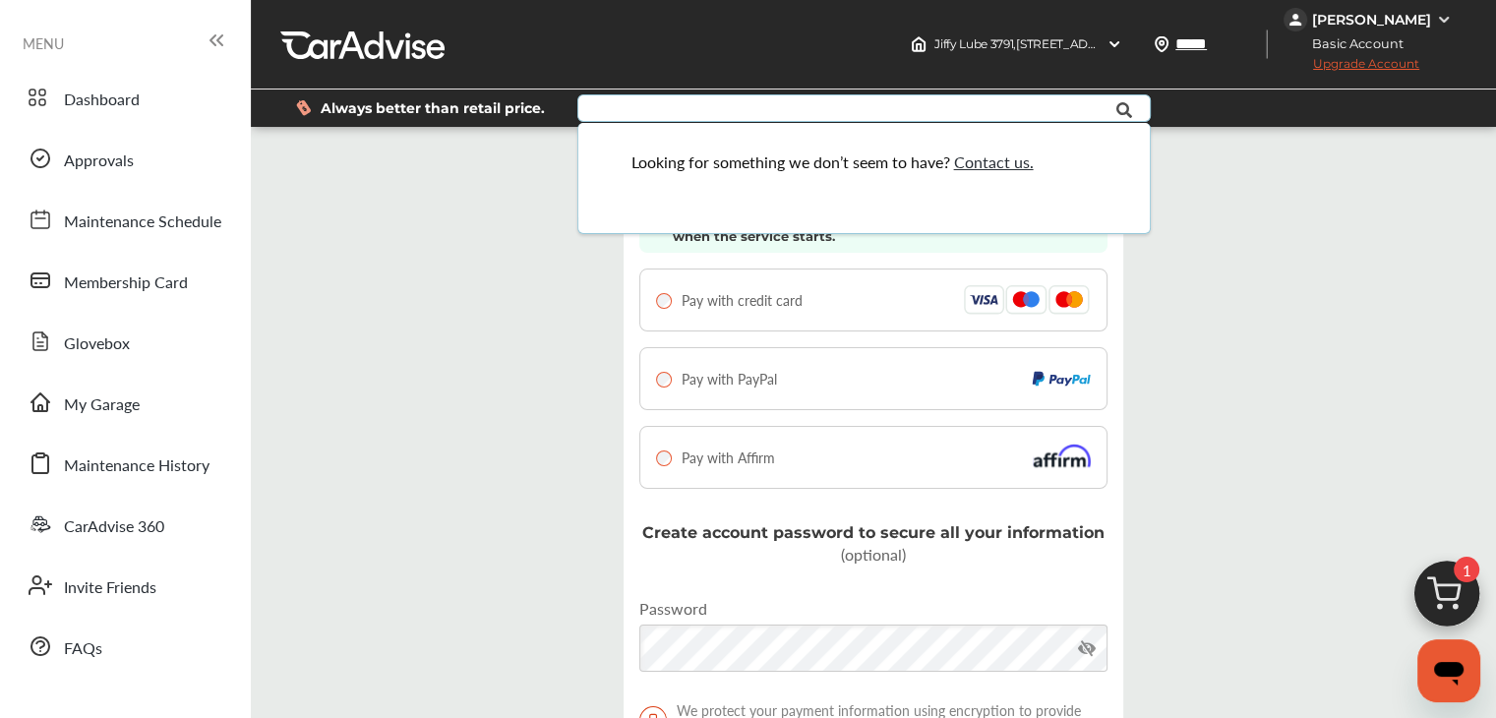
click at [1292, 250] on div "Step 6 / 7 - Add payment details Cancel Adding payment details upfront unlocks …" at bounding box center [873, 495] width 1235 height 707
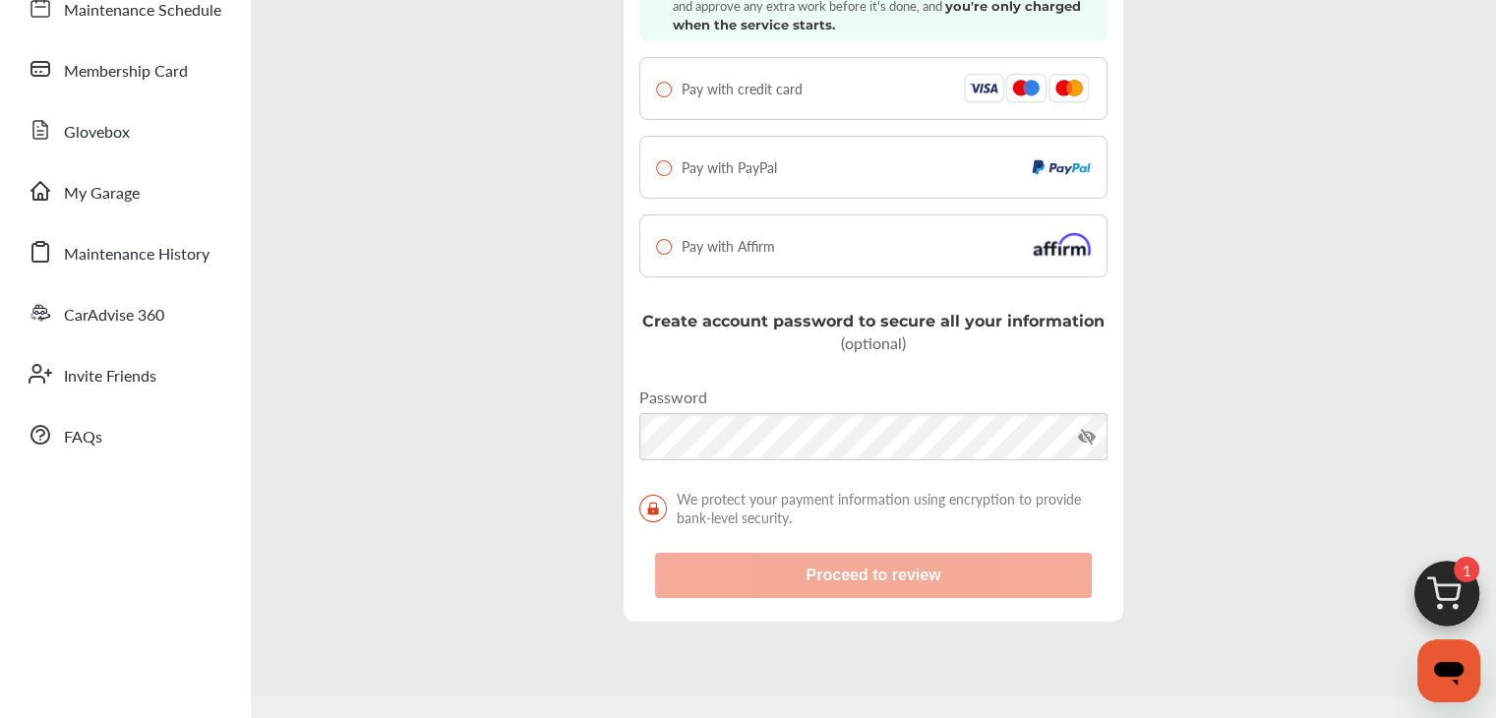
scroll to position [295, 0]
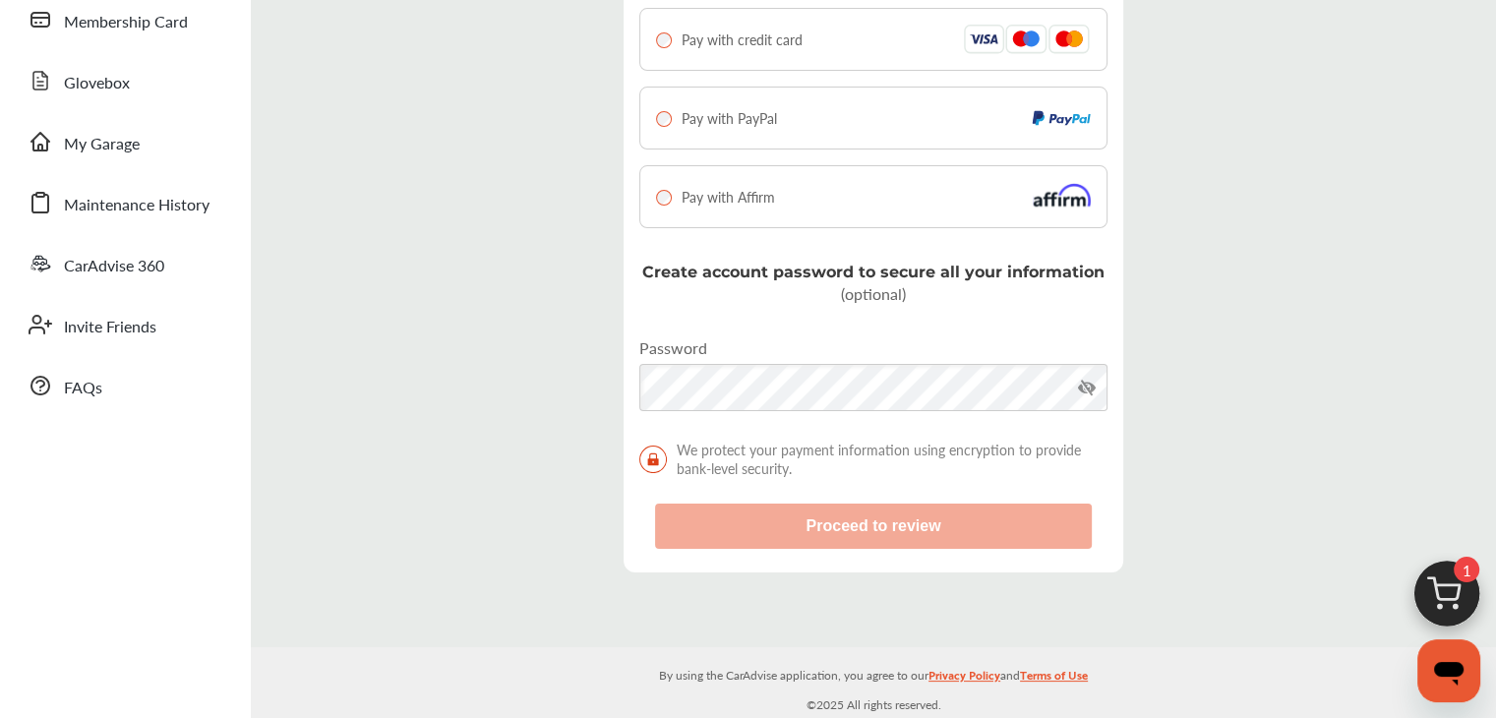
click at [1428, 601] on img at bounding box center [1446, 599] width 94 height 94
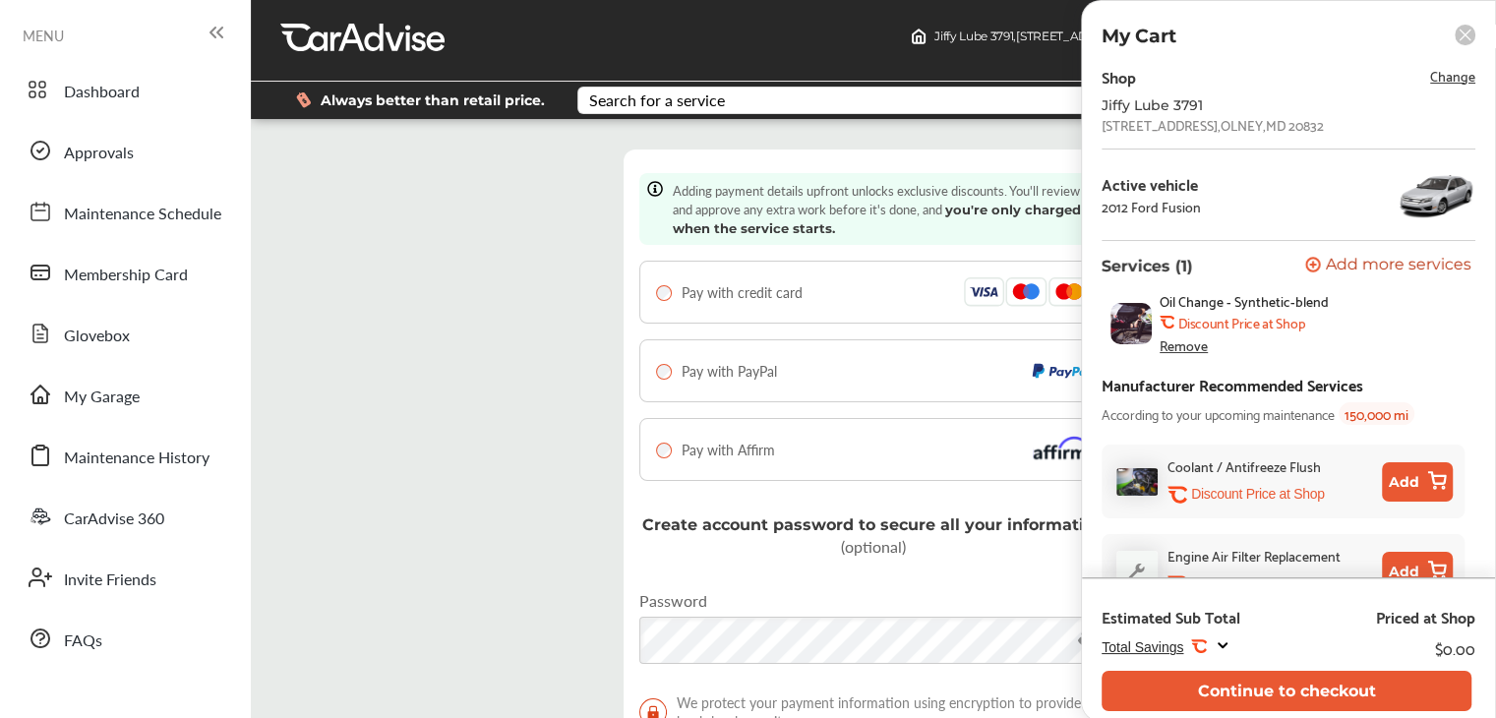
scroll to position [0, 0]
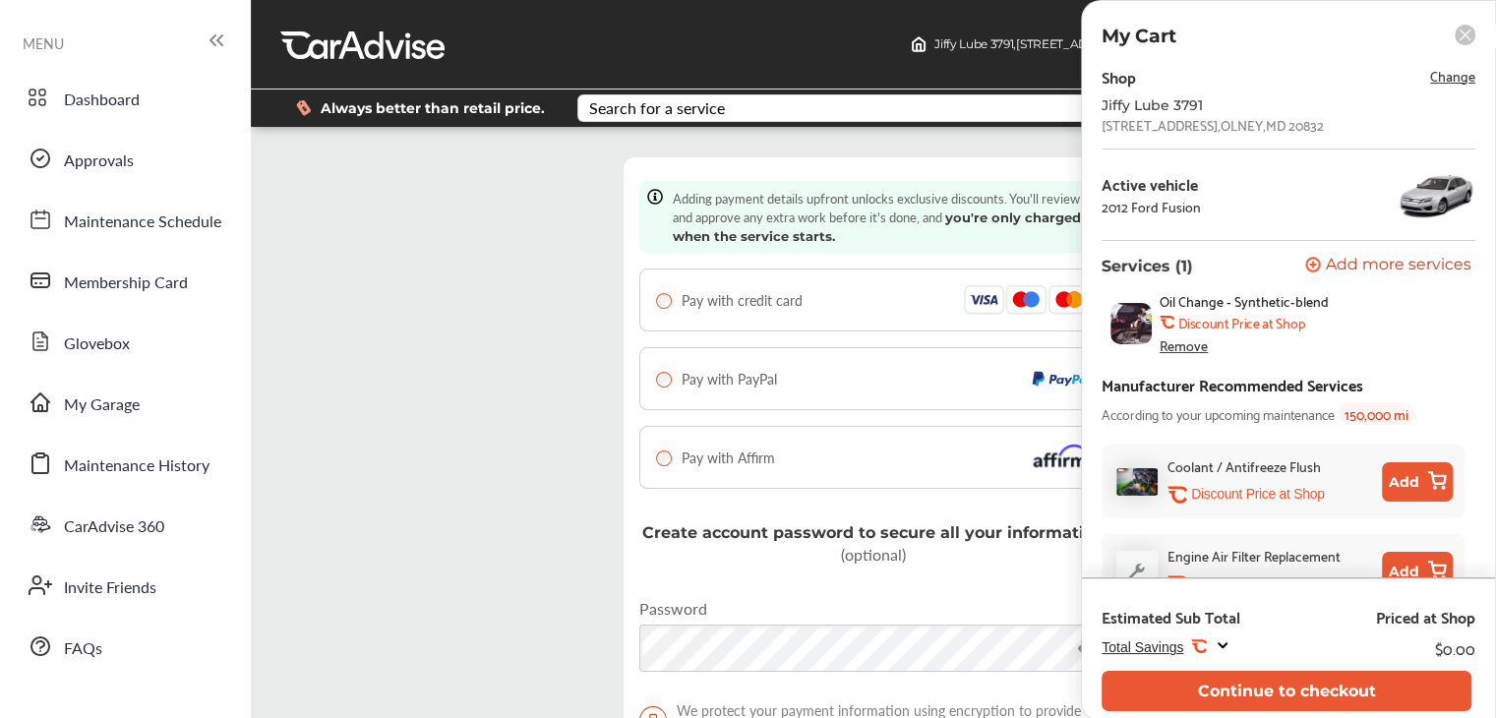
click at [484, 249] on div "Step 6 / 7 - Add payment details Cancel Adding payment details upfront unlocks …" at bounding box center [873, 495] width 1235 height 707
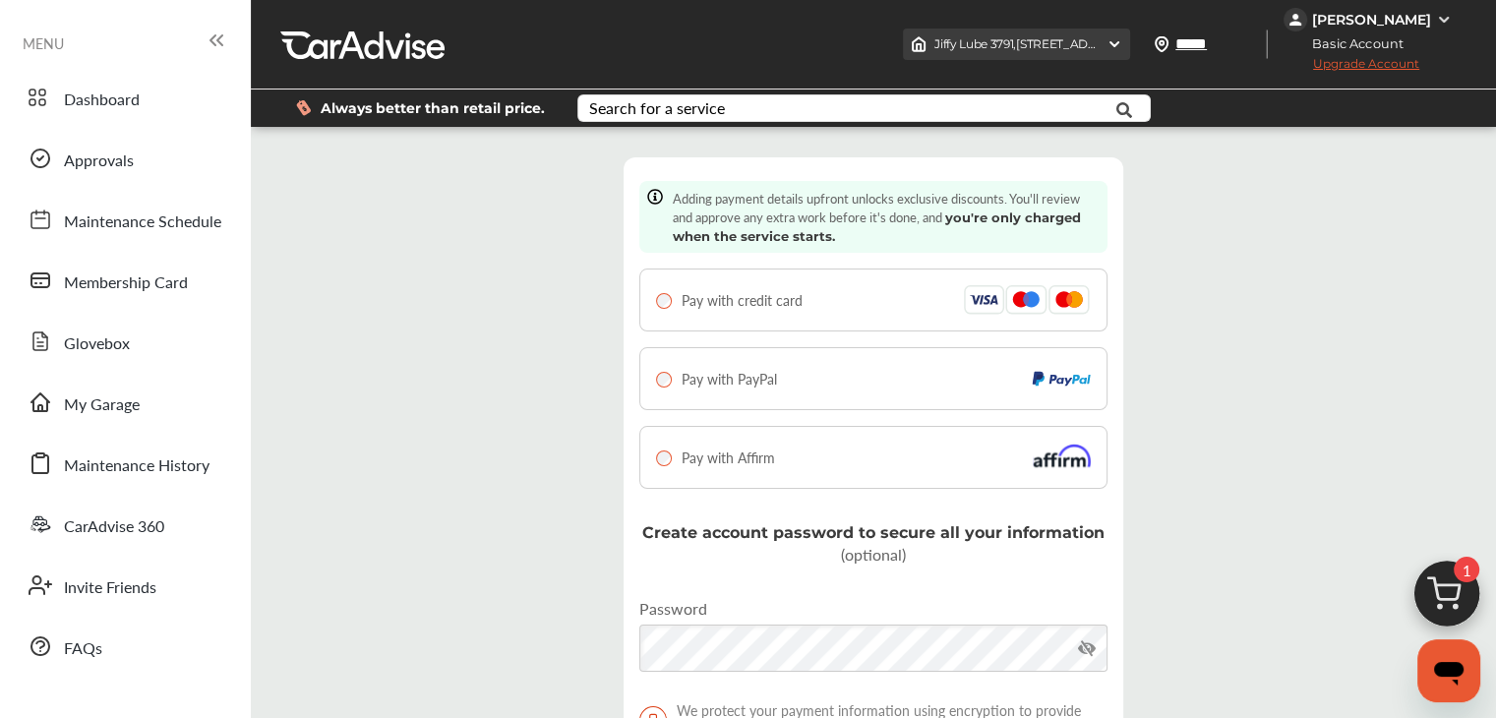
click at [1034, 41] on span "Jiffy Lube 3791 , 3415 OLNEY-LAYTONSVILLE RD. OLNEY , MD 20832" at bounding box center [1084, 43] width 300 height 15
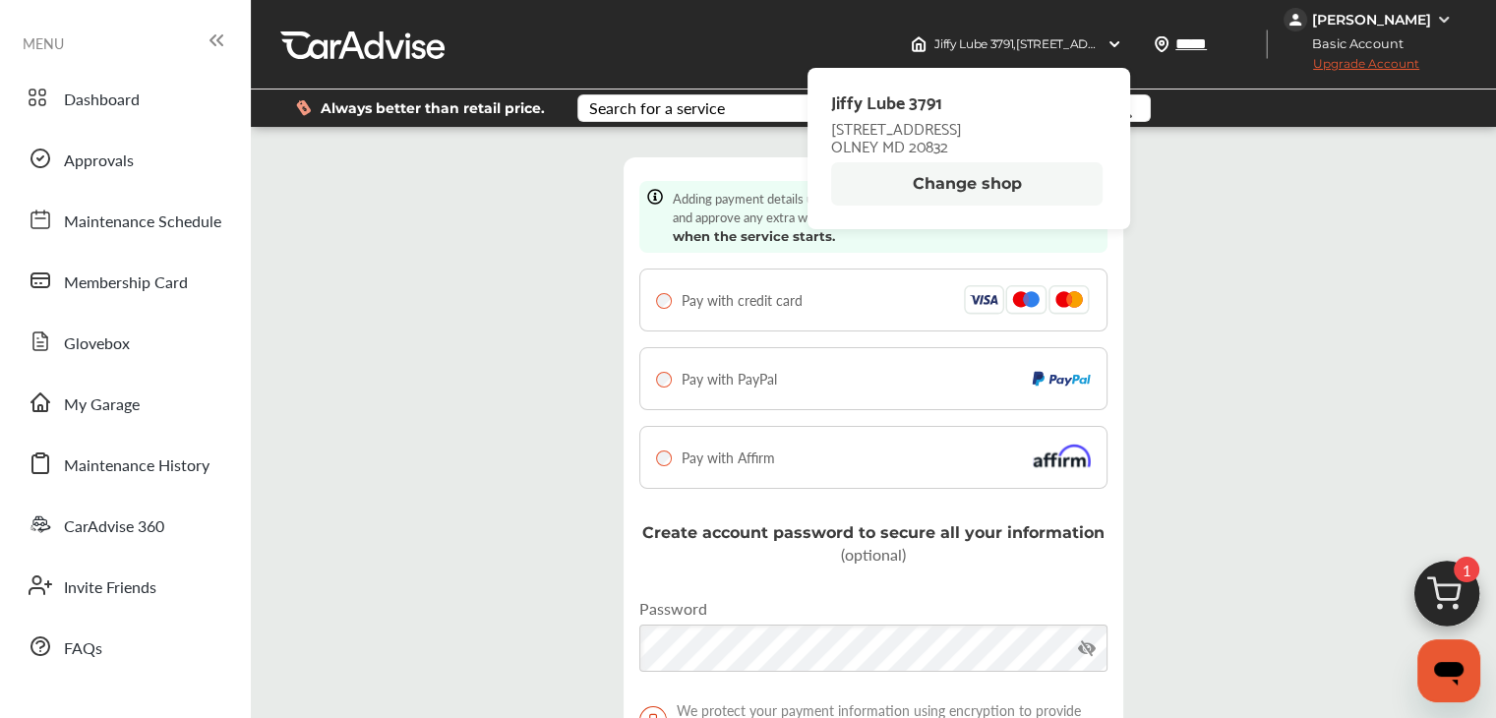
click at [962, 188] on button "Change shop" at bounding box center [966, 183] width 271 height 43
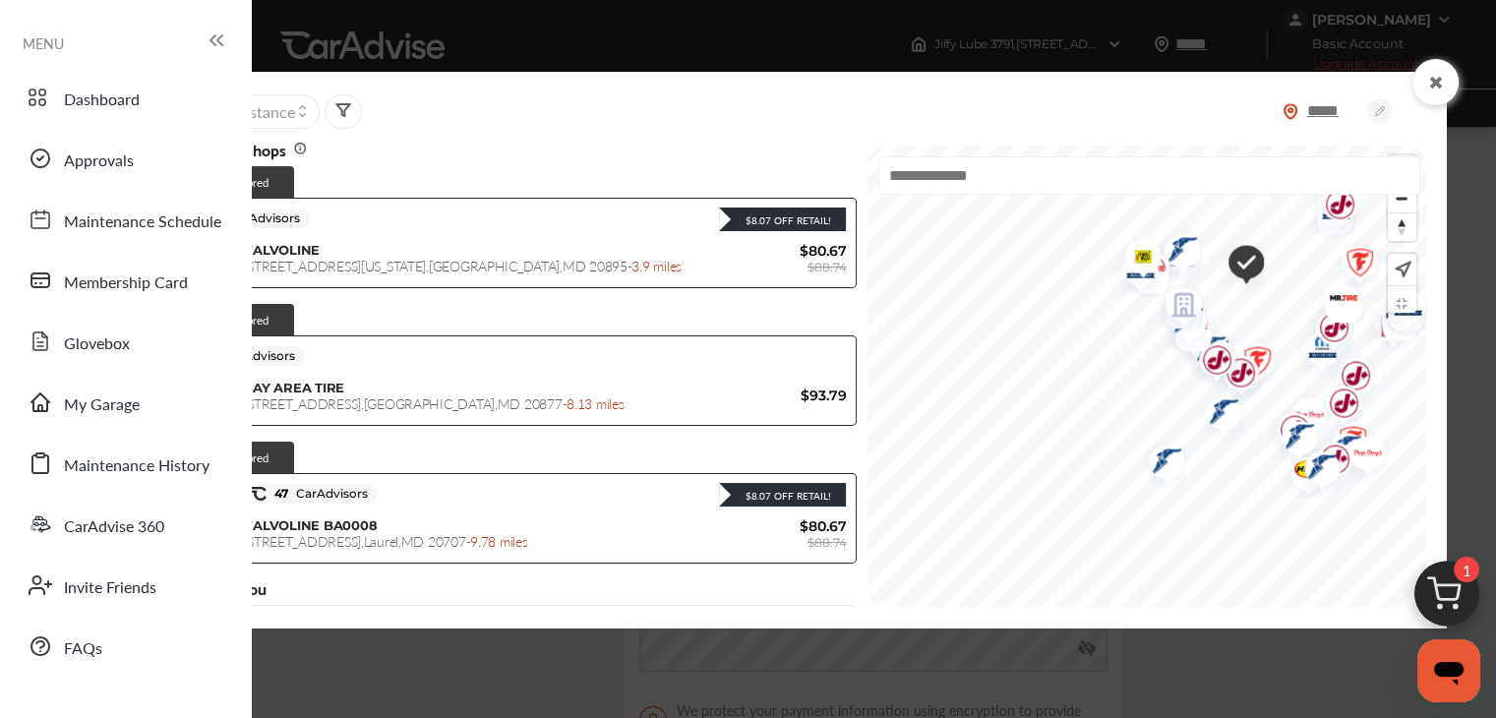
click at [217, 40] on icon at bounding box center [219, 40] width 5 height 10
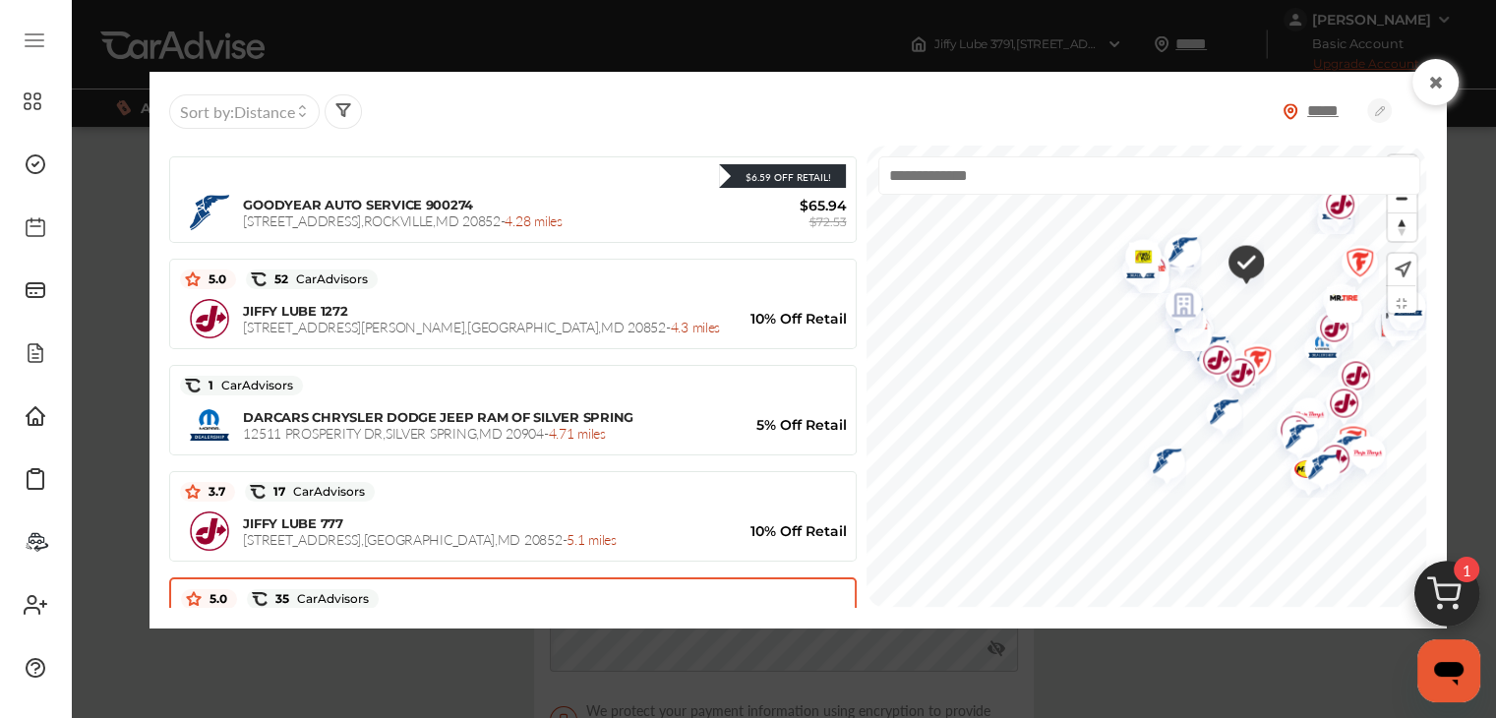
scroll to position [382, 0]
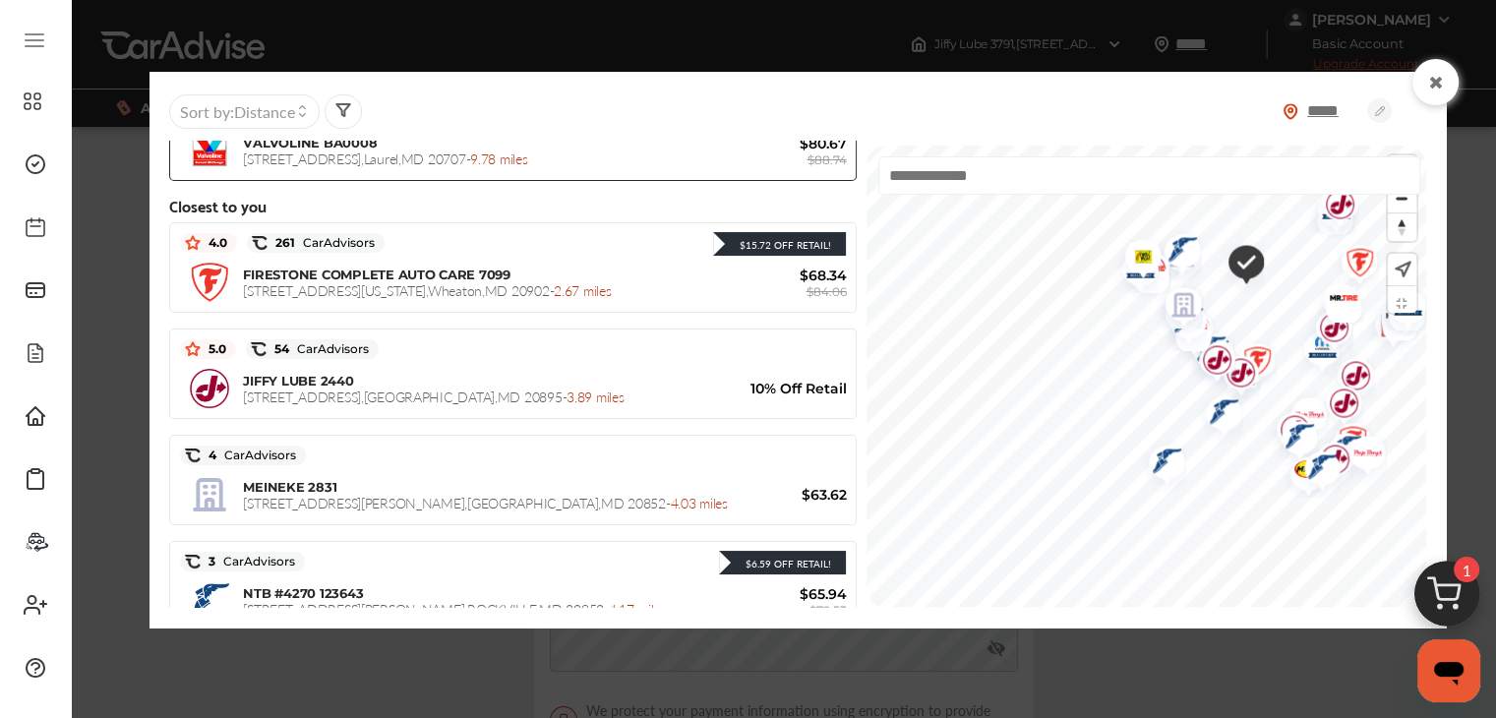
click at [1289, 111] on img at bounding box center [1290, 111] width 16 height 17
click at [1333, 108] on input "*****" at bounding box center [1332, 110] width 69 height 21
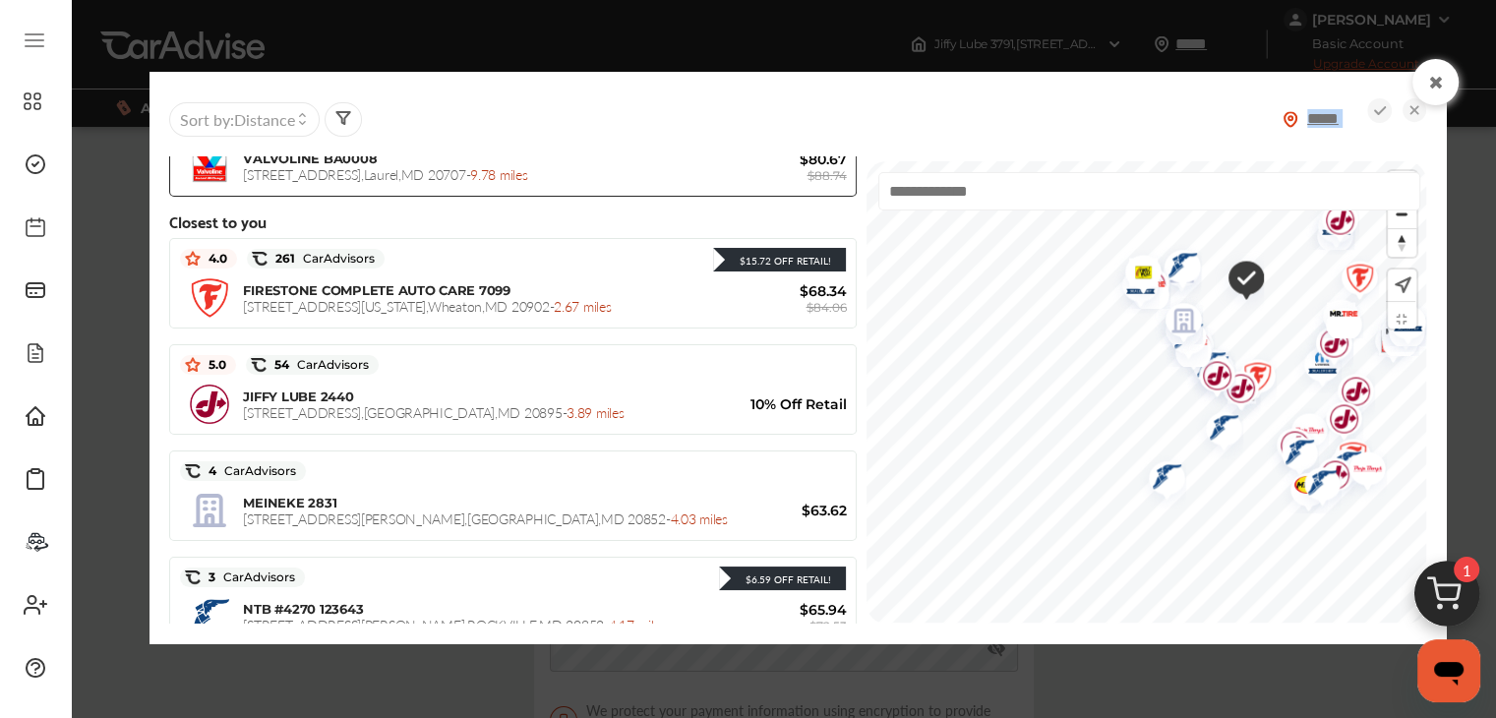
drag, startPoint x: 1380, startPoint y: 111, endPoint x: 1359, endPoint y: 134, distance: 30.6
click at [1359, 134] on div "*****" at bounding box center [1354, 118] width 144 height 55
click at [1322, 129] on input "*****" at bounding box center [1332, 118] width 69 height 21
click at [1378, 111] on icon at bounding box center [1380, 110] width 12 height 9
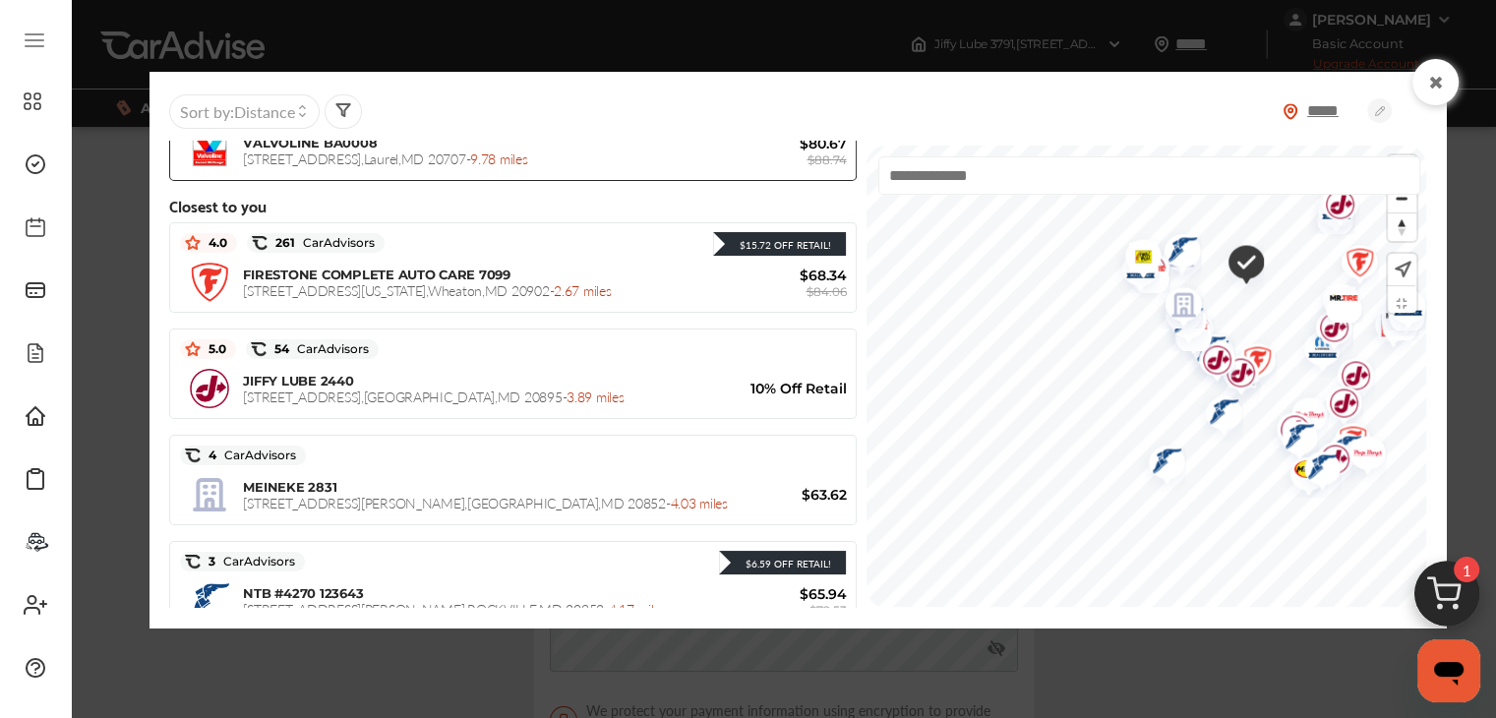
click at [1343, 114] on input "*****" at bounding box center [1332, 110] width 69 height 21
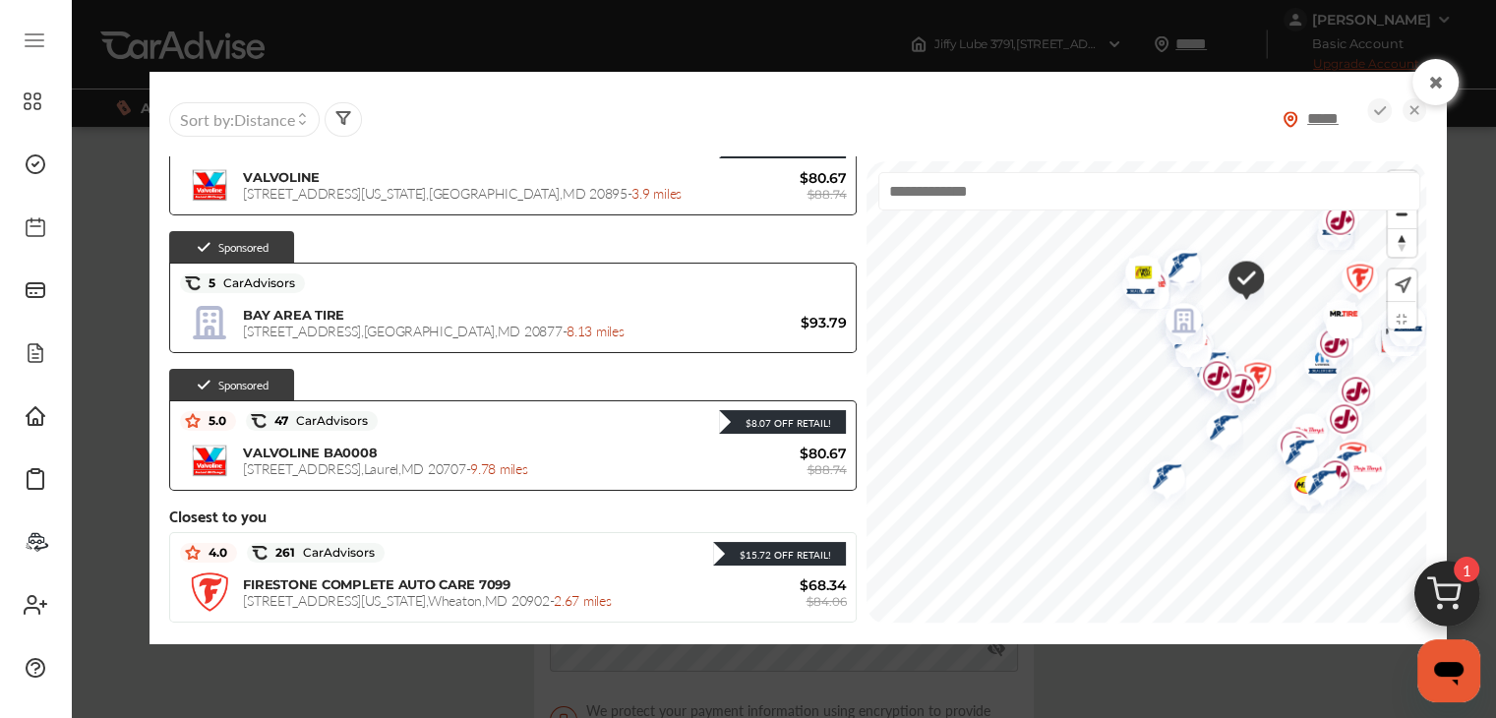
scroll to position [88, 0]
click at [307, 115] on icon at bounding box center [302, 115] width 9 height 8
click at [1416, 110] on icon at bounding box center [1414, 110] width 24 height 24
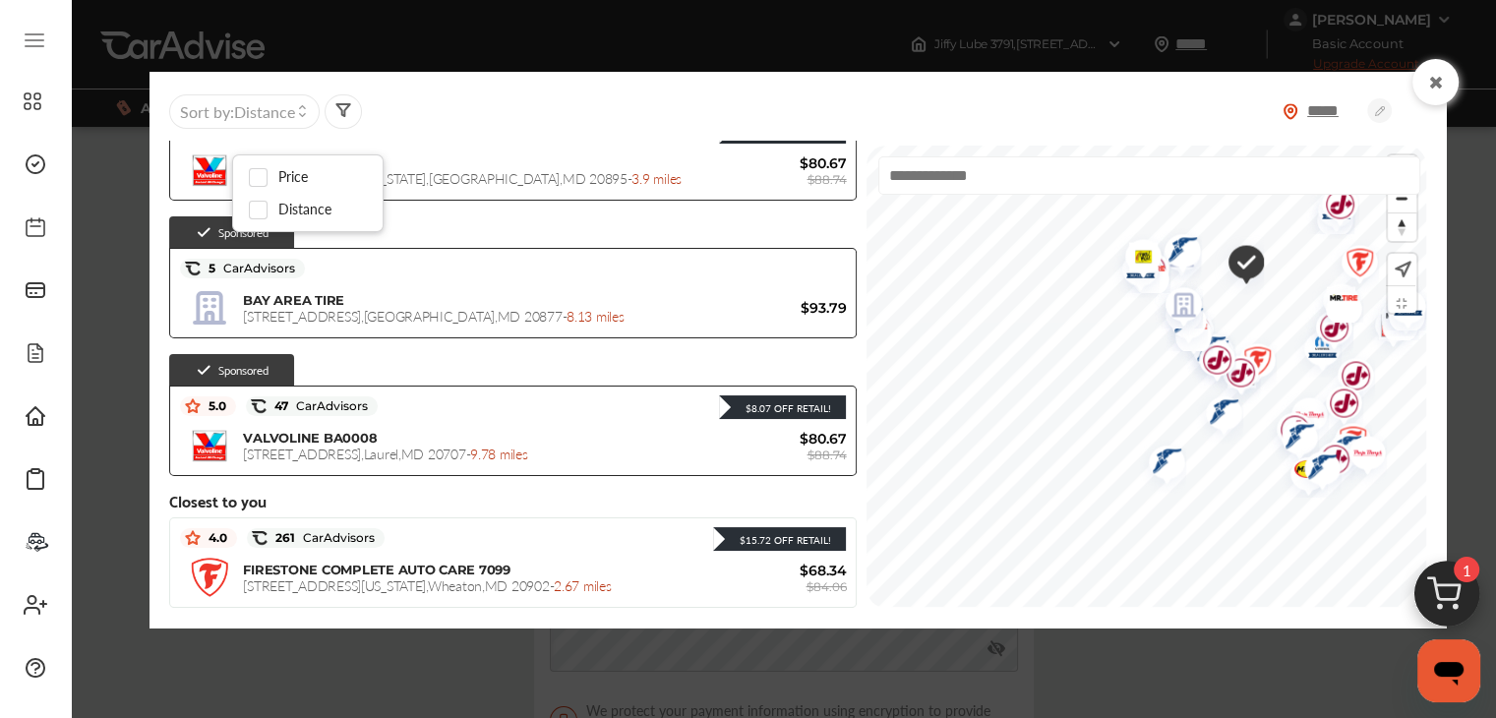
click at [1442, 80] on icon at bounding box center [1435, 83] width 19 height 16
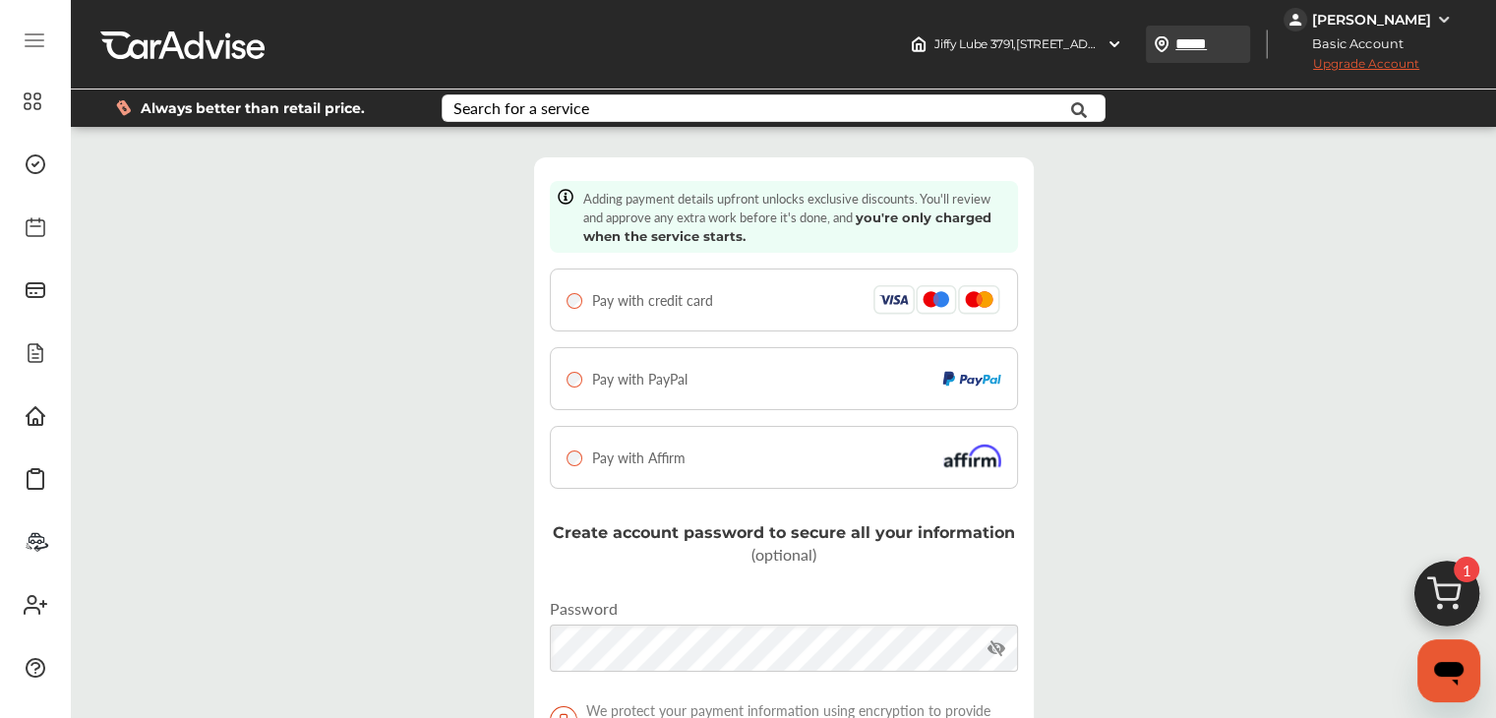
click at [1204, 46] on input "*****" at bounding box center [1219, 43] width 90 height 21
type input "*"
type input "*****"
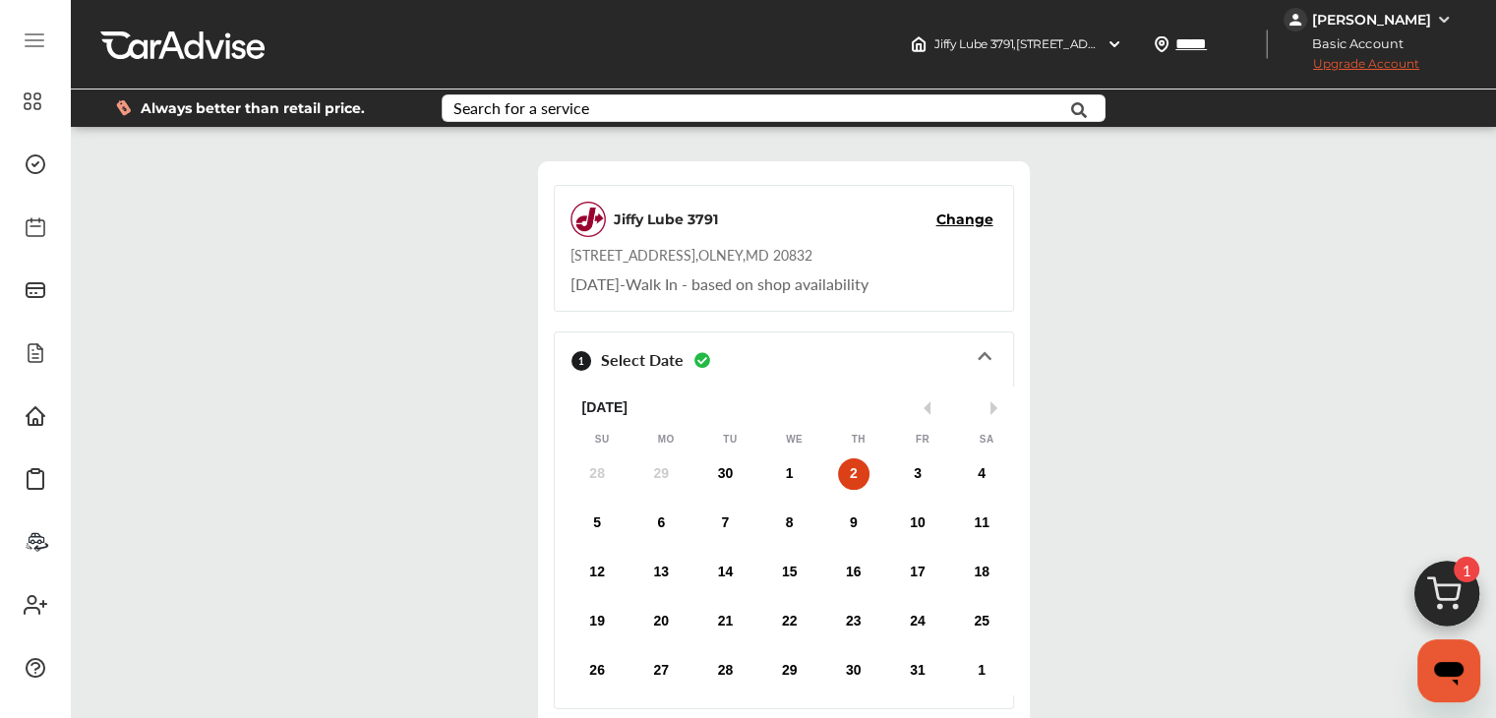
click at [264, 107] on span "Always better than retail price." at bounding box center [253, 108] width 224 height 14
click at [525, 107] on div "Search for a service" at bounding box center [521, 108] width 136 height 16
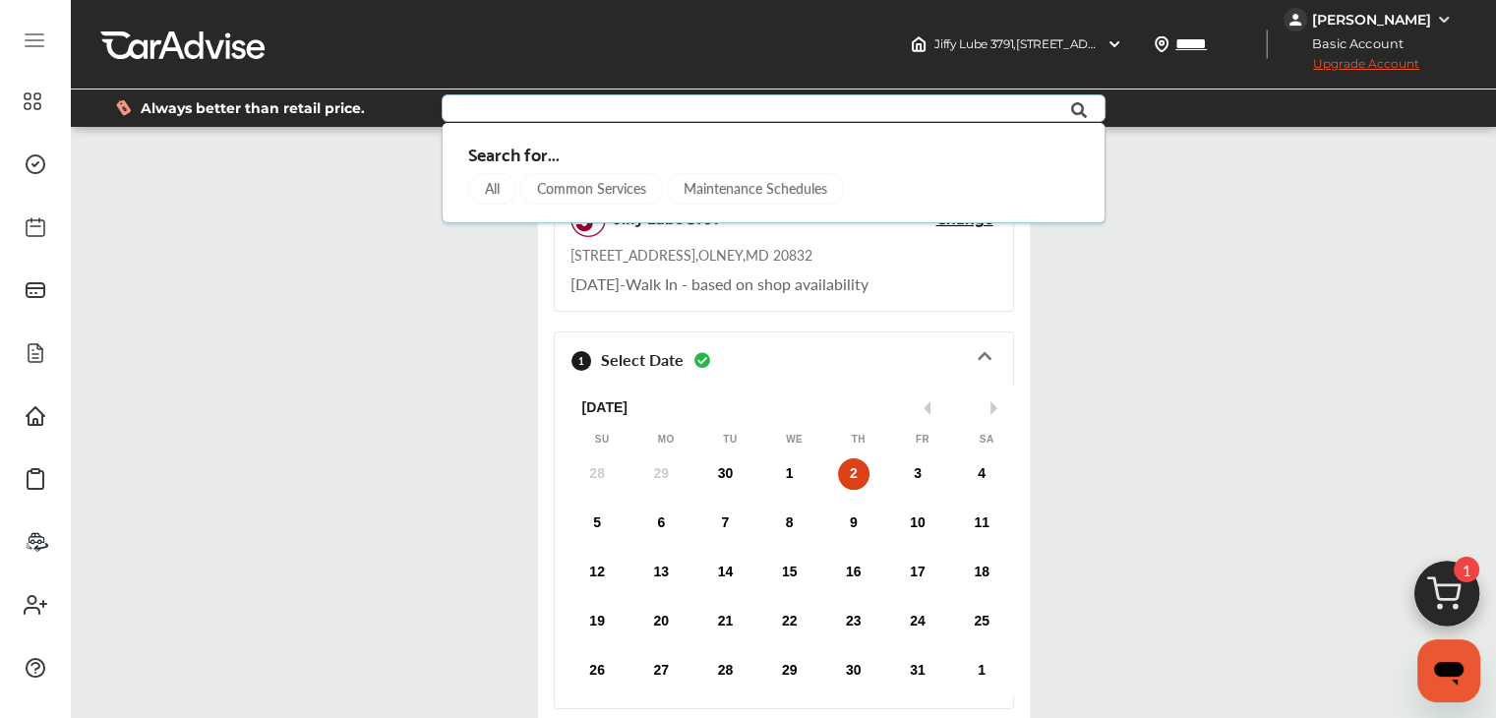
click at [600, 196] on div "Common Services" at bounding box center [592, 188] width 143 height 31
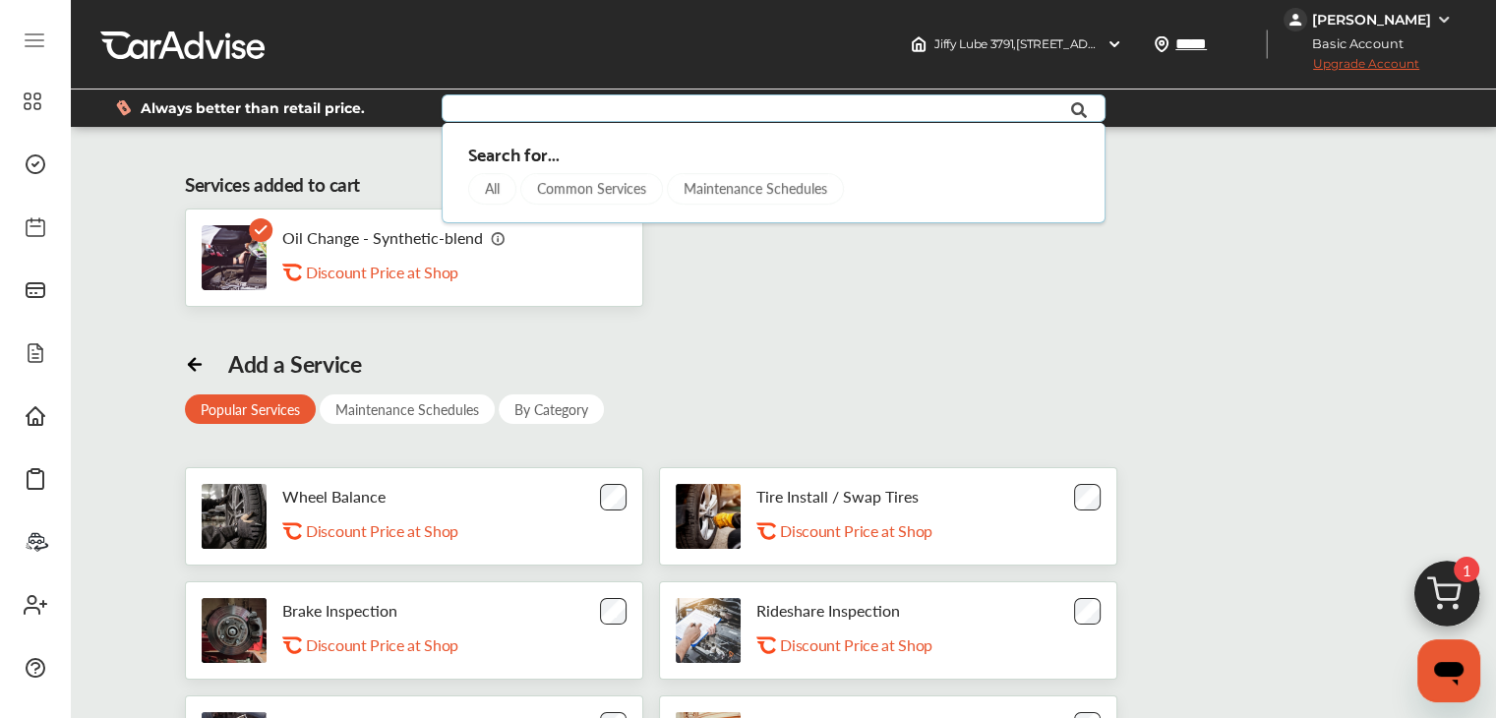
click at [1451, 569] on img at bounding box center [1446, 599] width 94 height 94
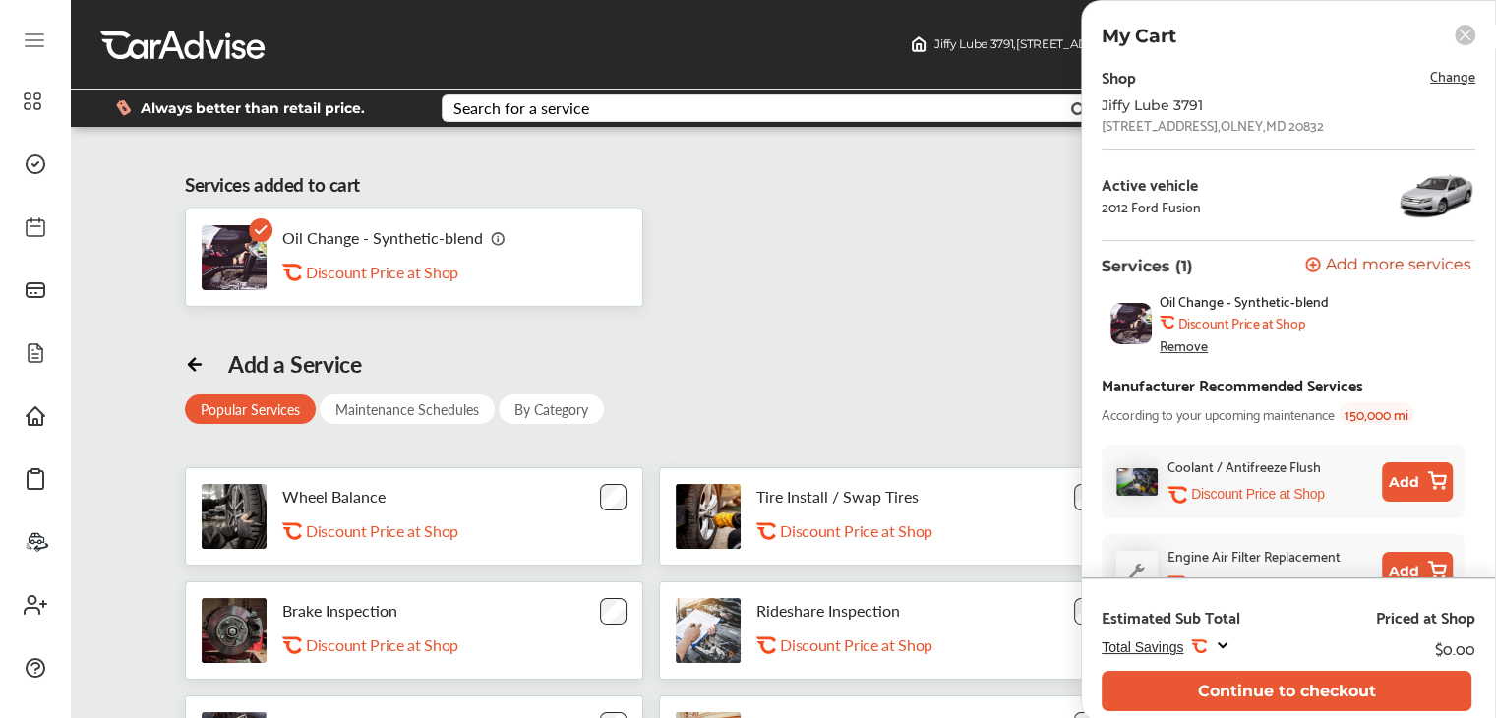
click at [1431, 78] on span "Change" at bounding box center [1452, 75] width 45 height 23
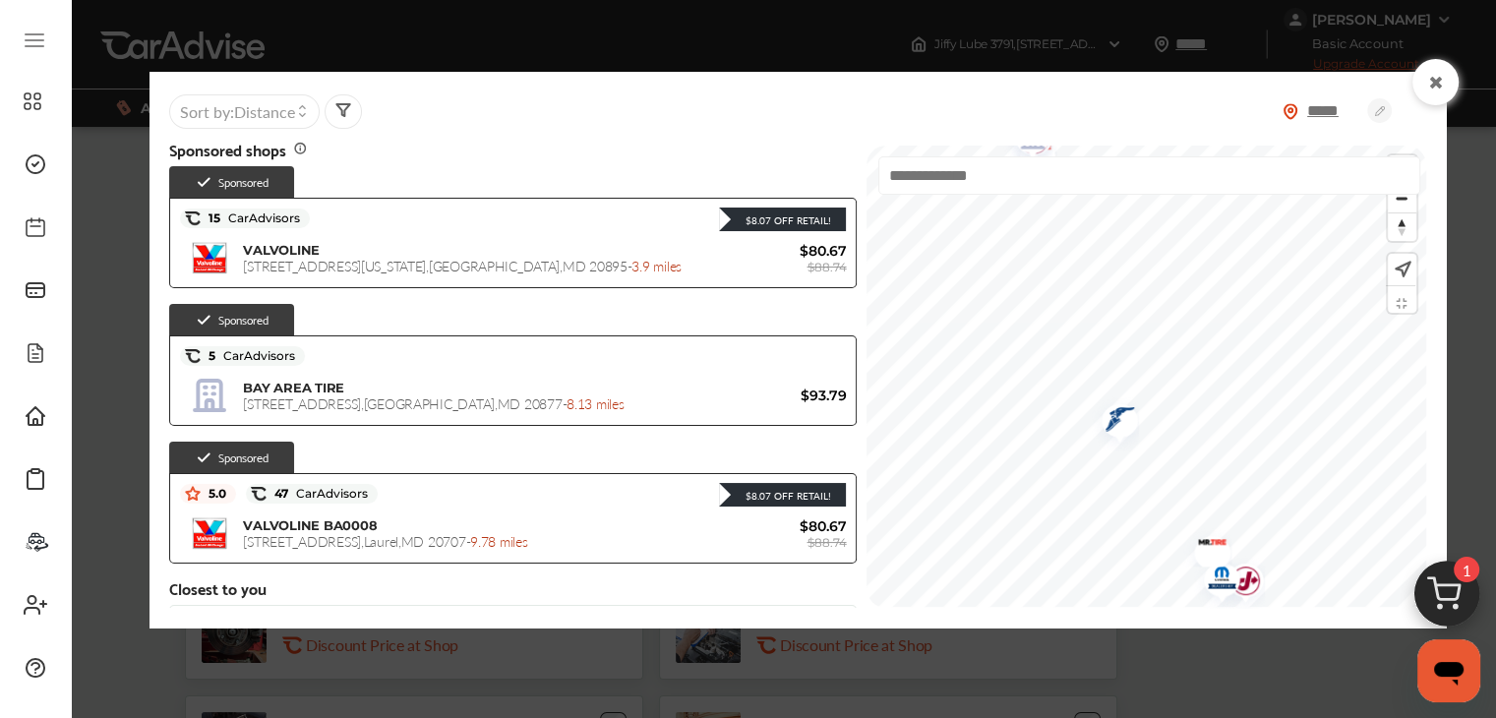
click at [1172, 717] on html "My Account Dashboard Approvals Maintenance Schedule Membership Card Glovebox My…" at bounding box center [748, 359] width 1496 height 718
click at [893, 147] on div at bounding box center [1145, 377] width 558 height 462
click at [1110, 409] on img "Map marker" at bounding box center [1136, 405] width 52 height 58
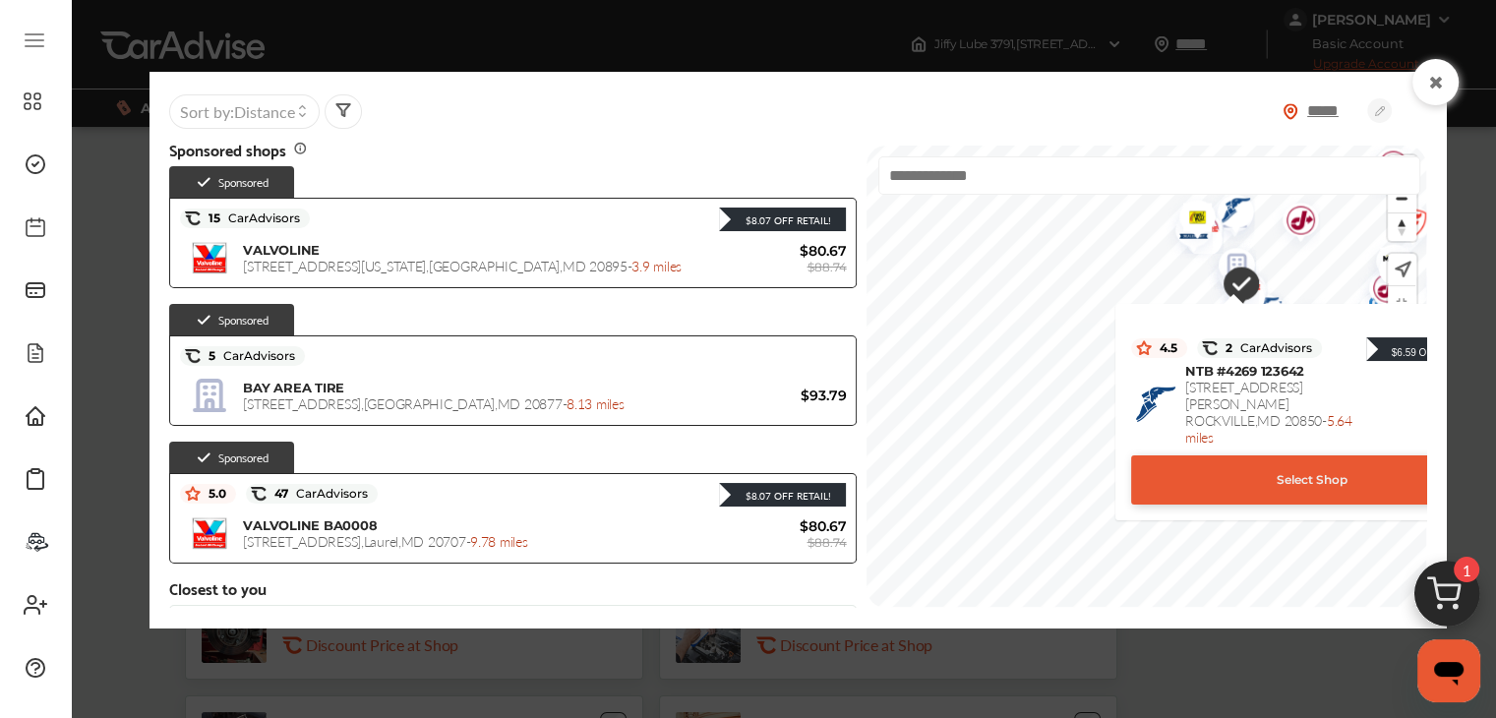
click at [1261, 456] on div "Select Shop" at bounding box center [1312, 479] width 362 height 49
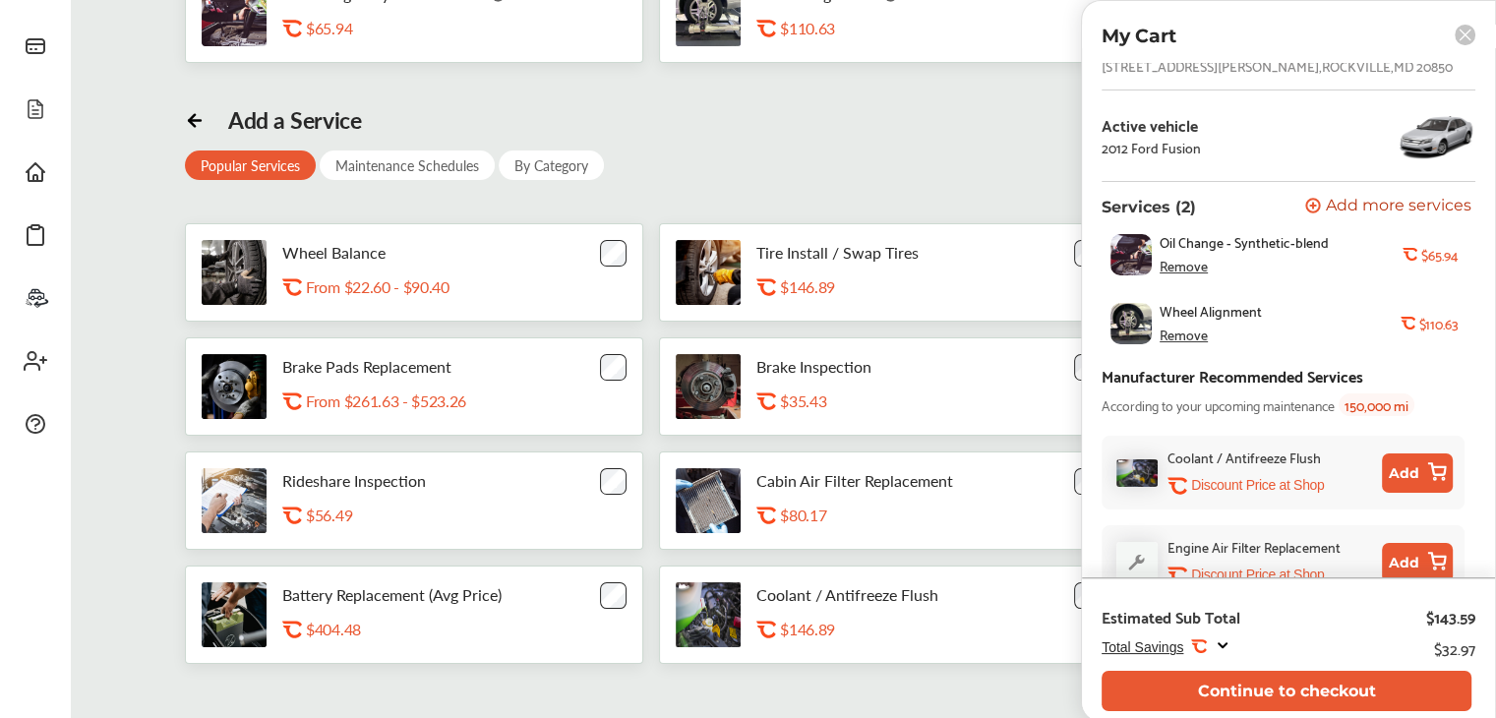
scroll to position [32, 0]
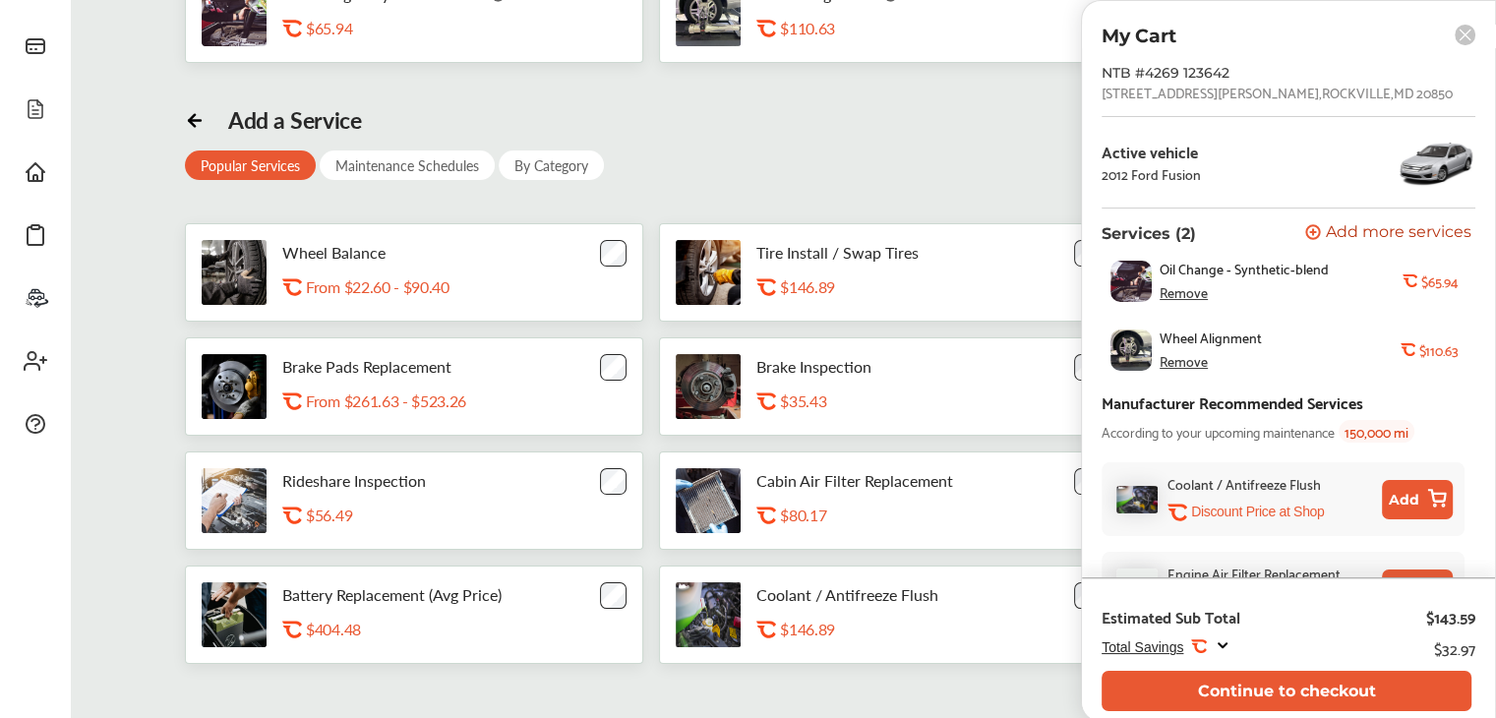
click at [1197, 359] on div "Remove" at bounding box center [1183, 361] width 48 height 16
